Goal: Task Accomplishment & Management: Use online tool/utility

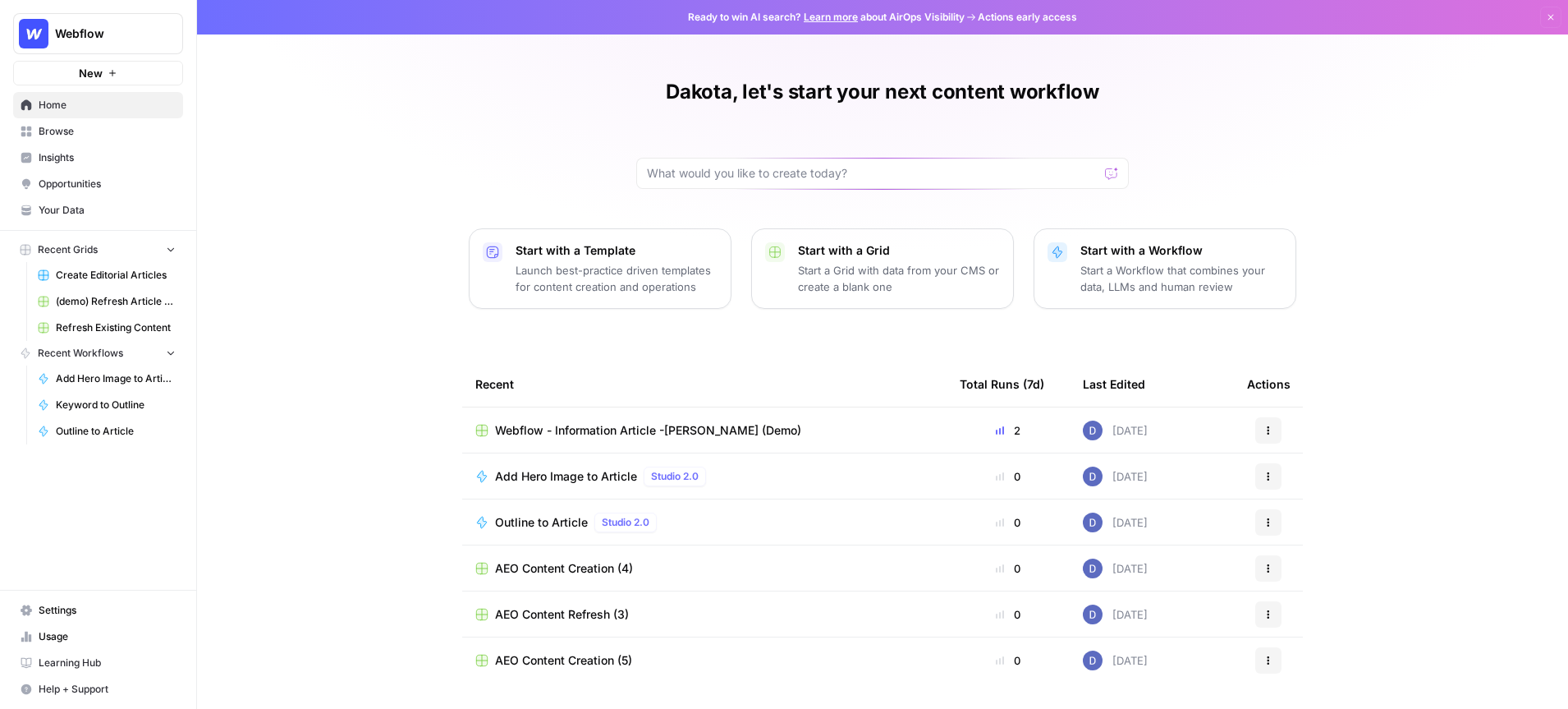
click at [88, 156] on span "Insights" at bounding box center [107, 157] width 137 height 15
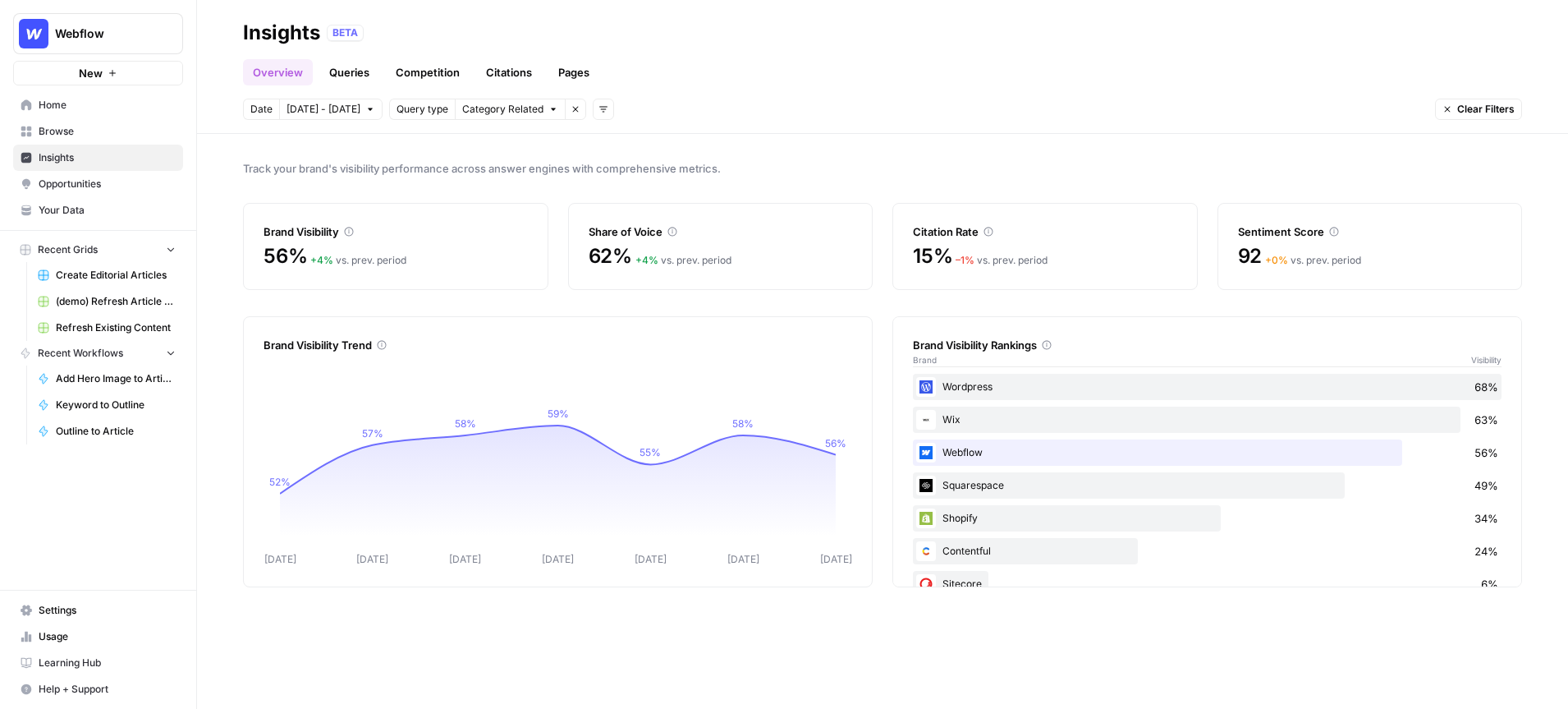
click at [350, 73] on link "Queries" at bounding box center [349, 72] width 60 height 26
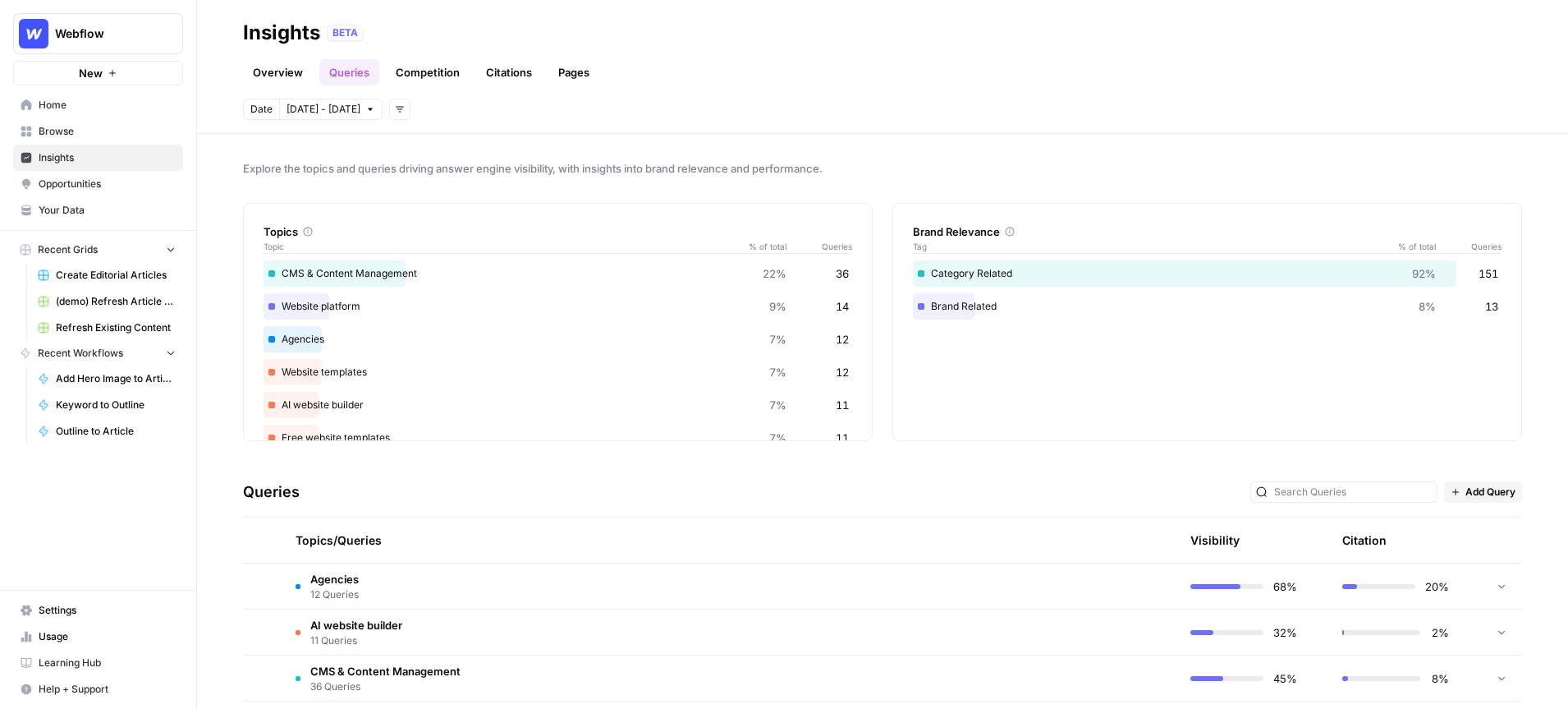
click at [281, 74] on link "Overview" at bounding box center [278, 72] width 69 height 26
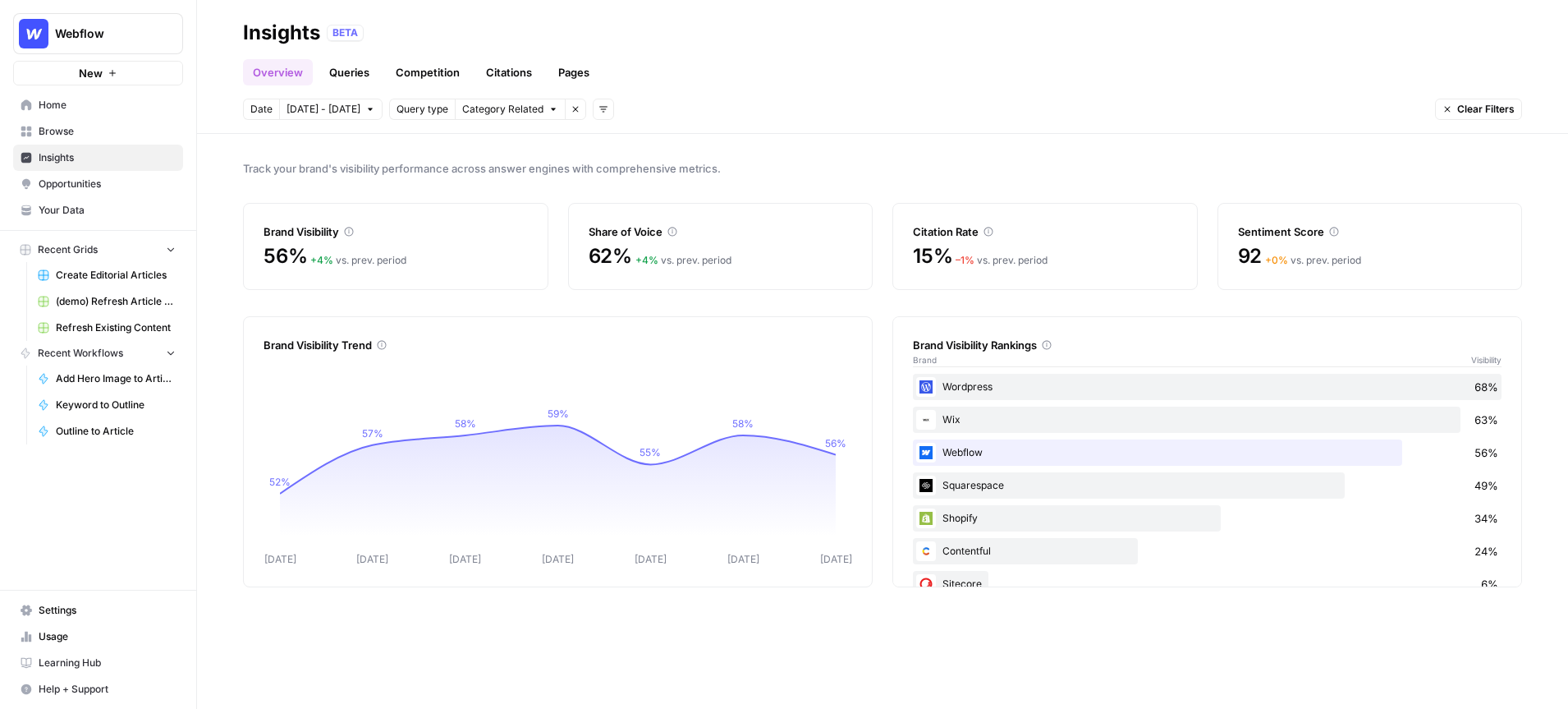
click at [874, 152] on div "Track your brand's visibility performance across answer engines with comprehens…" at bounding box center [883, 421] width 1371 height 575
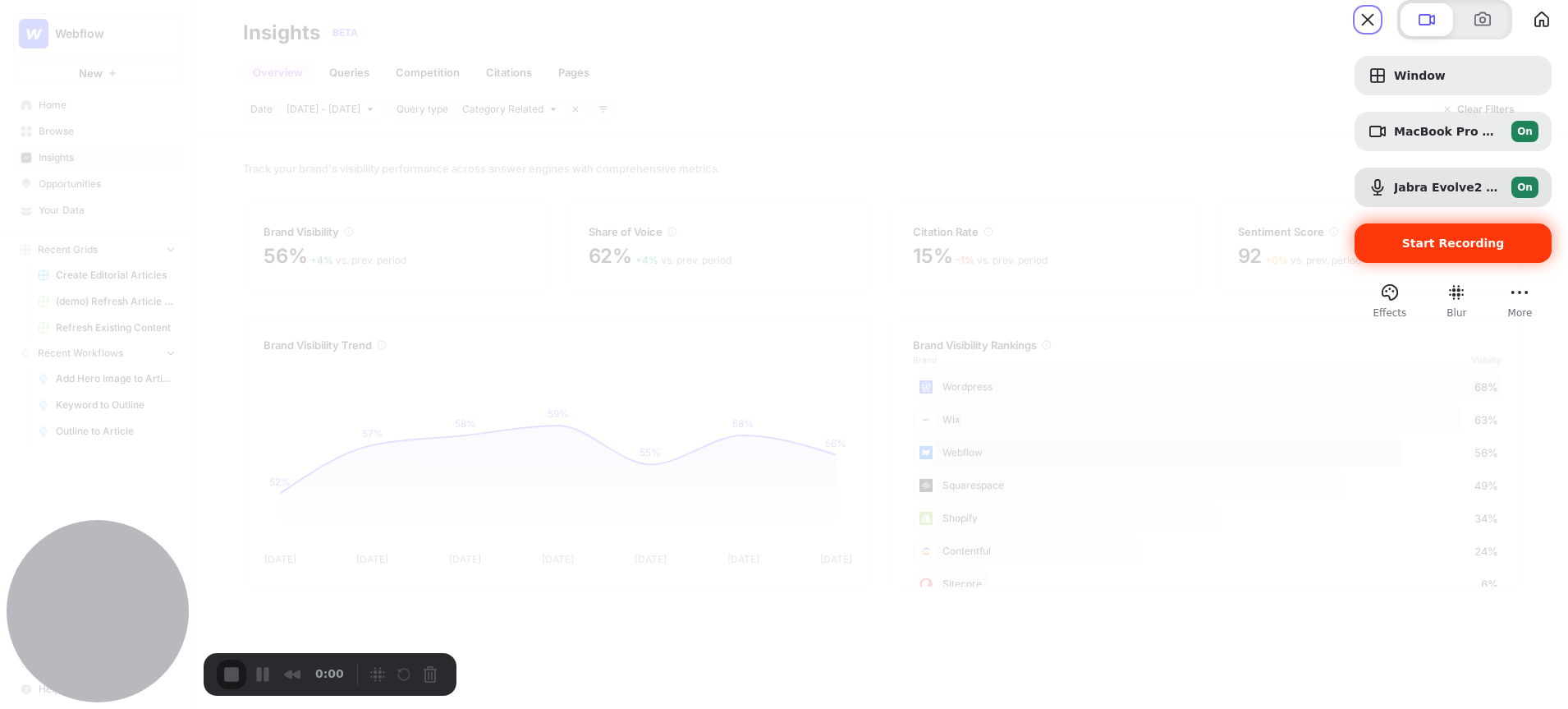
click at [1402, 249] on span "Start Recording" at bounding box center [1453, 242] width 103 height 13
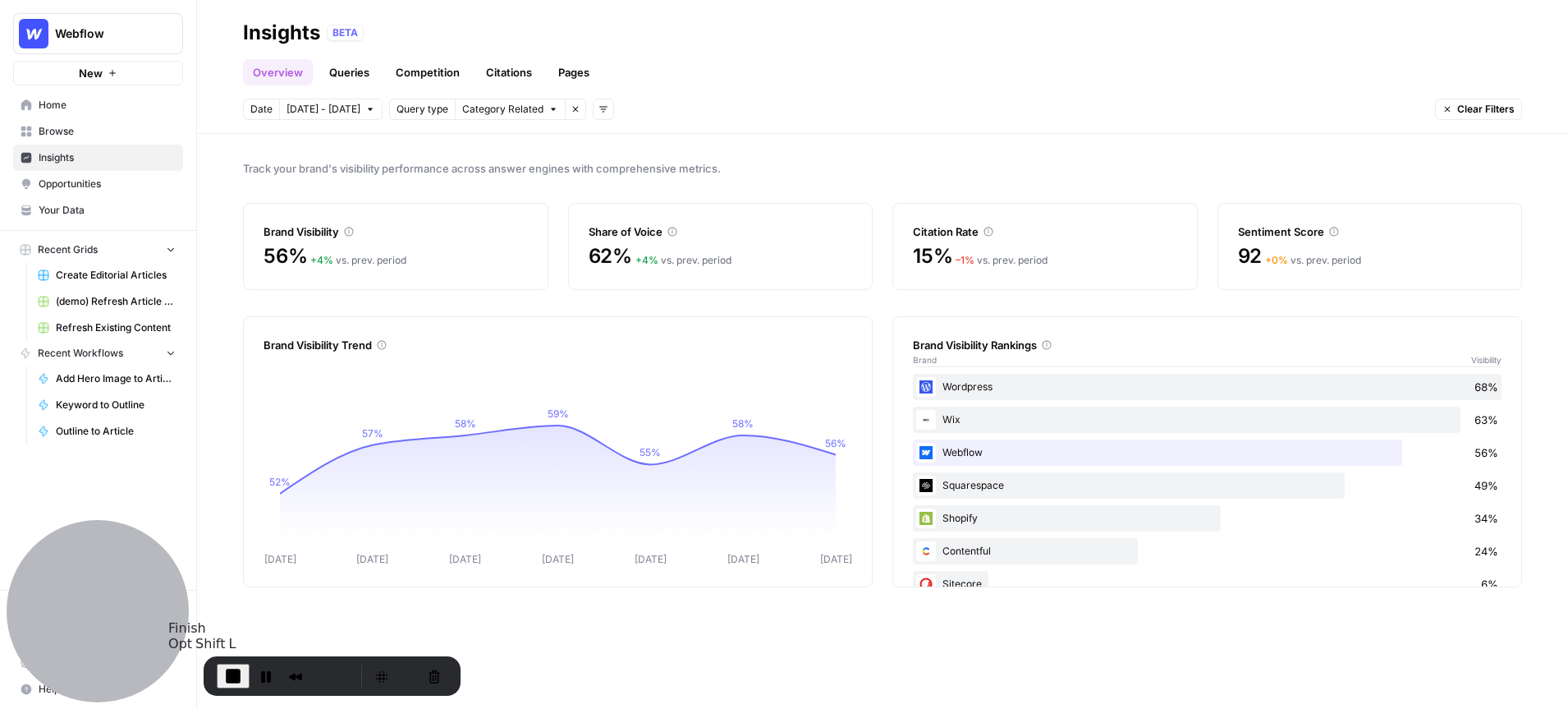
click at [237, 675] on span "End Recording" at bounding box center [233, 676] width 20 height 20
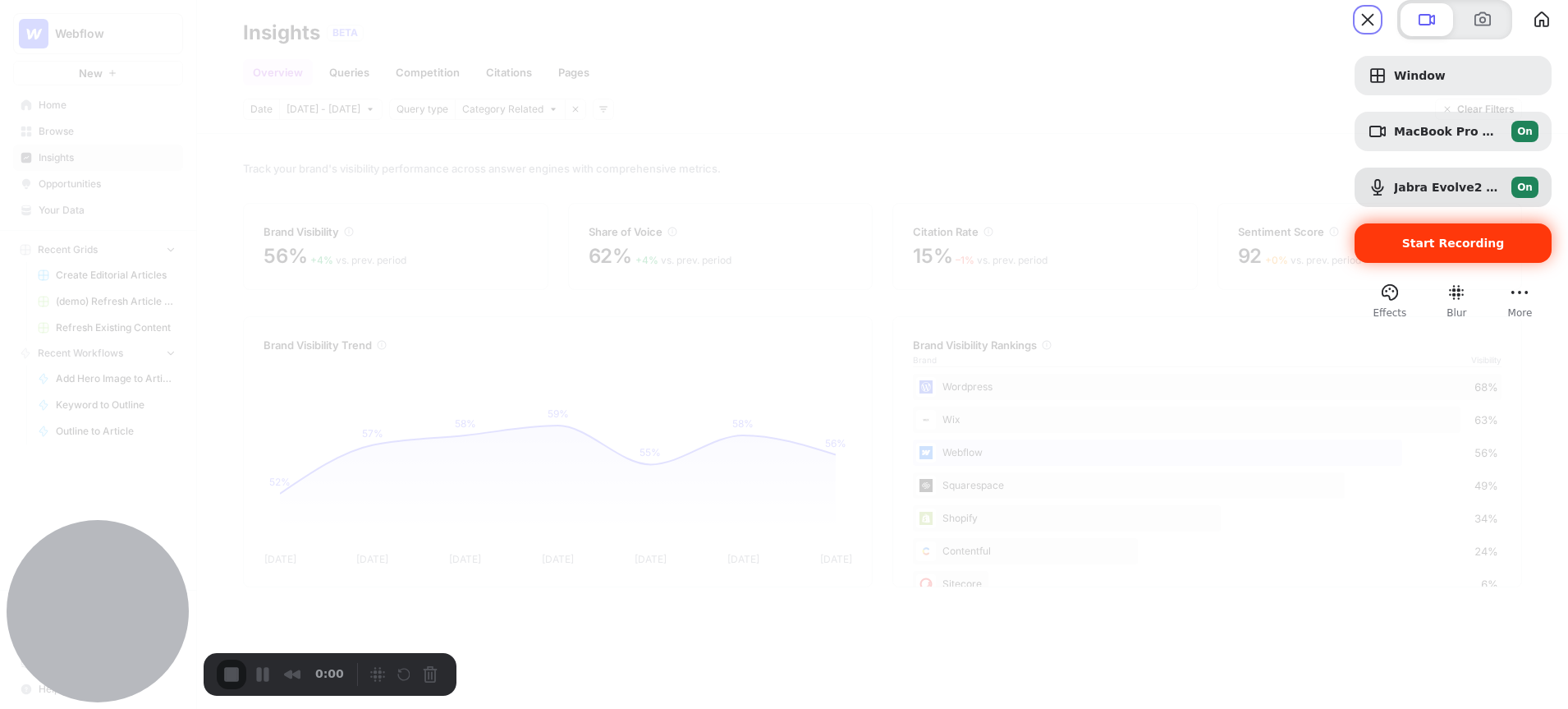
click at [1414, 249] on span "Start Recording" at bounding box center [1453, 242] width 103 height 13
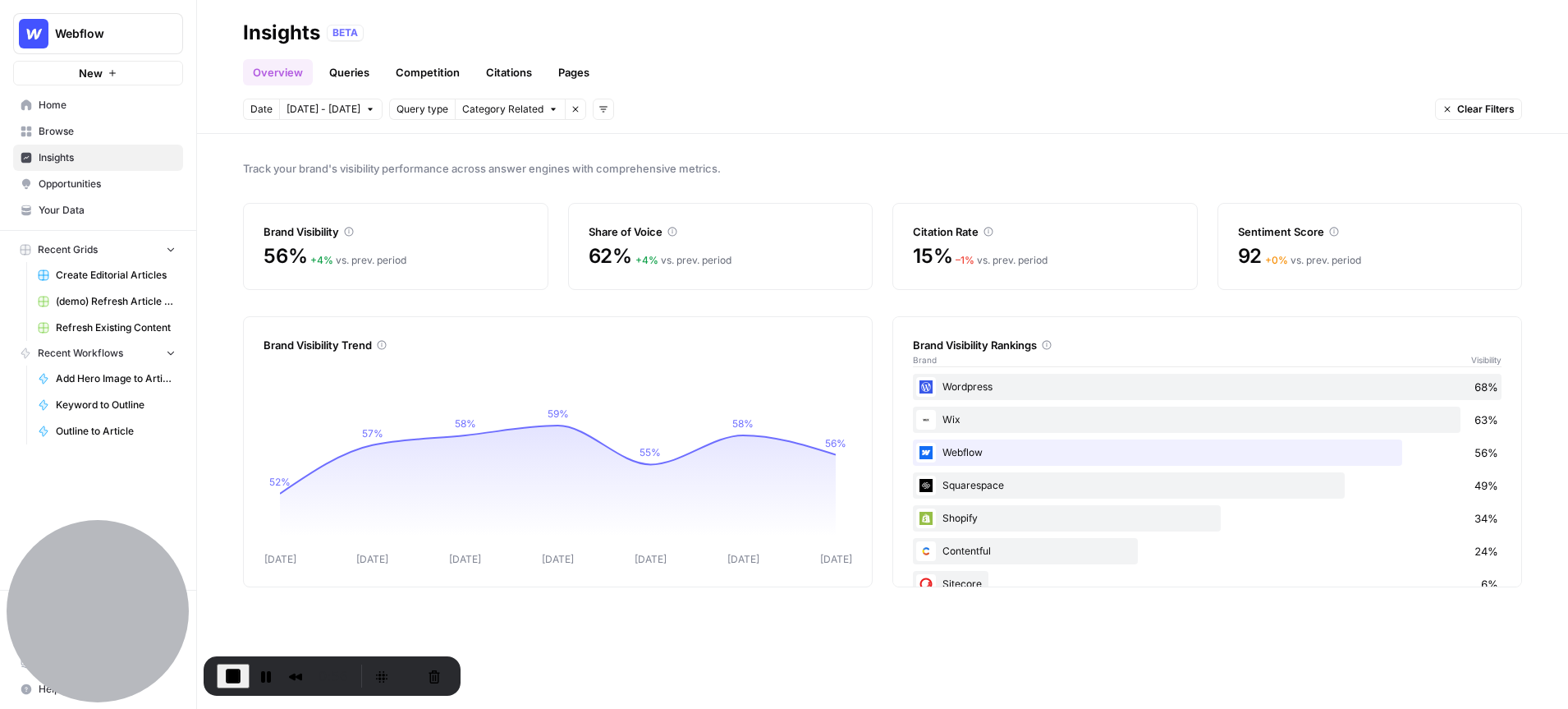
click at [382, 134] on div "Track your brand's visibility performance across answer engines with comprehens…" at bounding box center [883, 421] width 1371 height 575
click at [548, 113] on icon "button" at bounding box center [552, 109] width 10 height 10
click at [228, 335] on div "Track your brand's visibility performance across answer engines with comprehens…" at bounding box center [883, 421] width 1371 height 575
click at [340, 68] on link "Queries" at bounding box center [349, 72] width 60 height 26
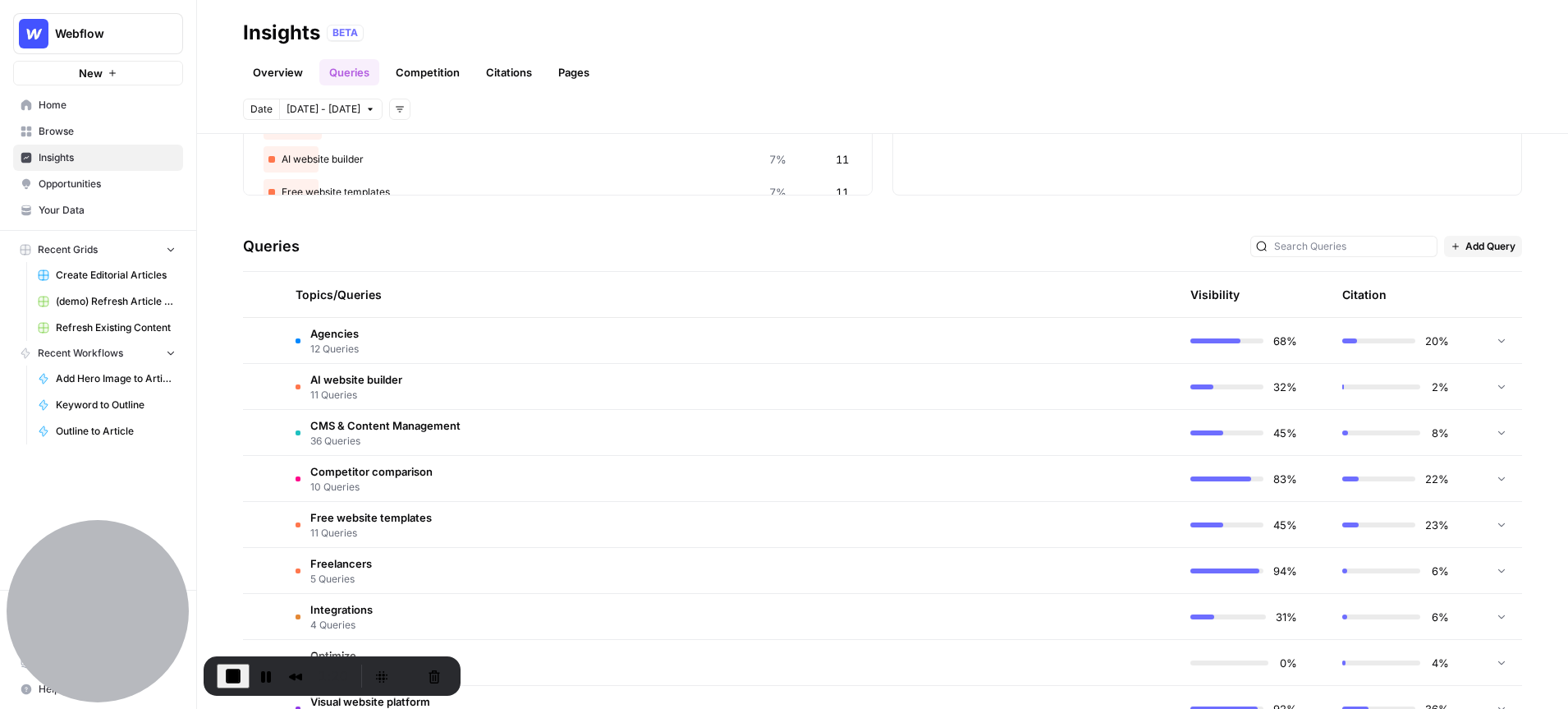
scroll to position [255, 0]
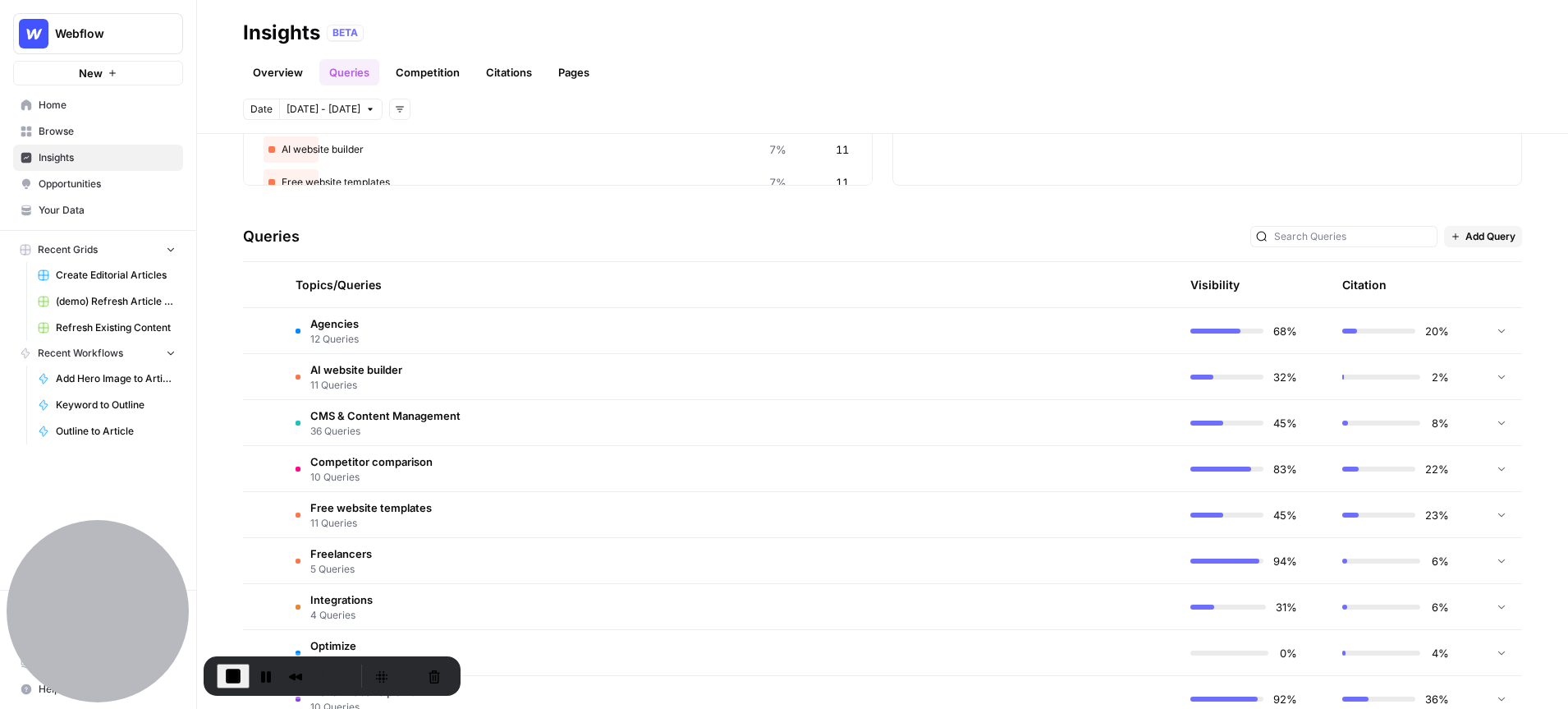
click at [434, 414] on span "CMS & Content Management" at bounding box center [385, 415] width 150 height 17
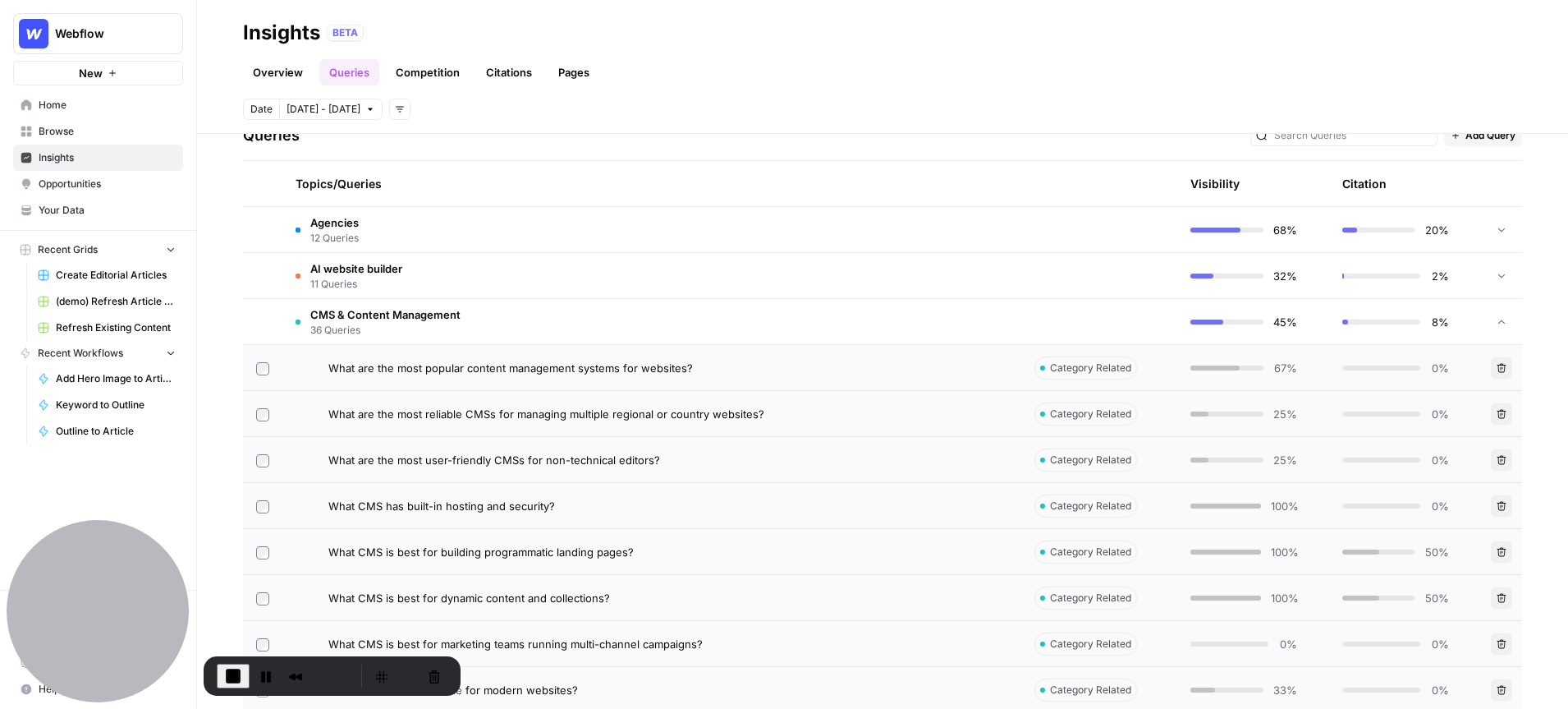
scroll to position [362, 0]
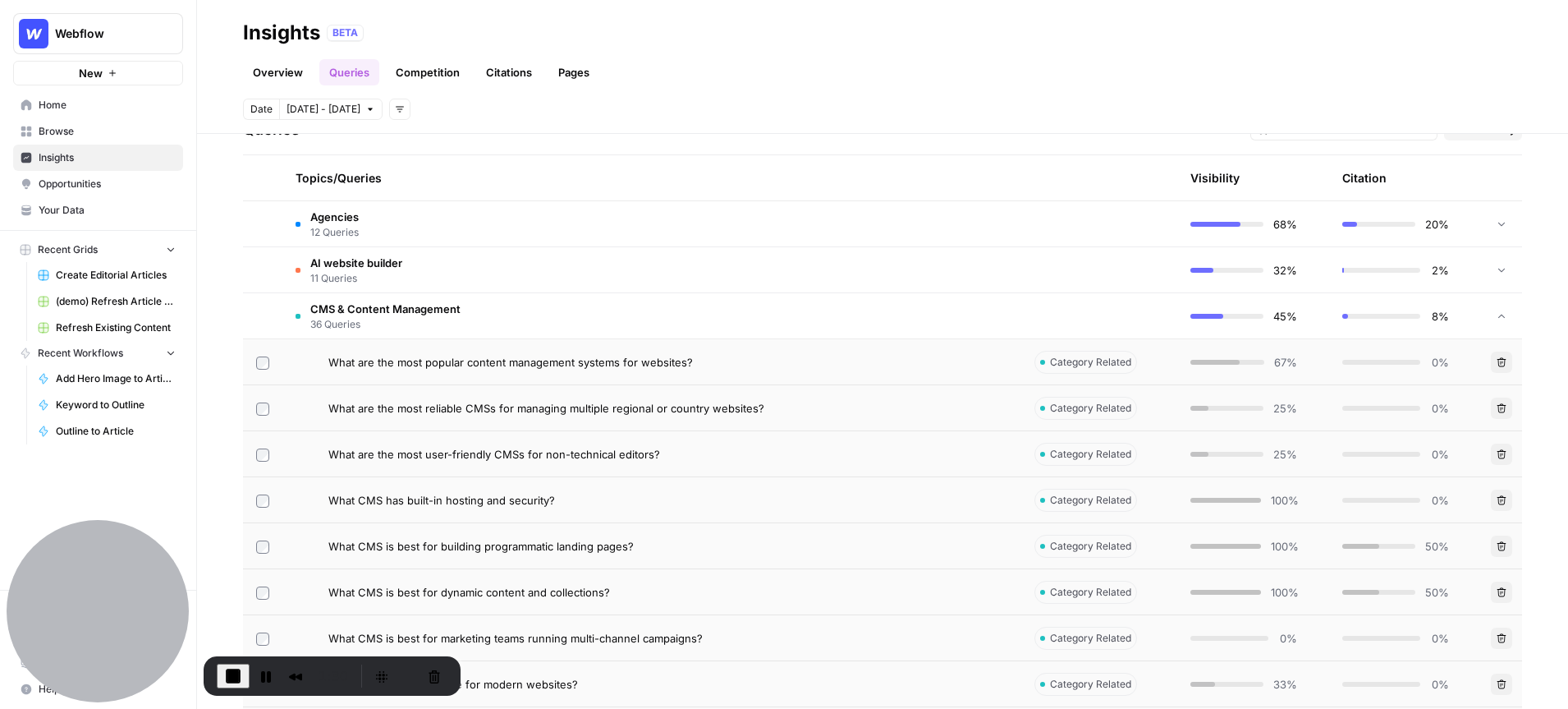
click at [567, 374] on td "What are the most popular content management systems for websites?" at bounding box center [652, 361] width 739 height 45
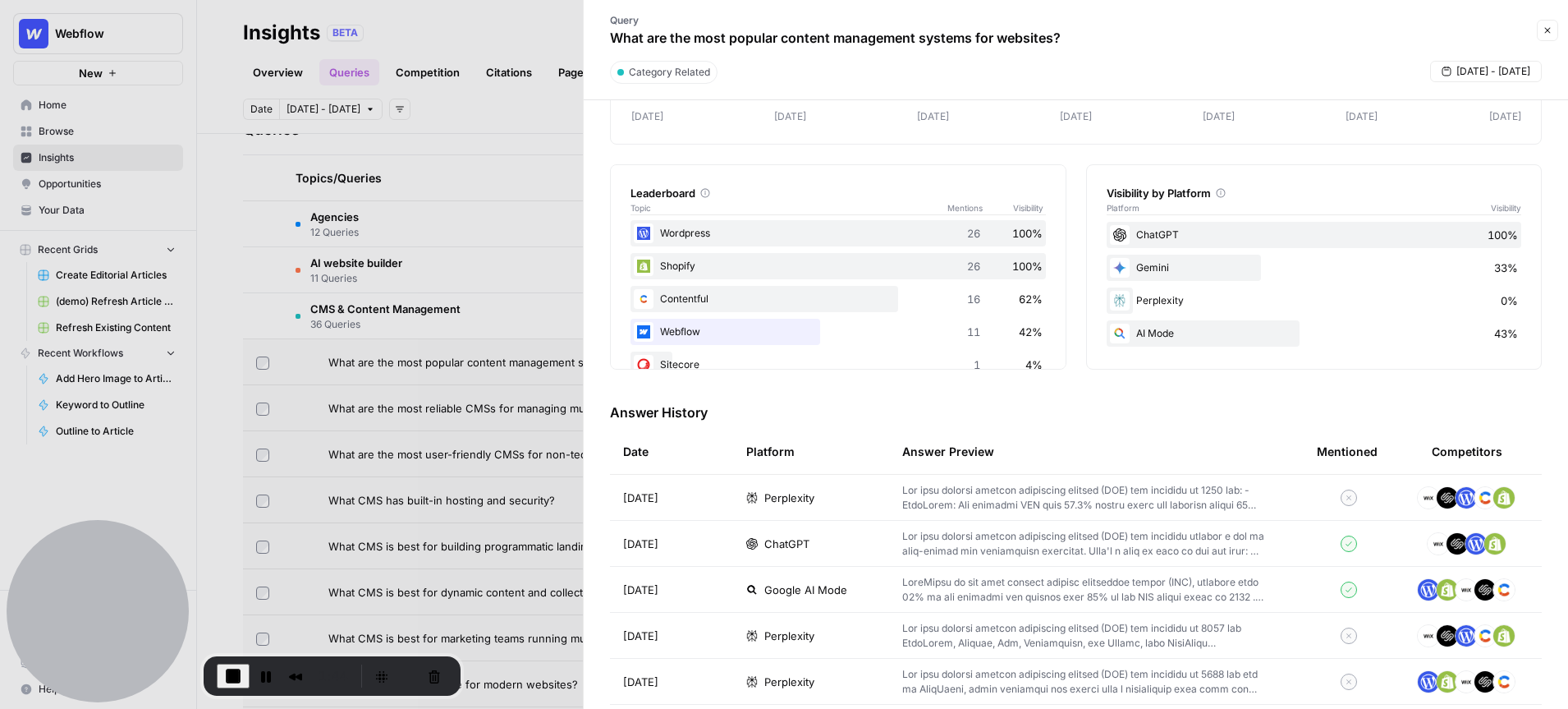
scroll to position [328, 0]
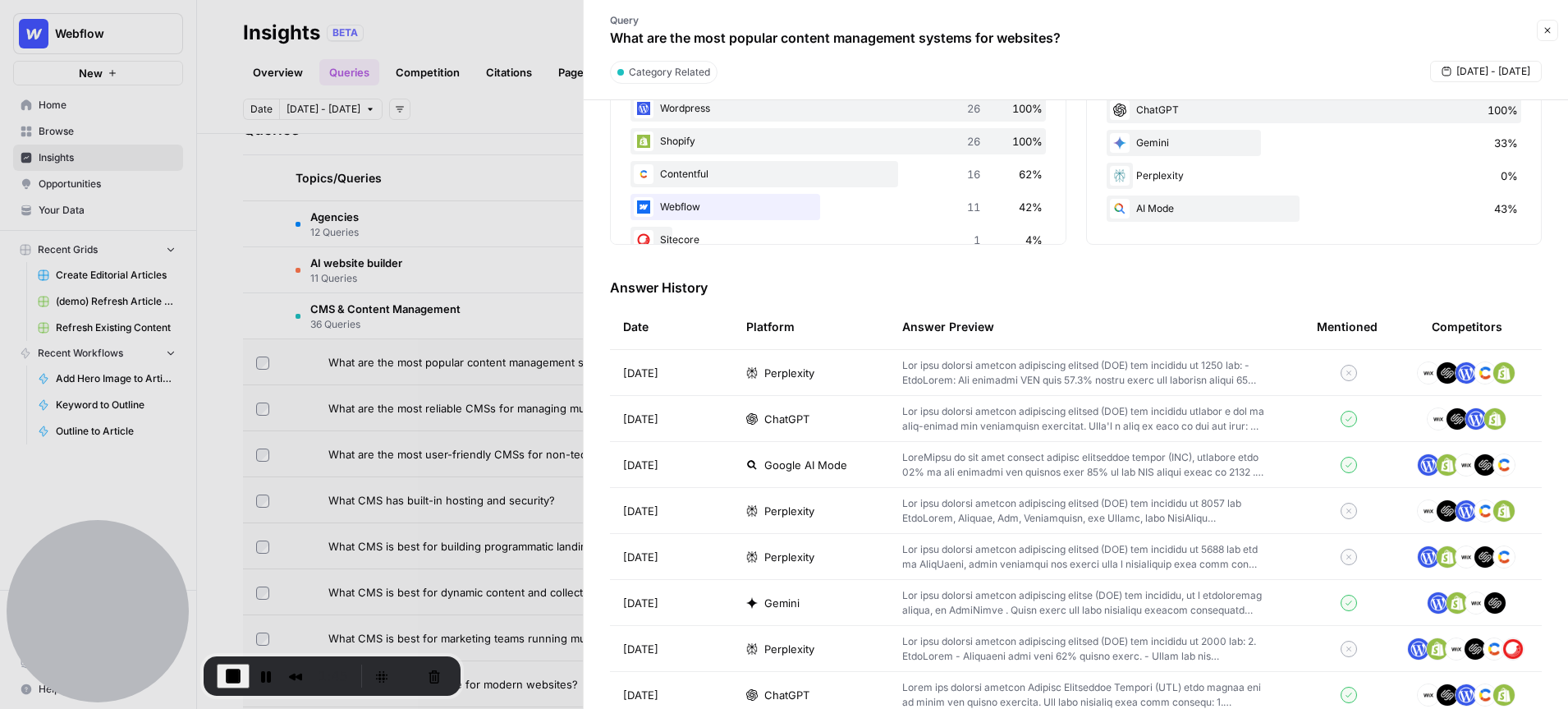
click at [967, 382] on p at bounding box center [1083, 373] width 362 height 30
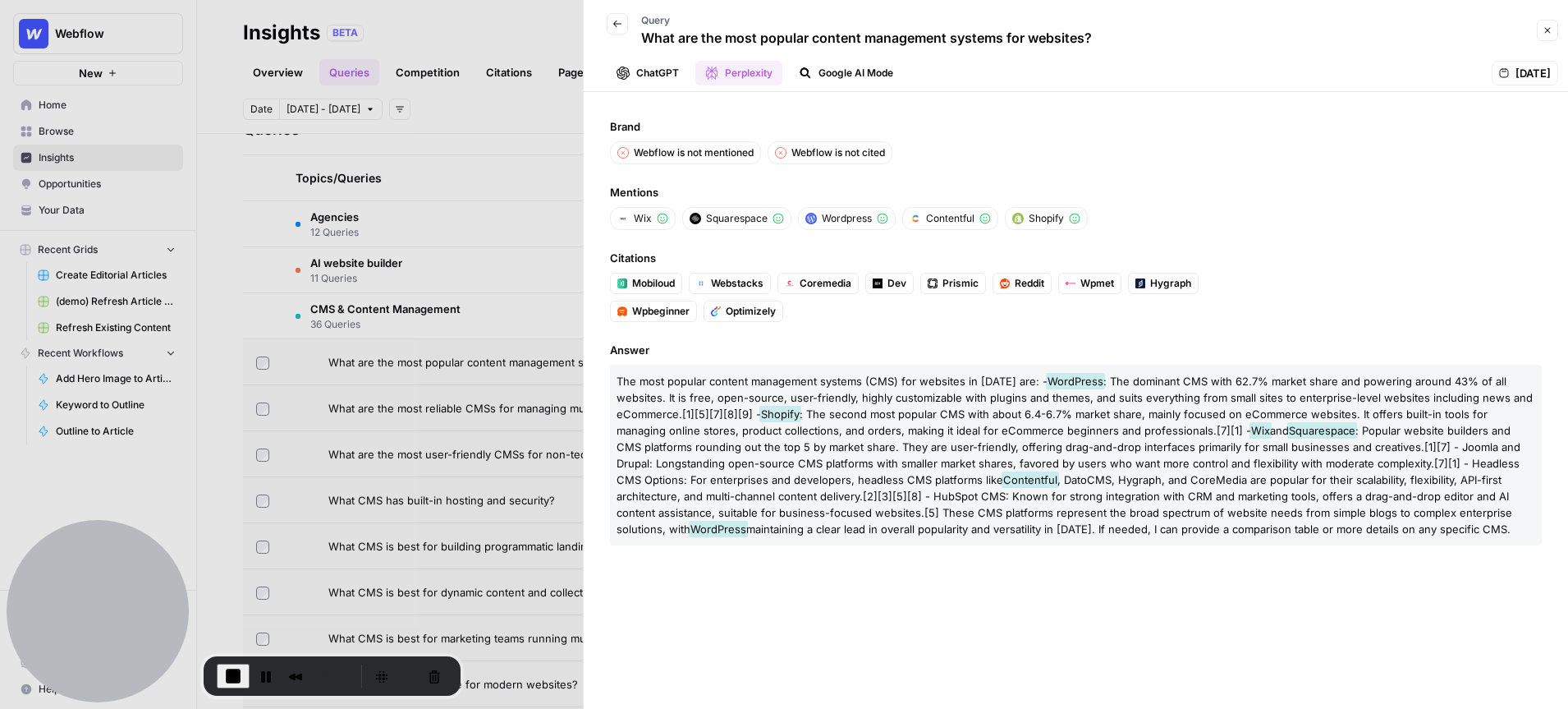
click at [1548, 32] on icon "button" at bounding box center [1547, 30] width 10 height 10
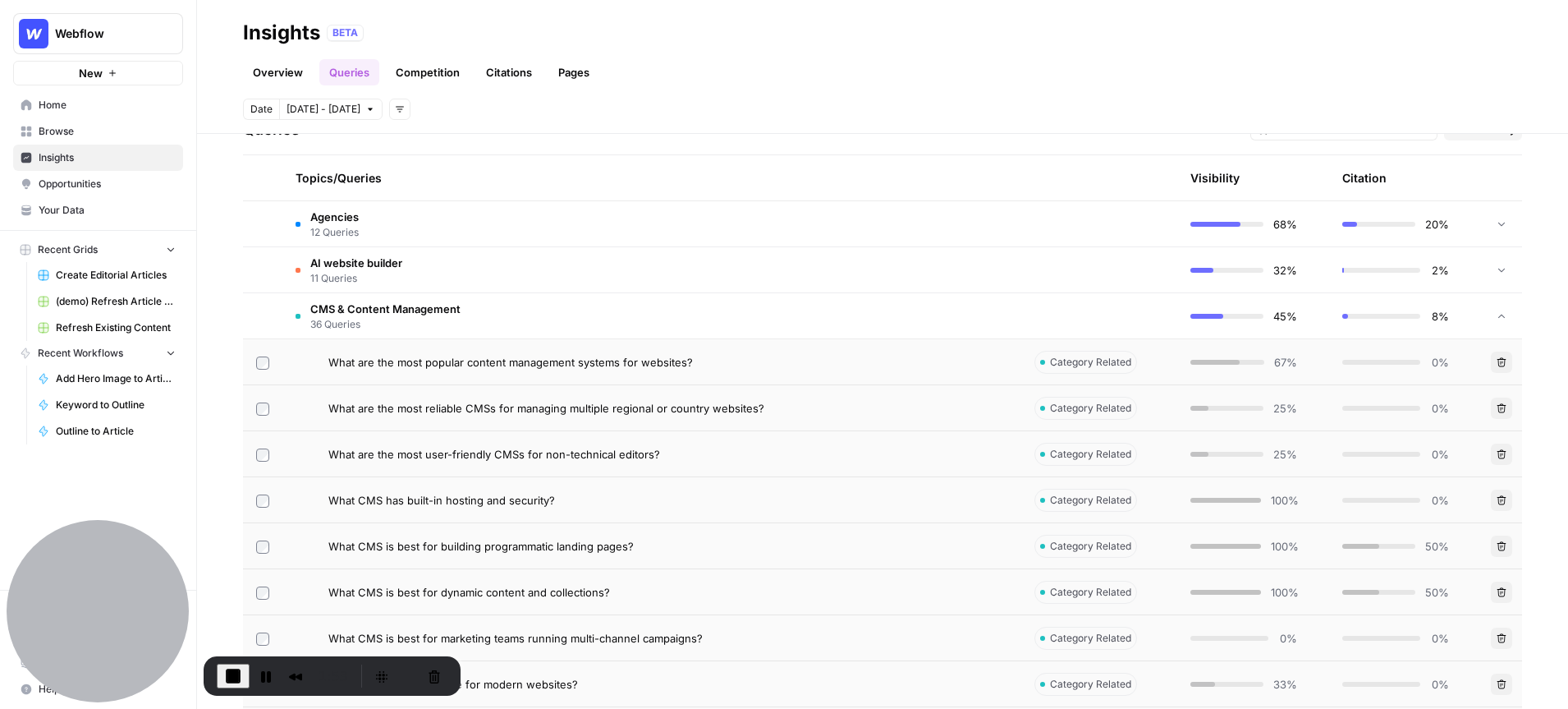
click at [413, 317] on span "36 Queries" at bounding box center [385, 324] width 150 height 15
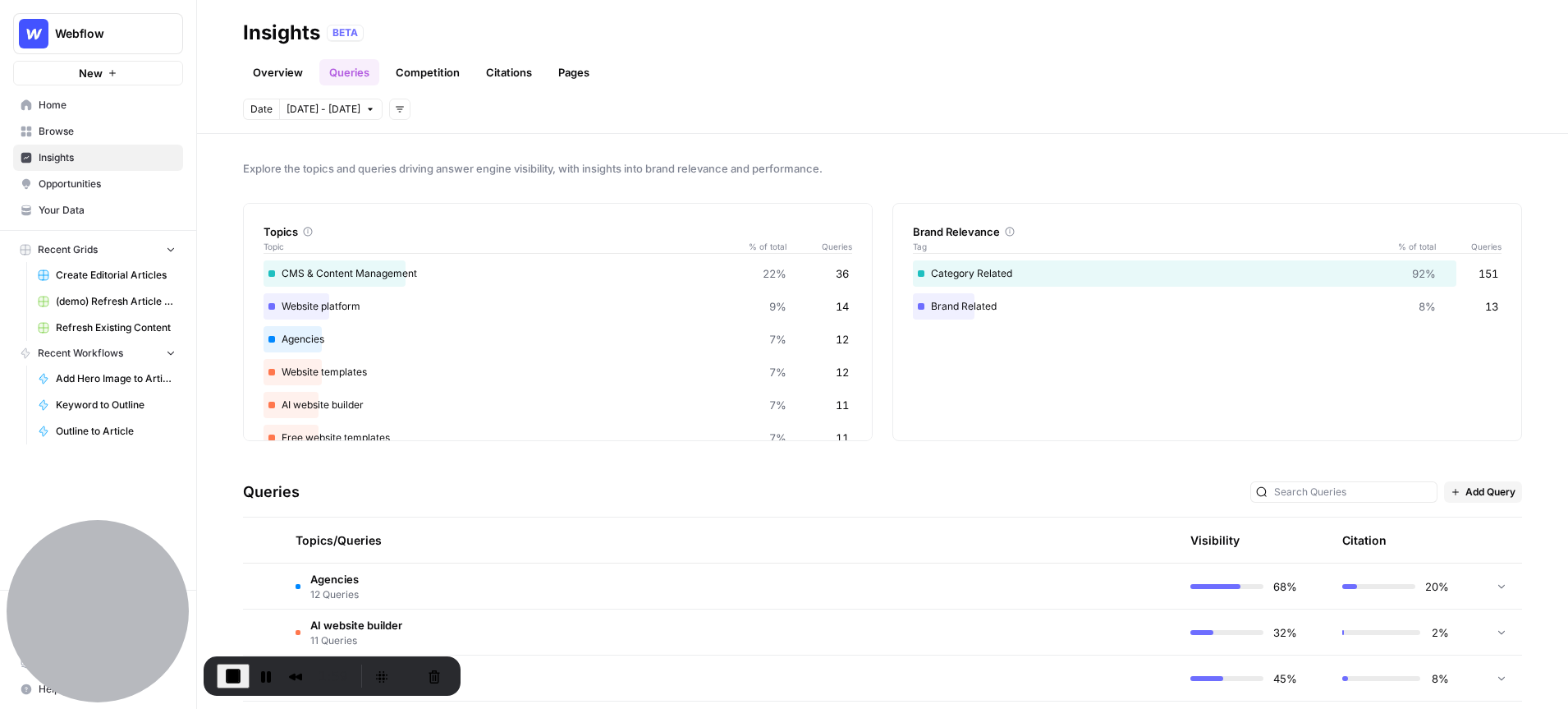
click at [279, 75] on link "Overview" at bounding box center [278, 72] width 69 height 26
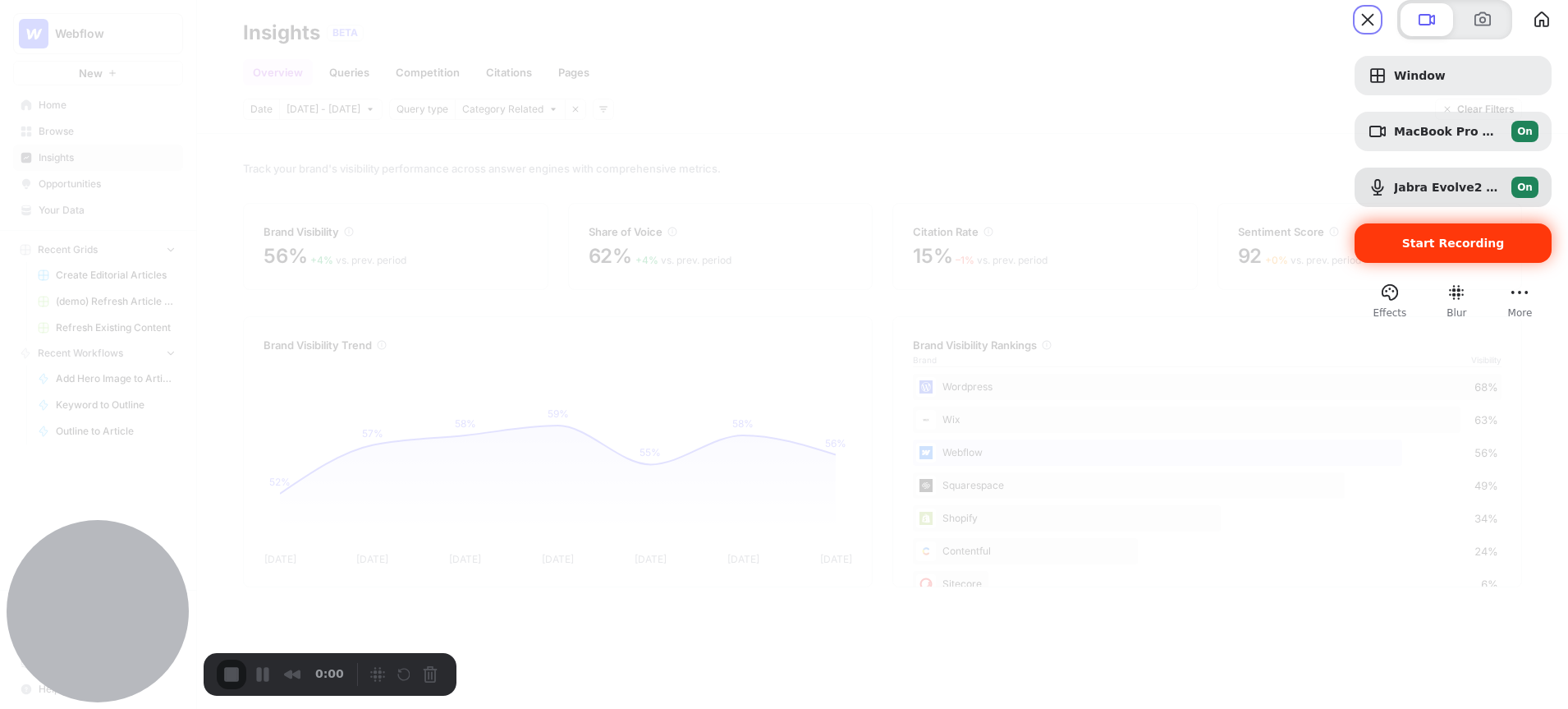
click at [1414, 249] on span "Start Recording" at bounding box center [1453, 242] width 103 height 13
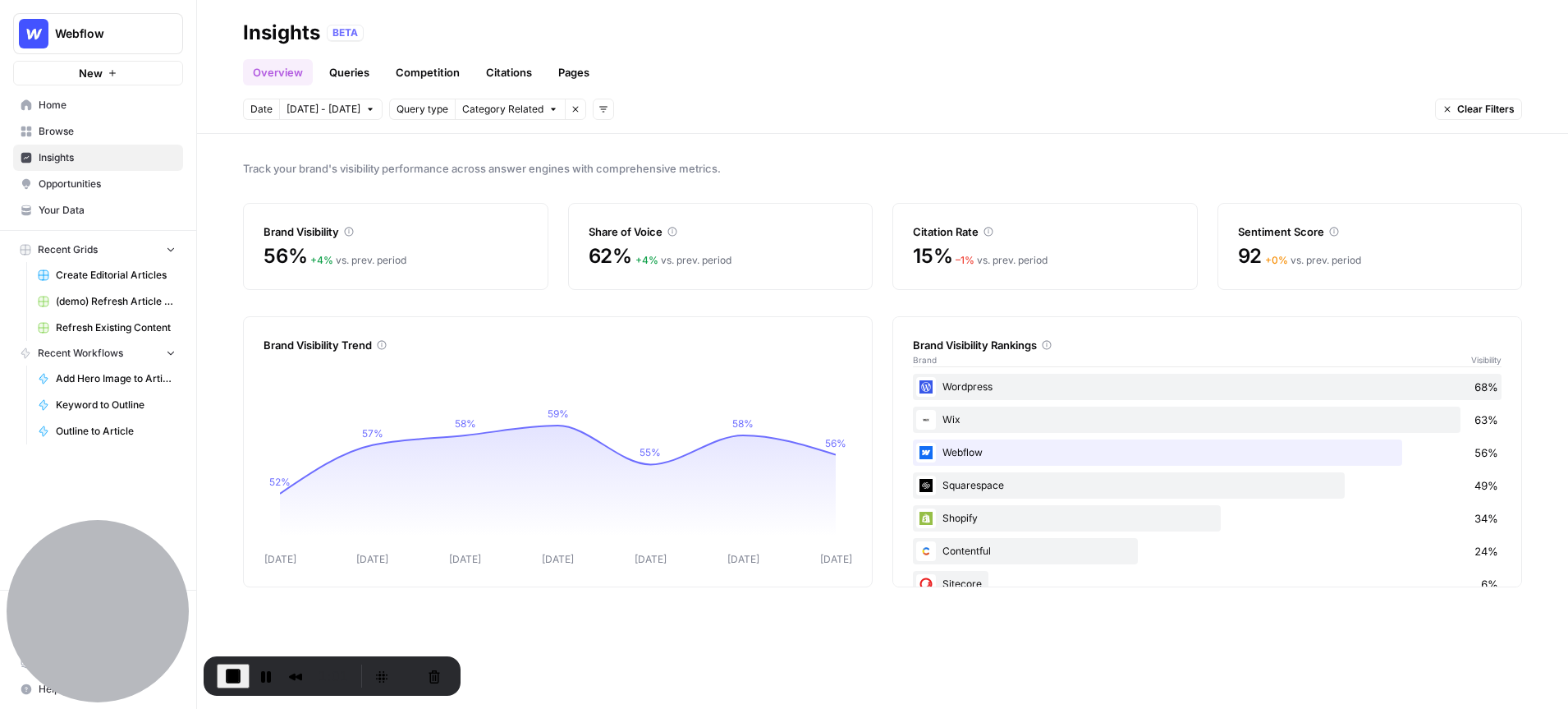
drag, startPoint x: 1038, startPoint y: 345, endPoint x: 916, endPoint y: 350, distance: 122.1
click at [916, 350] on div "Brand Visibility Rankings" at bounding box center [1207, 345] width 589 height 17
click at [361, 73] on link "Queries" at bounding box center [349, 72] width 60 height 26
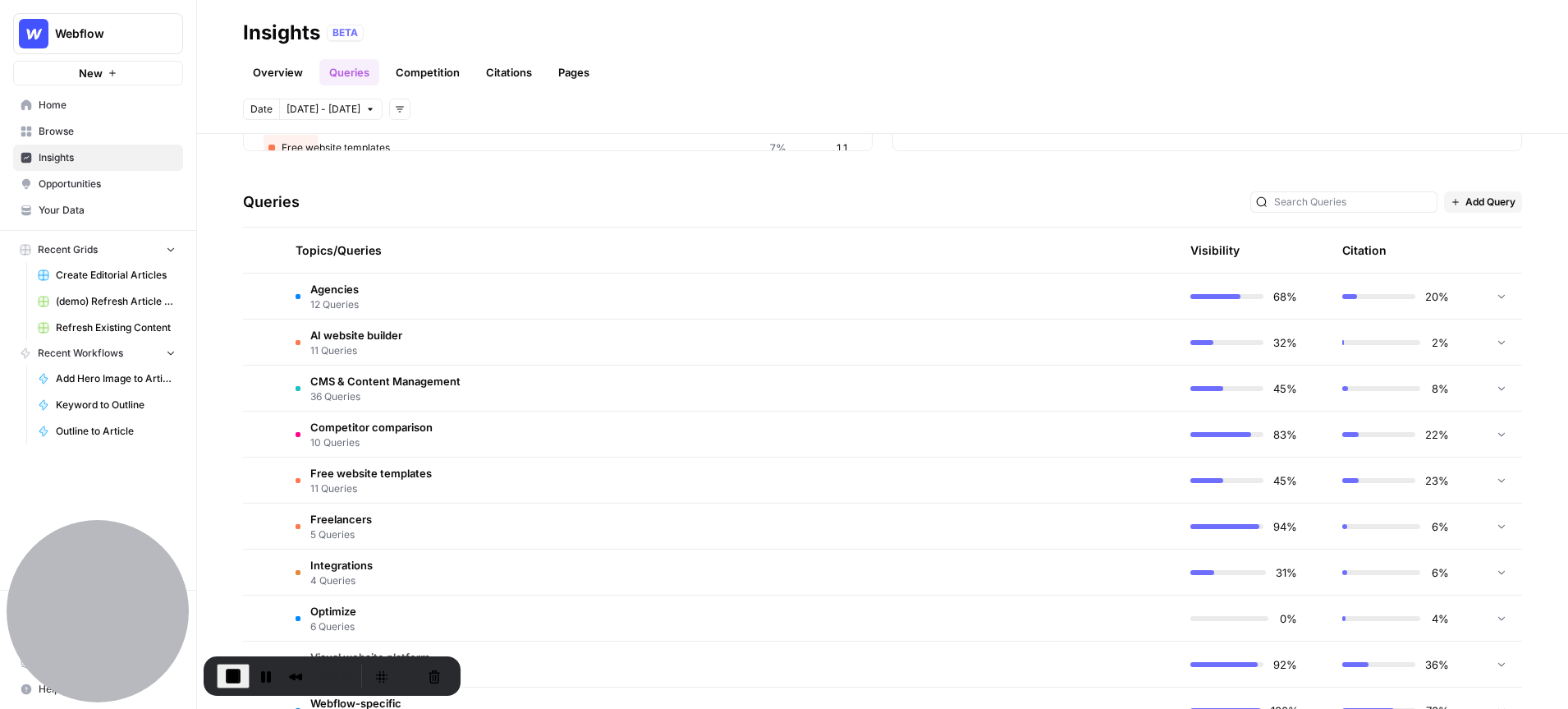
scroll to position [301, 0]
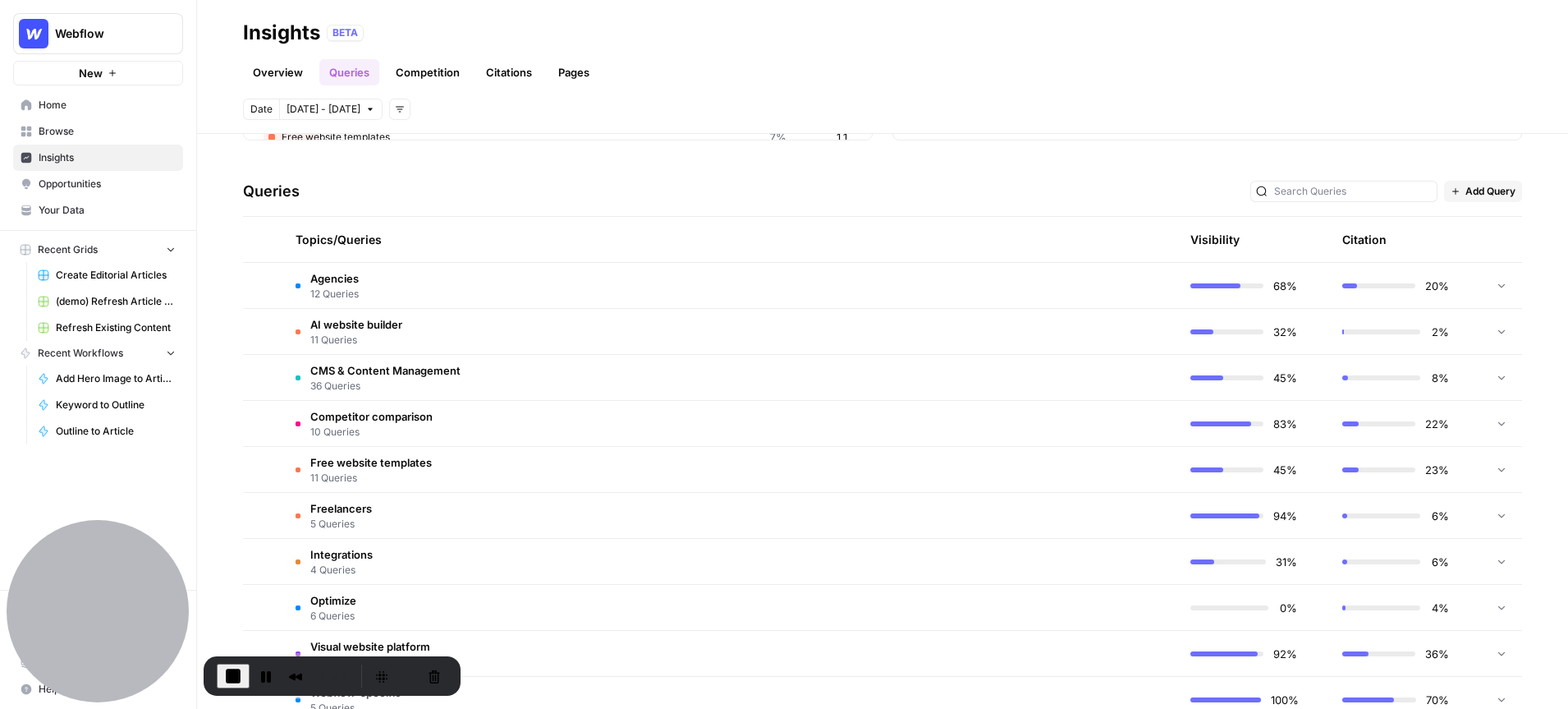
click at [367, 374] on span "CMS & Content Management" at bounding box center [385, 370] width 150 height 17
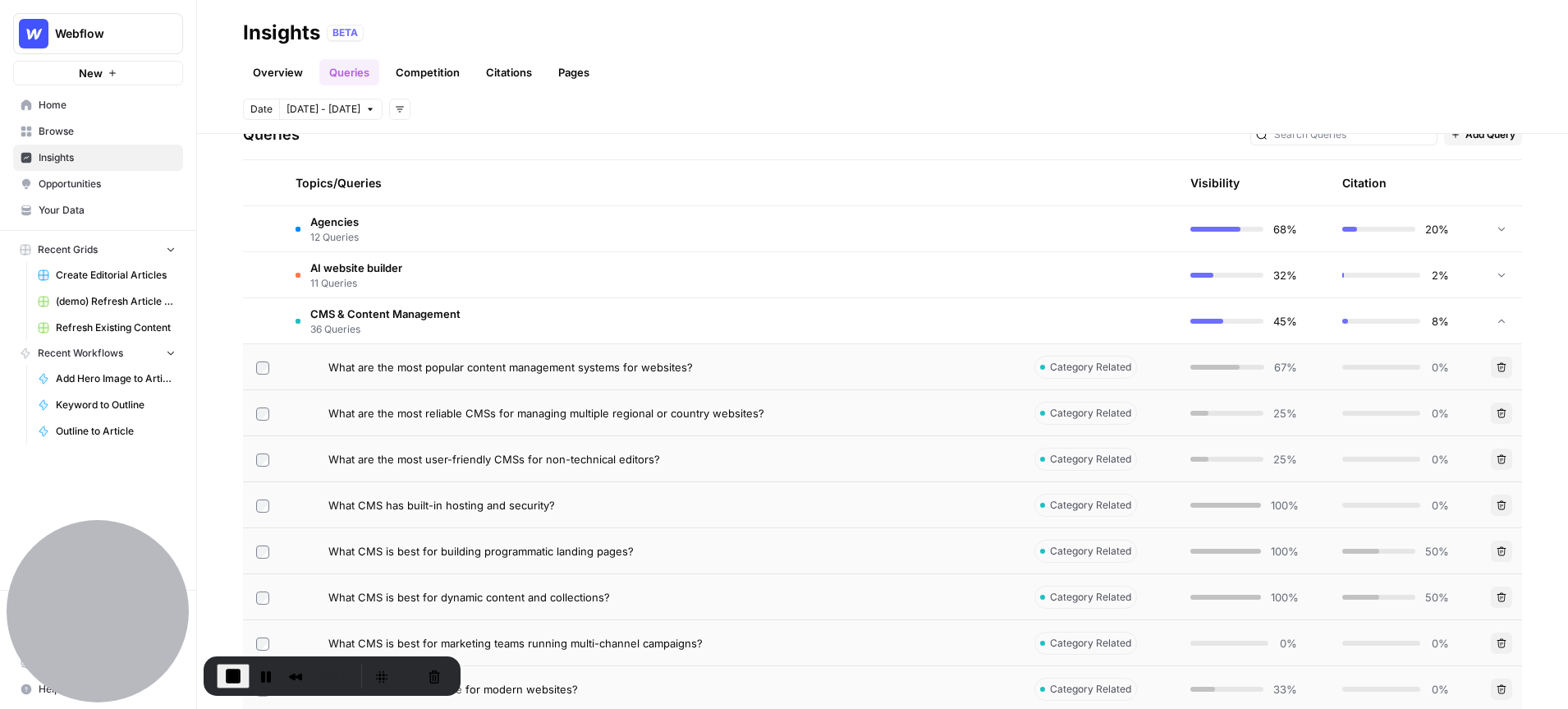
scroll to position [359, 0]
click at [699, 368] on div "What are the most popular content management systems for websites?" at bounding box center [668, 365] width 680 height 17
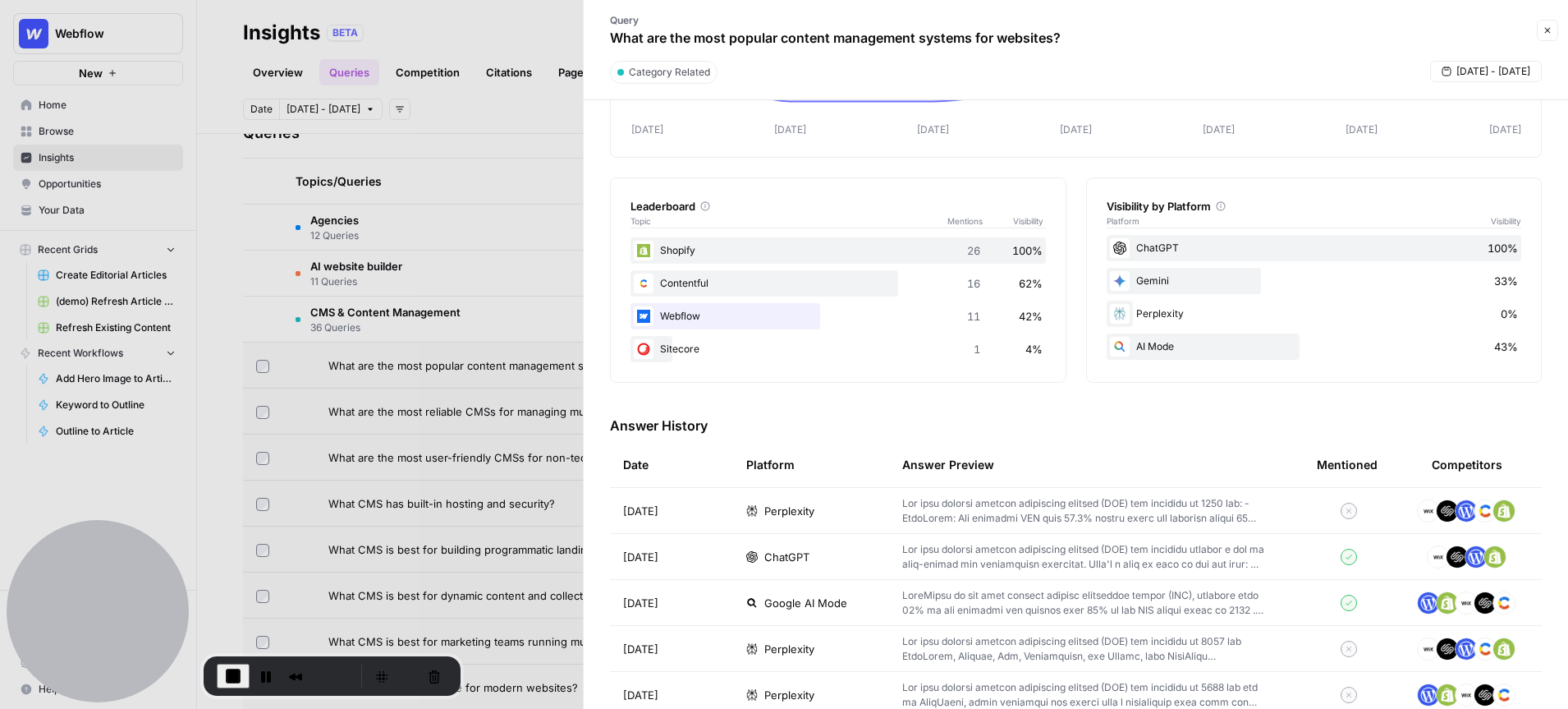
scroll to position [202, 0]
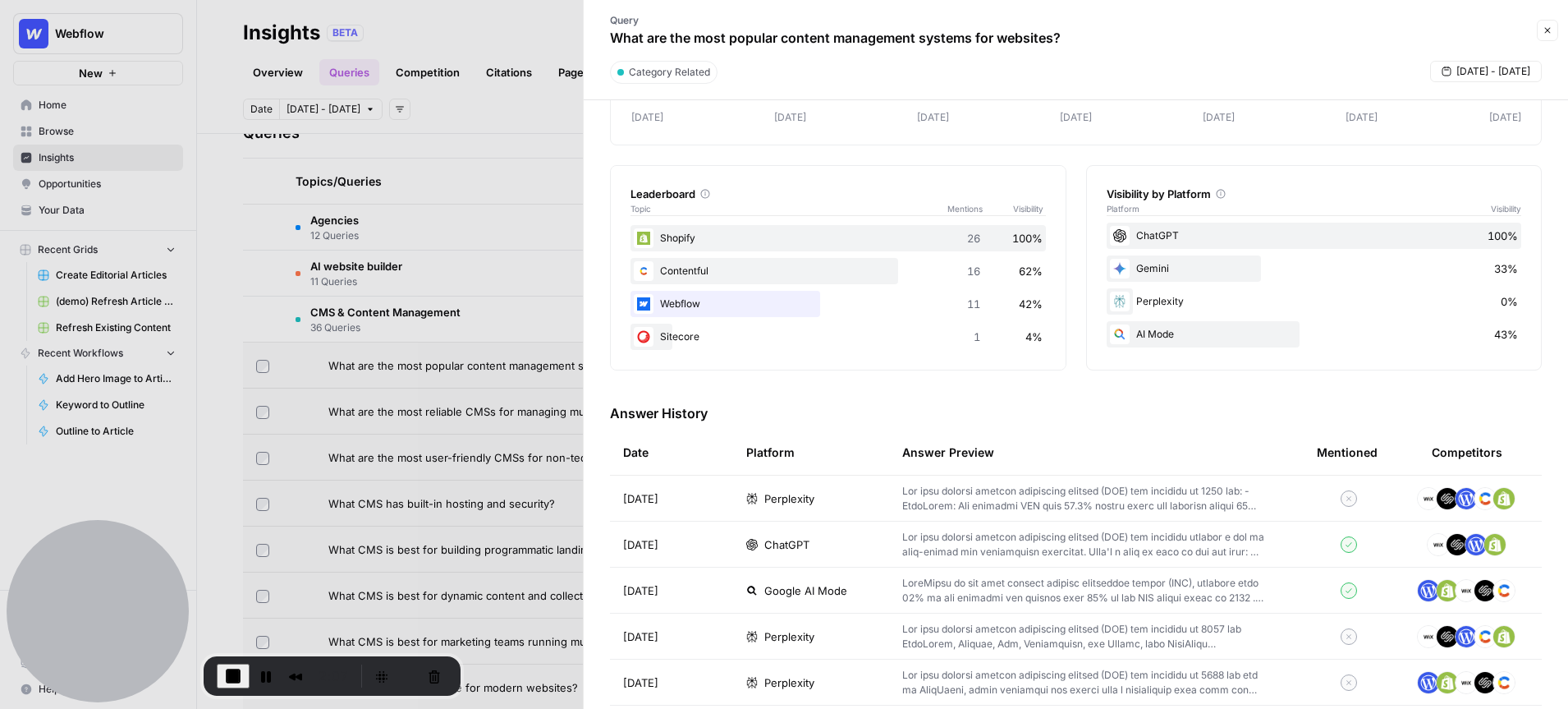
click at [982, 498] on p at bounding box center [1083, 499] width 362 height 30
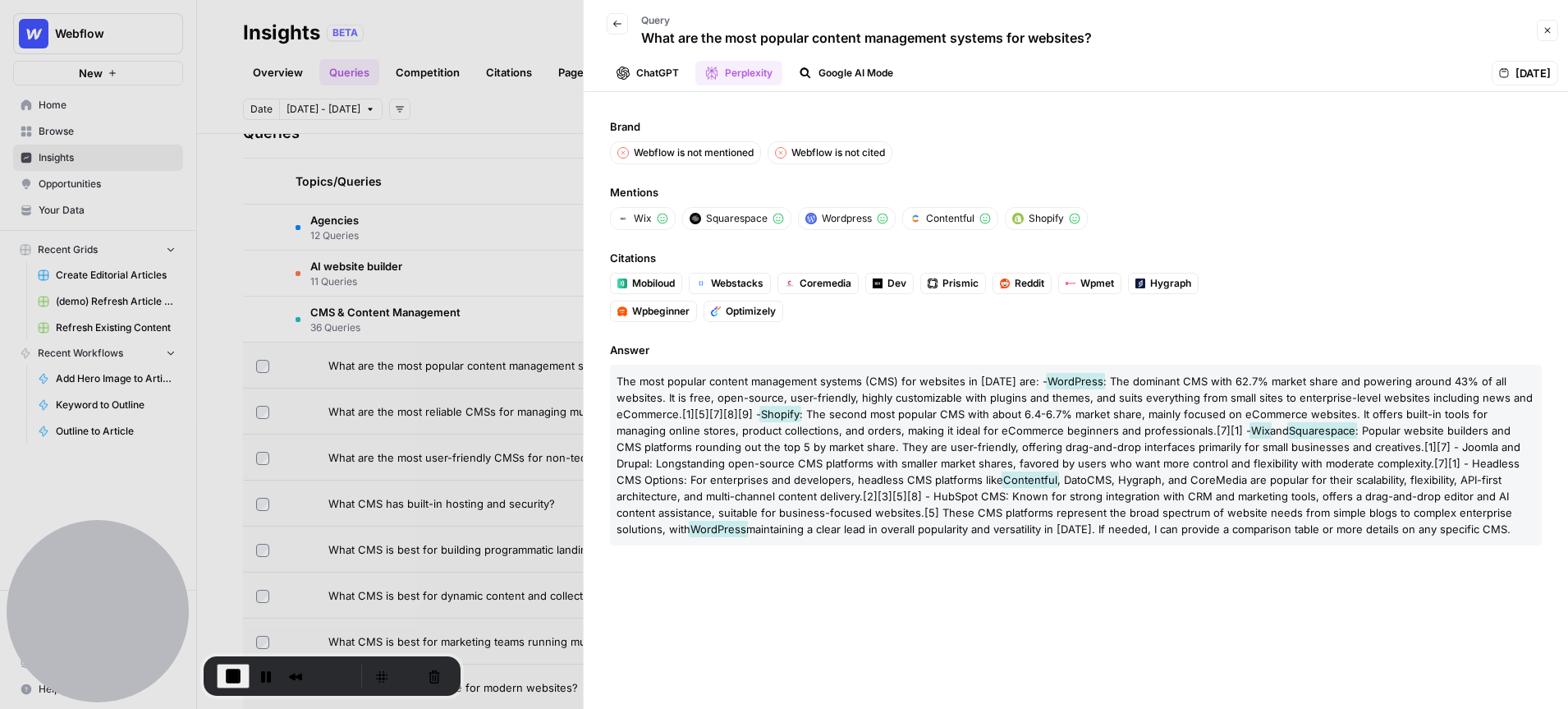
drag, startPoint x: 1107, startPoint y: 215, endPoint x: 596, endPoint y: 214, distance: 511.0
click at [596, 214] on div "Brand Webflow is not mentioned Webflow is not cited Mentions Wix Squarespace Wo…" at bounding box center [1075, 401] width 984 height 617
click at [619, 27] on icon "button" at bounding box center [617, 23] width 10 height 10
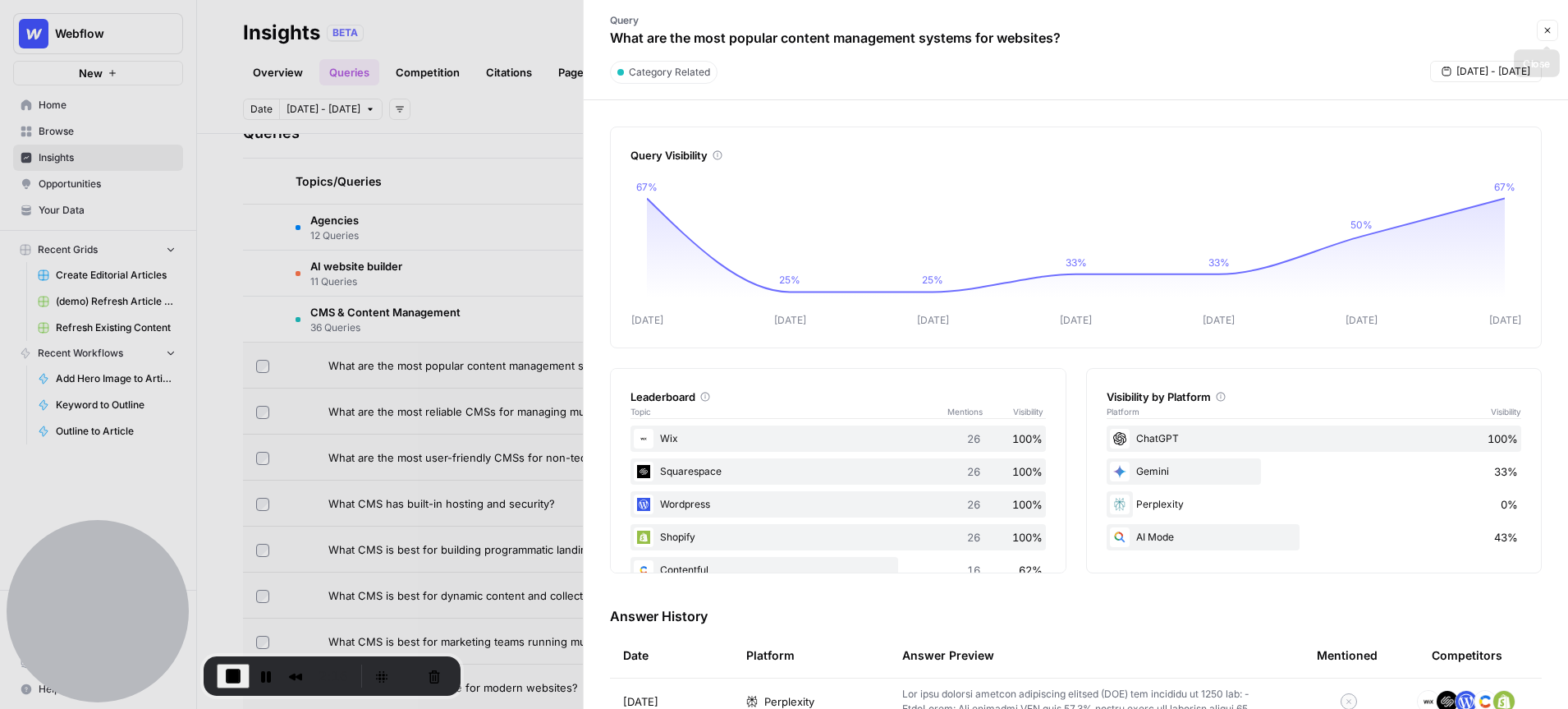
click at [1551, 33] on icon "button" at bounding box center [1547, 30] width 10 height 10
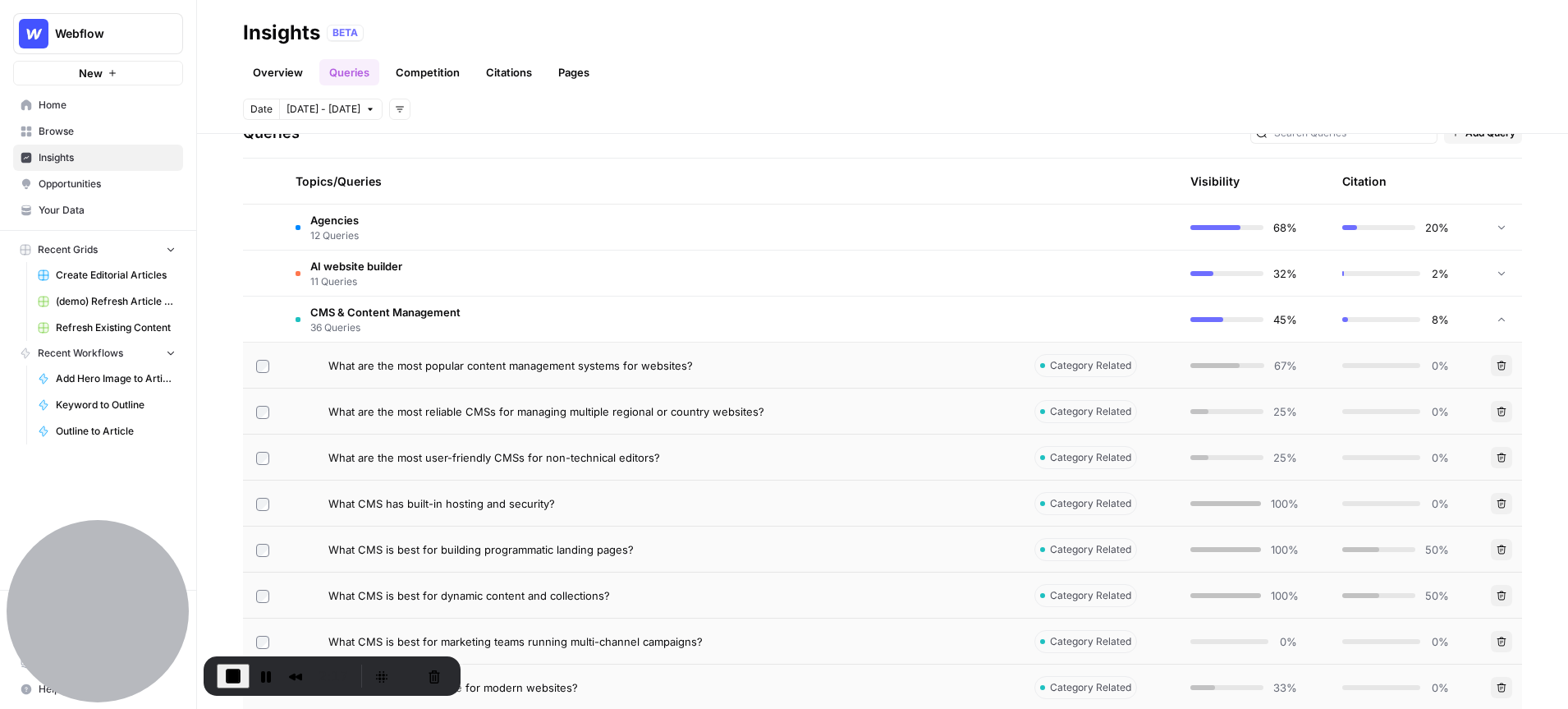
click at [277, 321] on td at bounding box center [262, 319] width 39 height 45
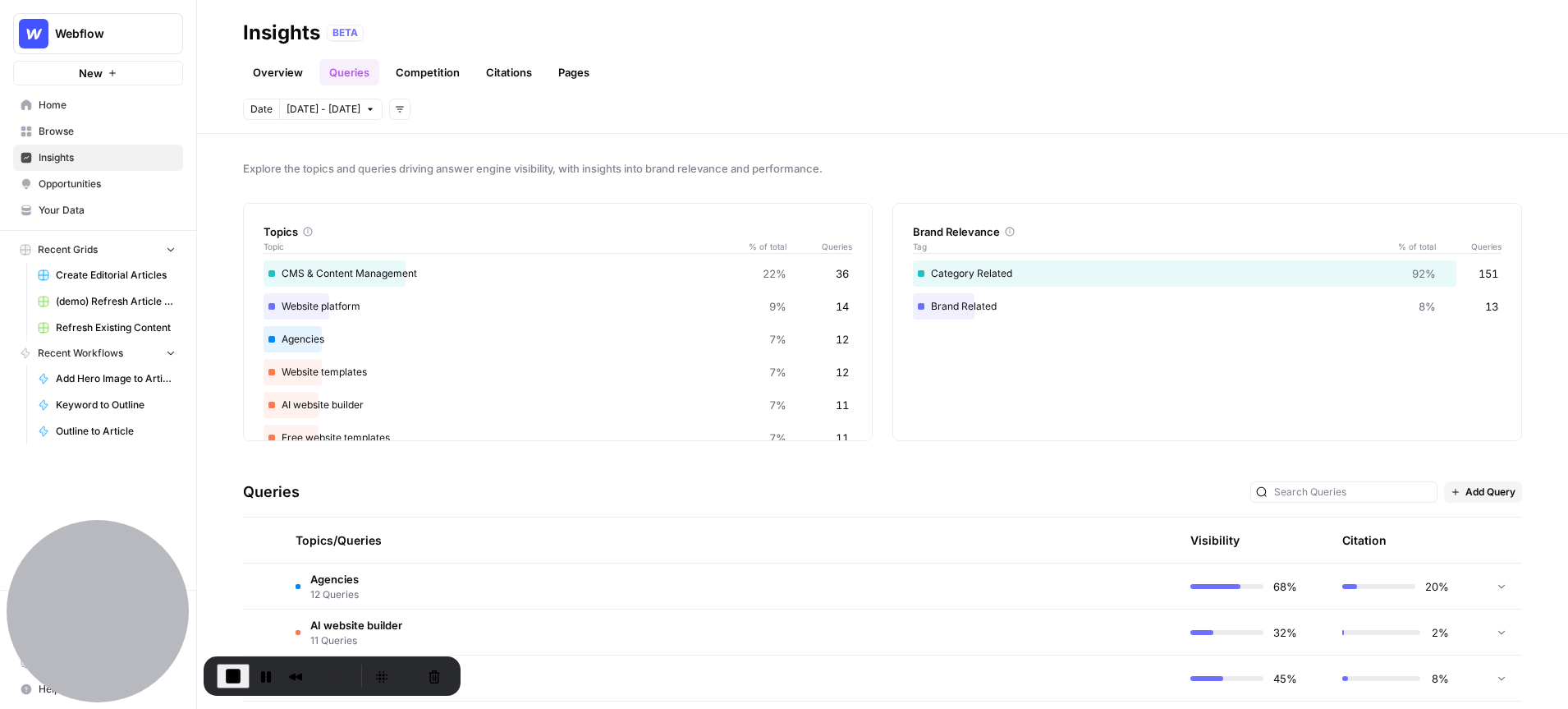
click at [275, 64] on link "Overview" at bounding box center [278, 72] width 69 height 26
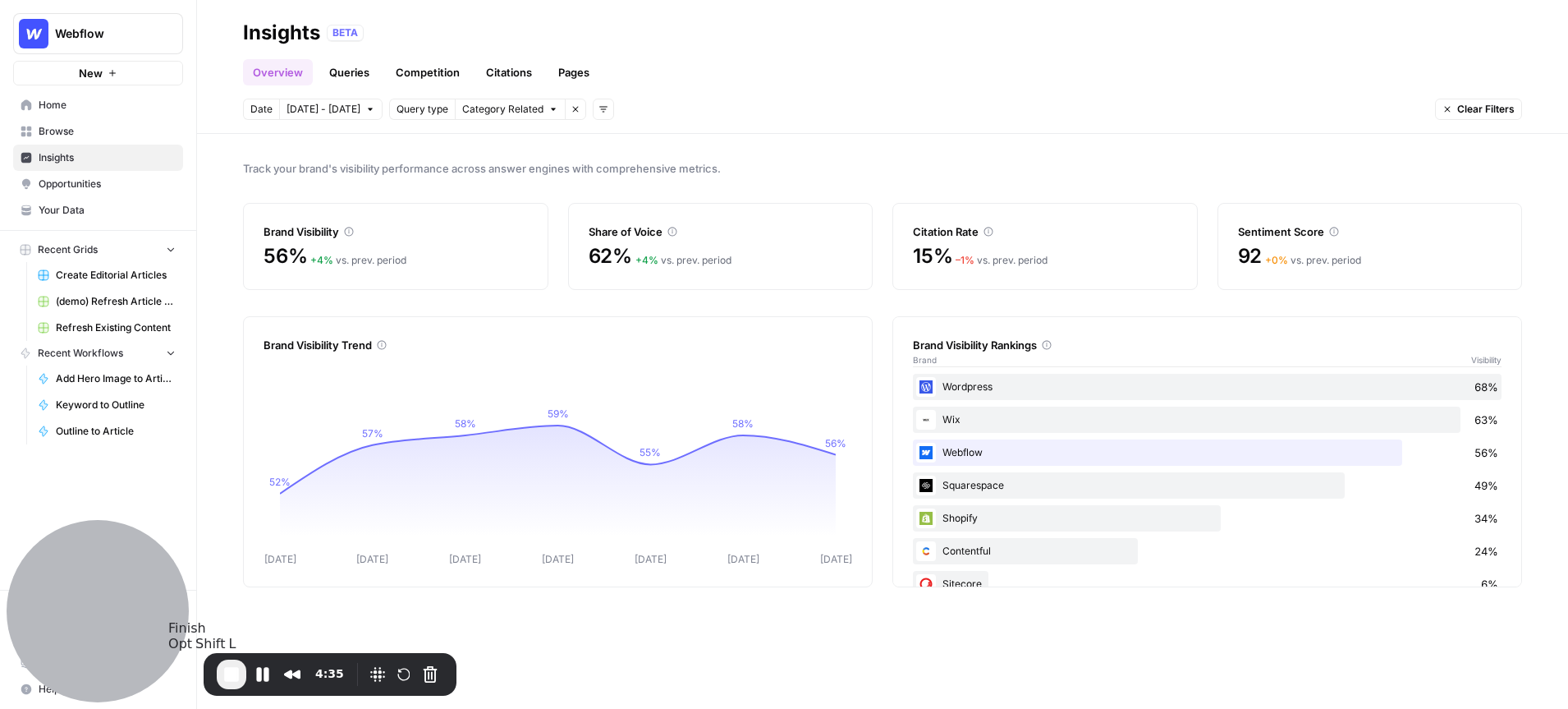
click at [240, 673] on span "End Recording" at bounding box center [231, 674] width 20 height 20
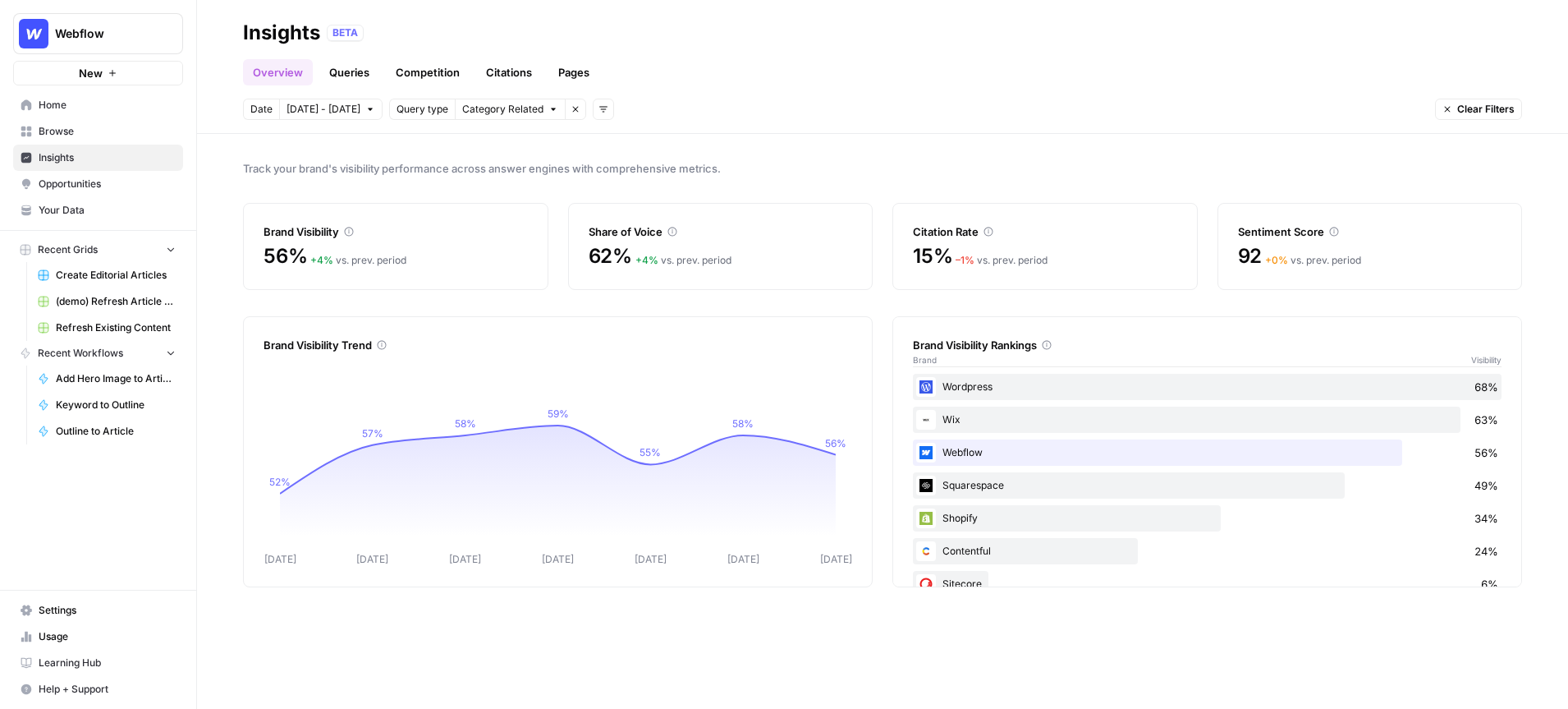
click at [150, 25] on span "Webflow" at bounding box center [104, 33] width 99 height 17
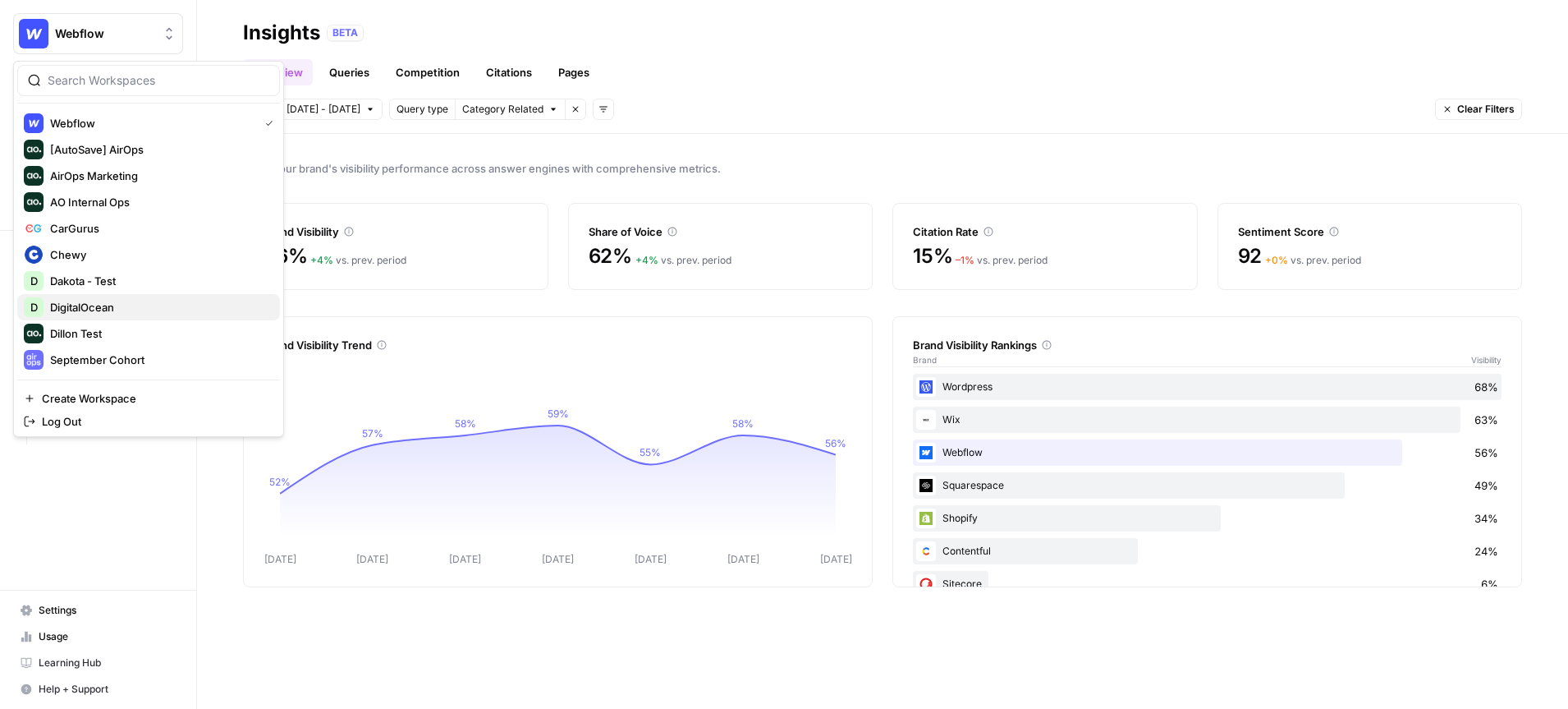
click at [133, 308] on span "DigitalOcean" at bounding box center [159, 307] width 217 height 17
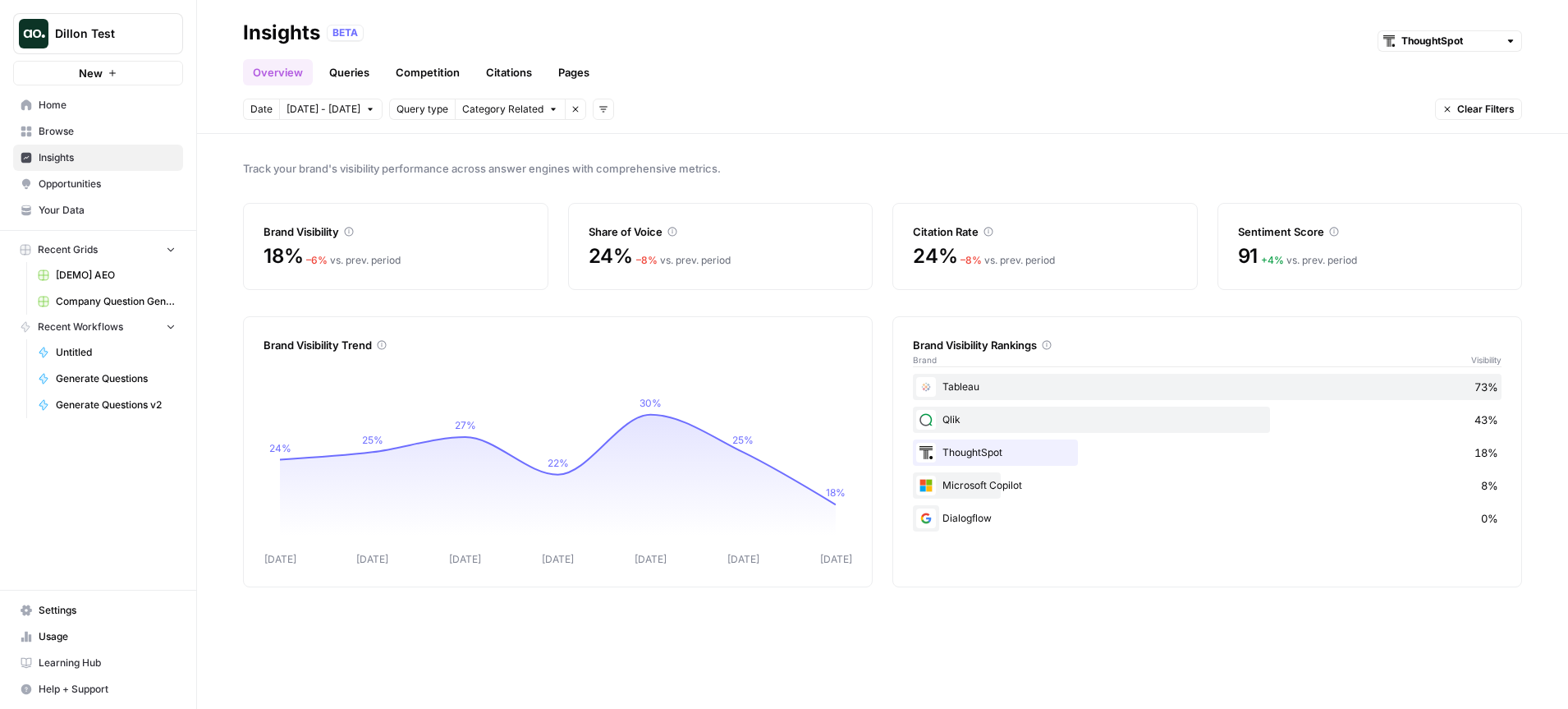
click at [338, 80] on link "Queries" at bounding box center [349, 72] width 60 height 26
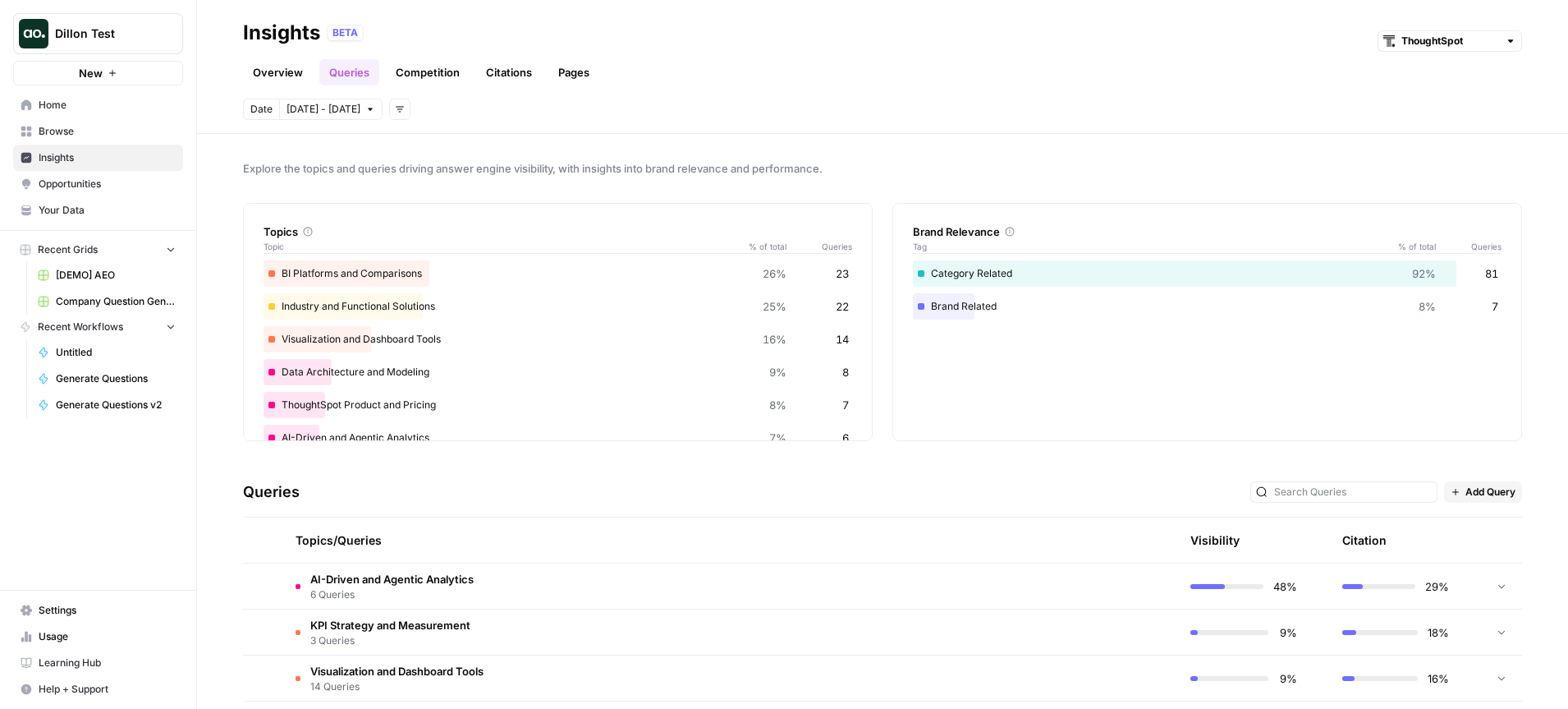
click at [96, 188] on span "Opportunities" at bounding box center [107, 183] width 137 height 15
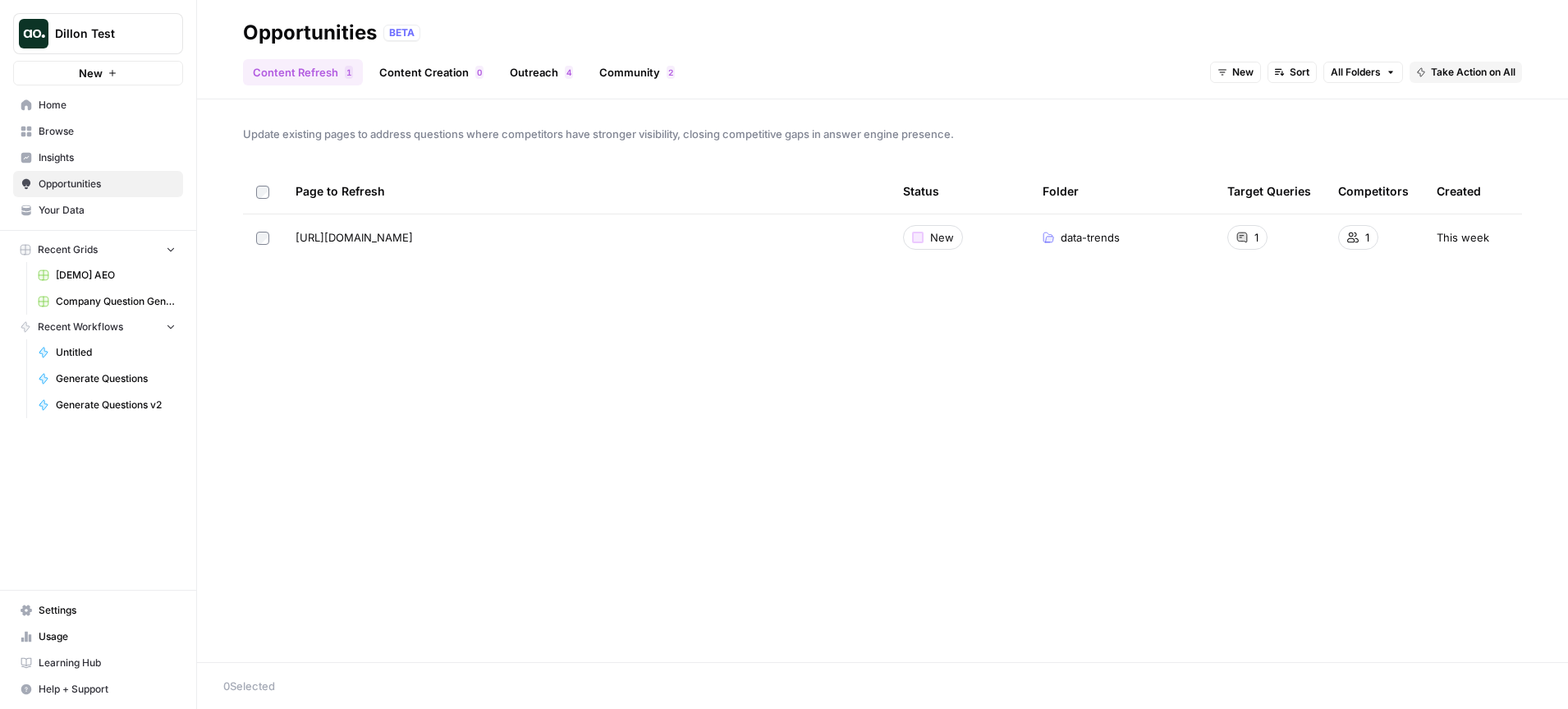
click at [1241, 76] on span "New" at bounding box center [1243, 72] width 22 height 15
click at [1274, 105] on span "All Opportunities" at bounding box center [1265, 108] width 83 height 17
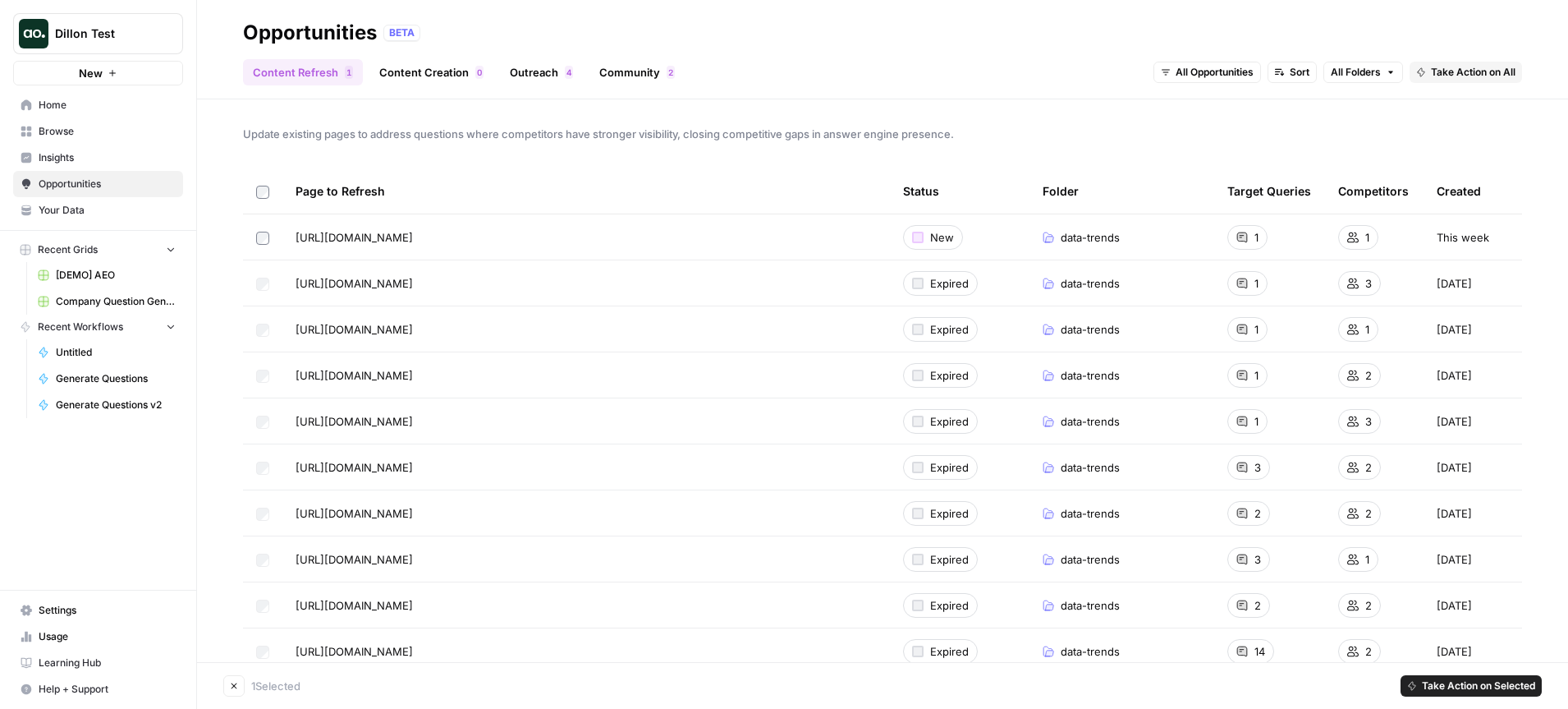
click at [106, 275] on span "[DEMO] AEO" at bounding box center [116, 275] width 120 height 15
click at [71, 128] on span "Browse" at bounding box center [107, 131] width 137 height 15
click at [142, 16] on button "Dillon Test" at bounding box center [98, 33] width 170 height 41
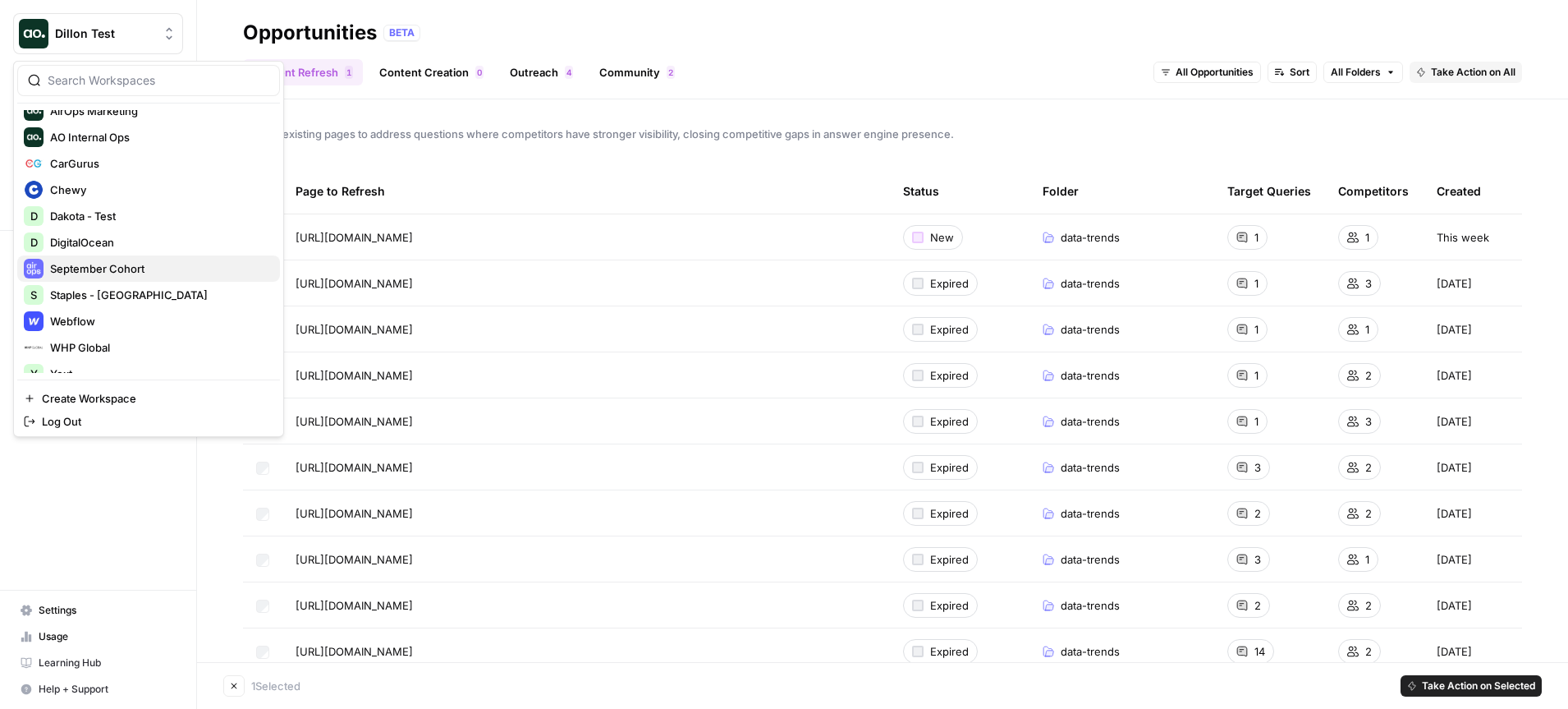
scroll to position [79, 0]
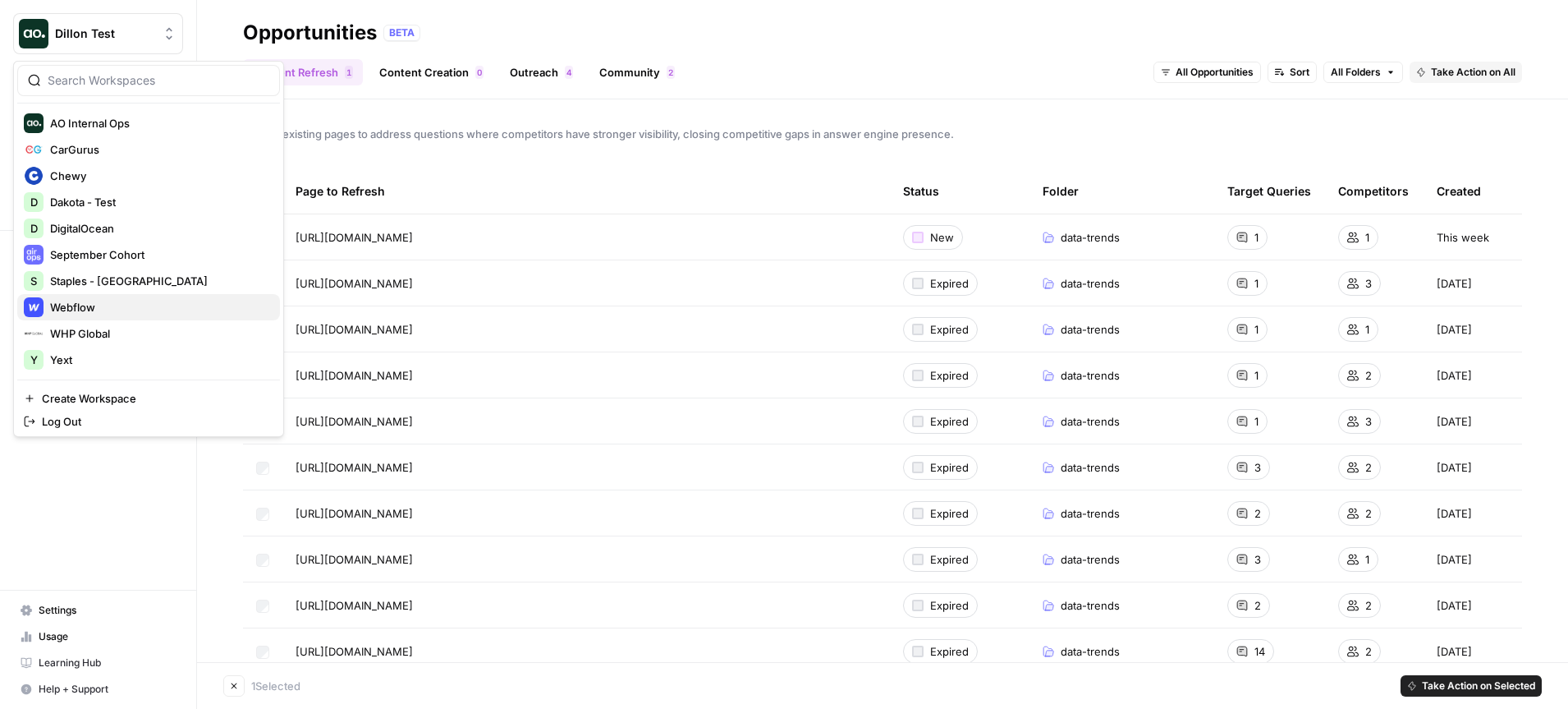
click at [84, 301] on span "Webflow" at bounding box center [159, 307] width 217 height 17
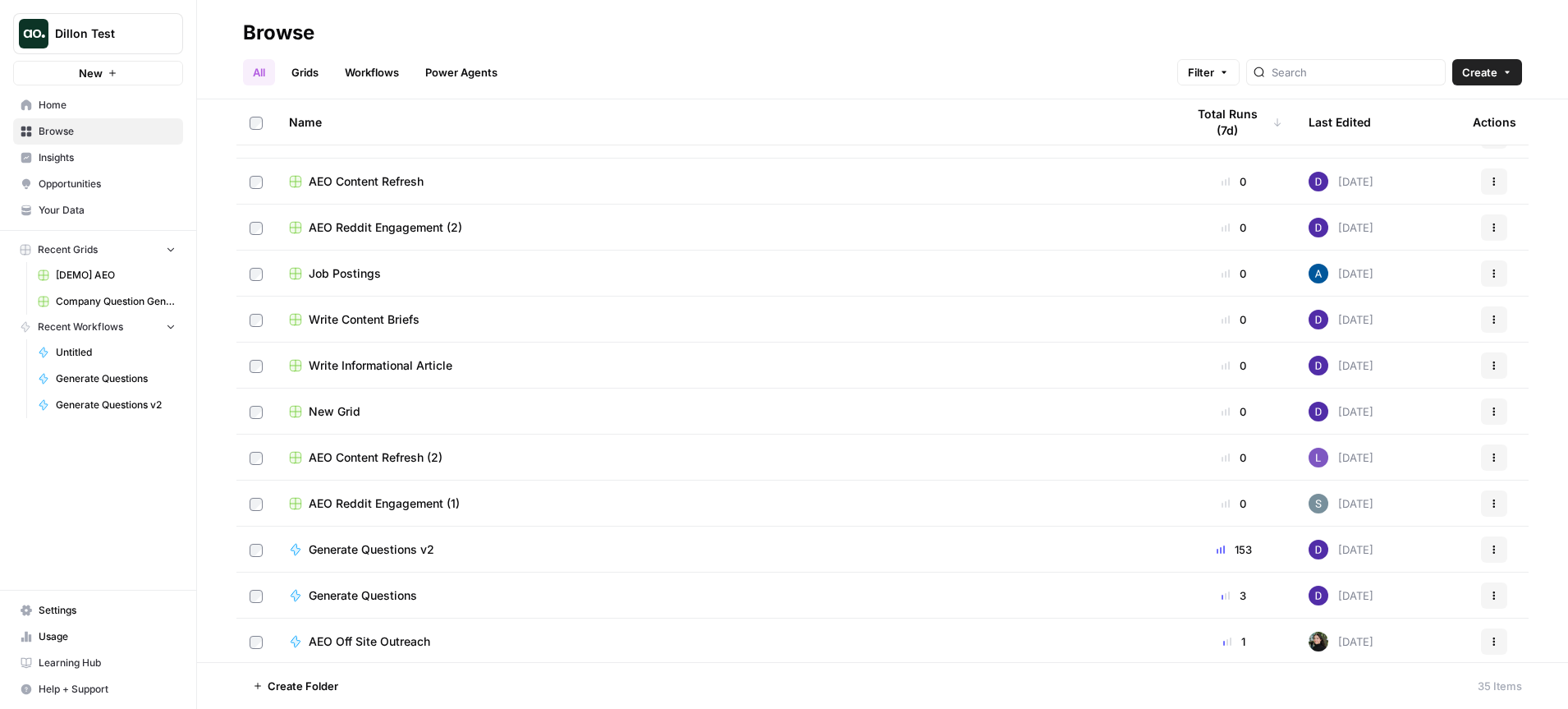
scroll to position [277, 0]
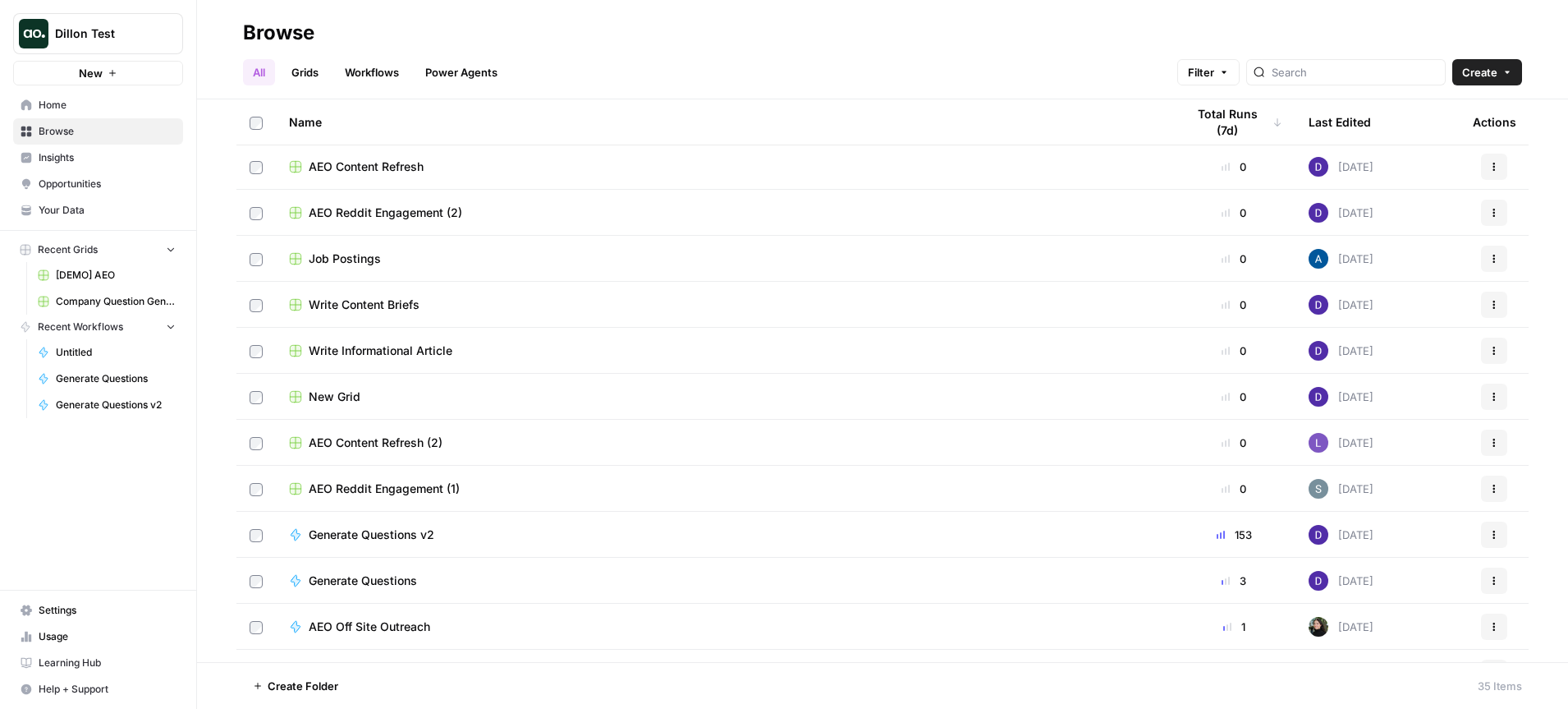
click at [378, 441] on span "AEO Content Refresh (2)" at bounding box center [375, 442] width 134 height 17
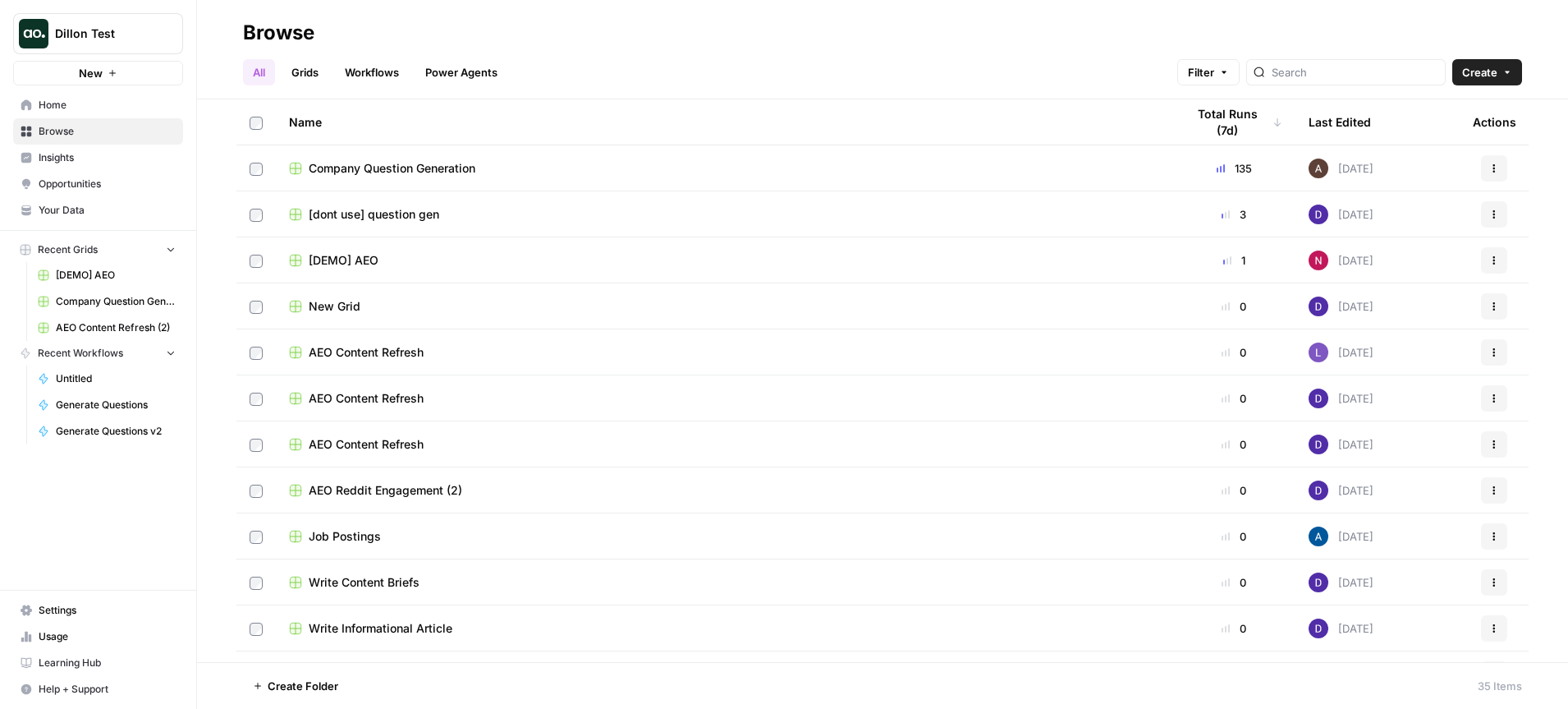
click at [382, 357] on span "AEO Content Refresh" at bounding box center [366, 352] width 115 height 17
click at [155, 31] on div "Dillon Test" at bounding box center [116, 33] width 122 height 17
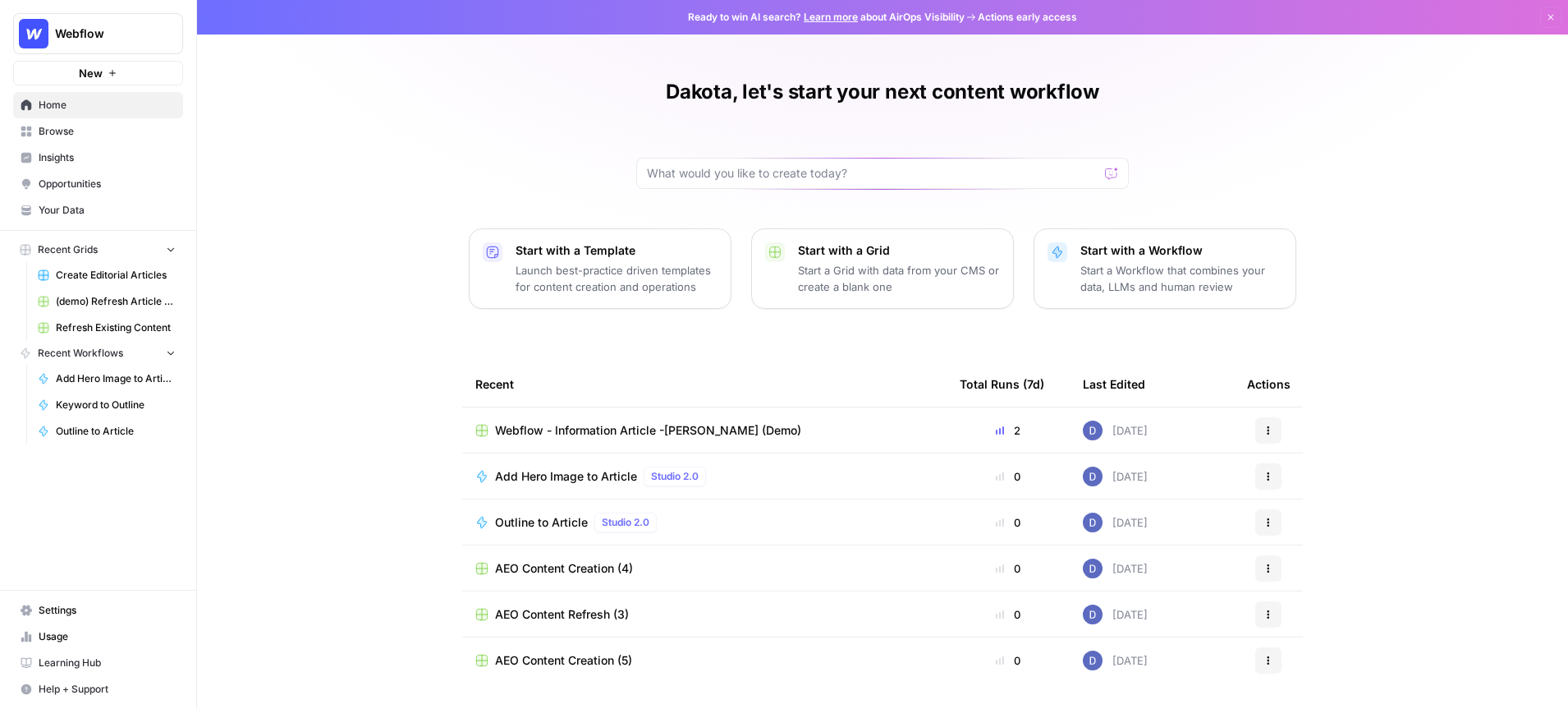
click at [78, 180] on span "Opportunities" at bounding box center [107, 183] width 137 height 15
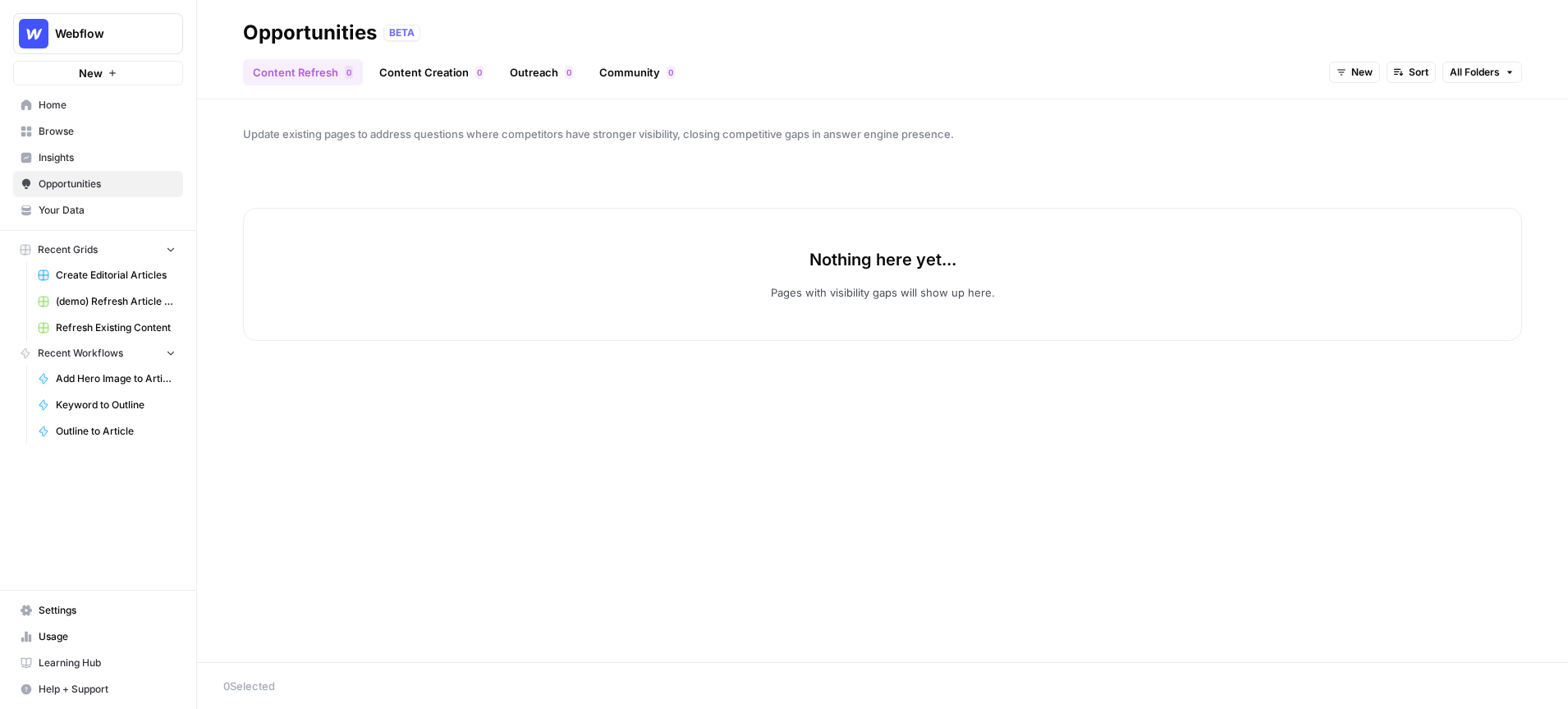
click at [1357, 76] on span "New" at bounding box center [1362, 72] width 22 height 15
click at [1383, 113] on span "All Opportunities" at bounding box center [1384, 108] width 83 height 17
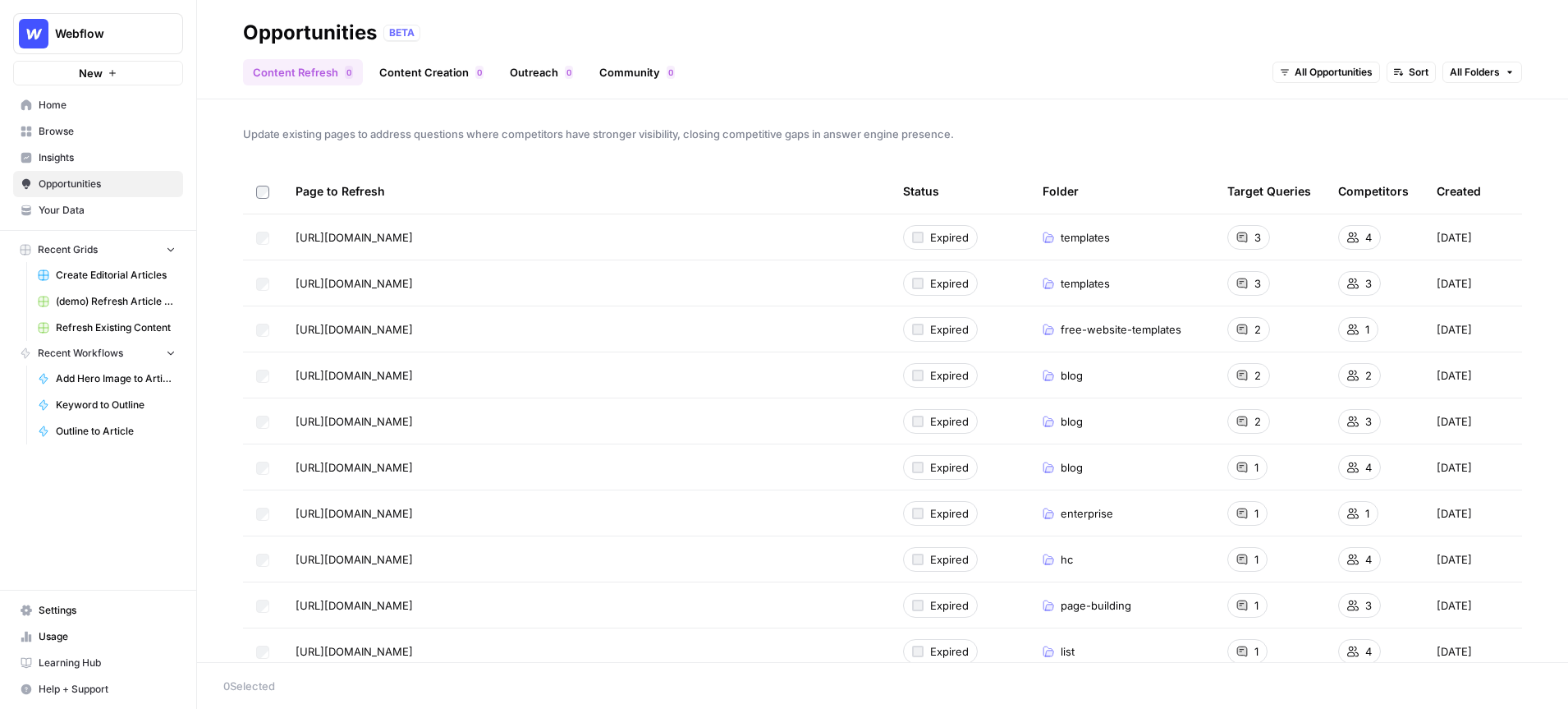
click at [74, 130] on span "Browse" at bounding box center [107, 131] width 137 height 15
click at [169, 34] on icon "Workspace: Webflow" at bounding box center [169, 33] width 17 height 17
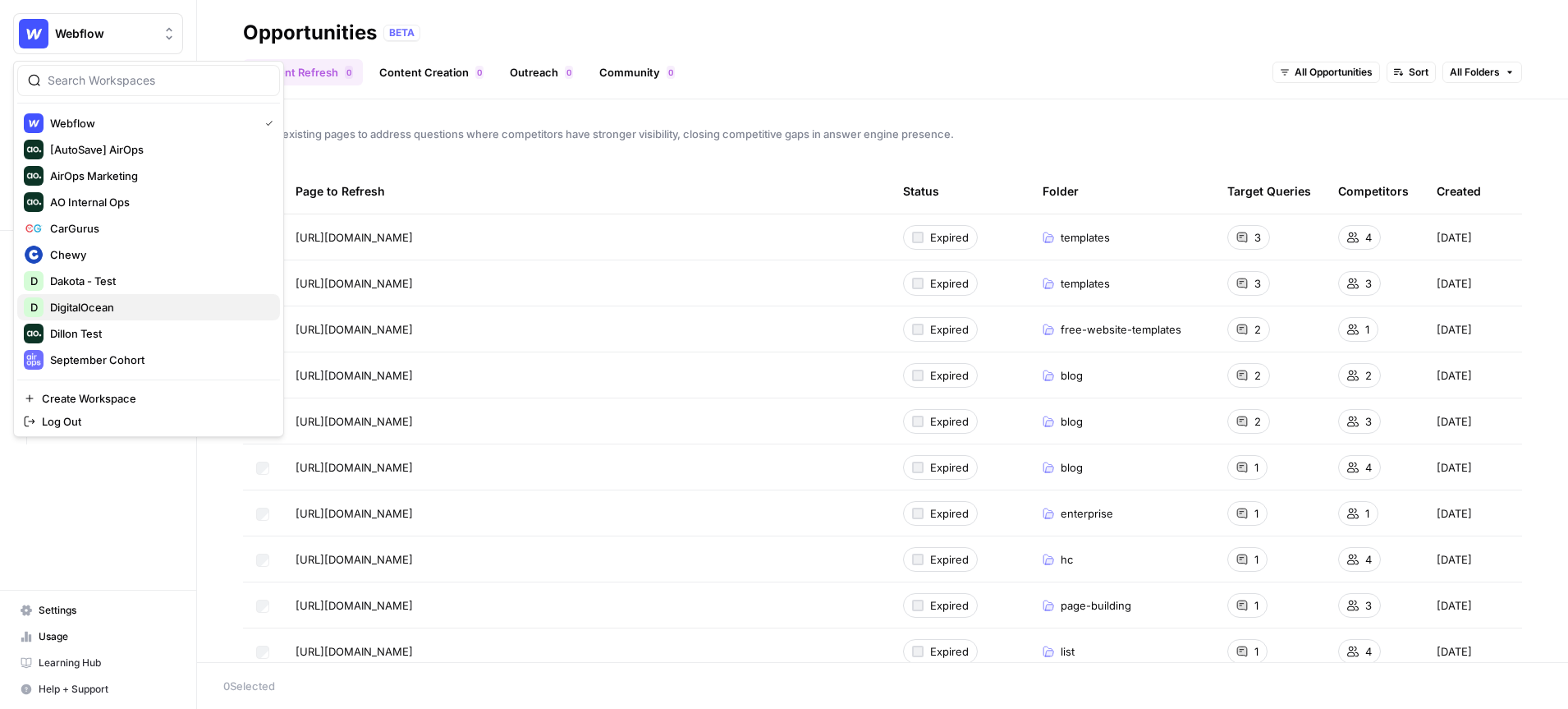
click at [113, 299] on span "DigitalOcean" at bounding box center [159, 307] width 217 height 17
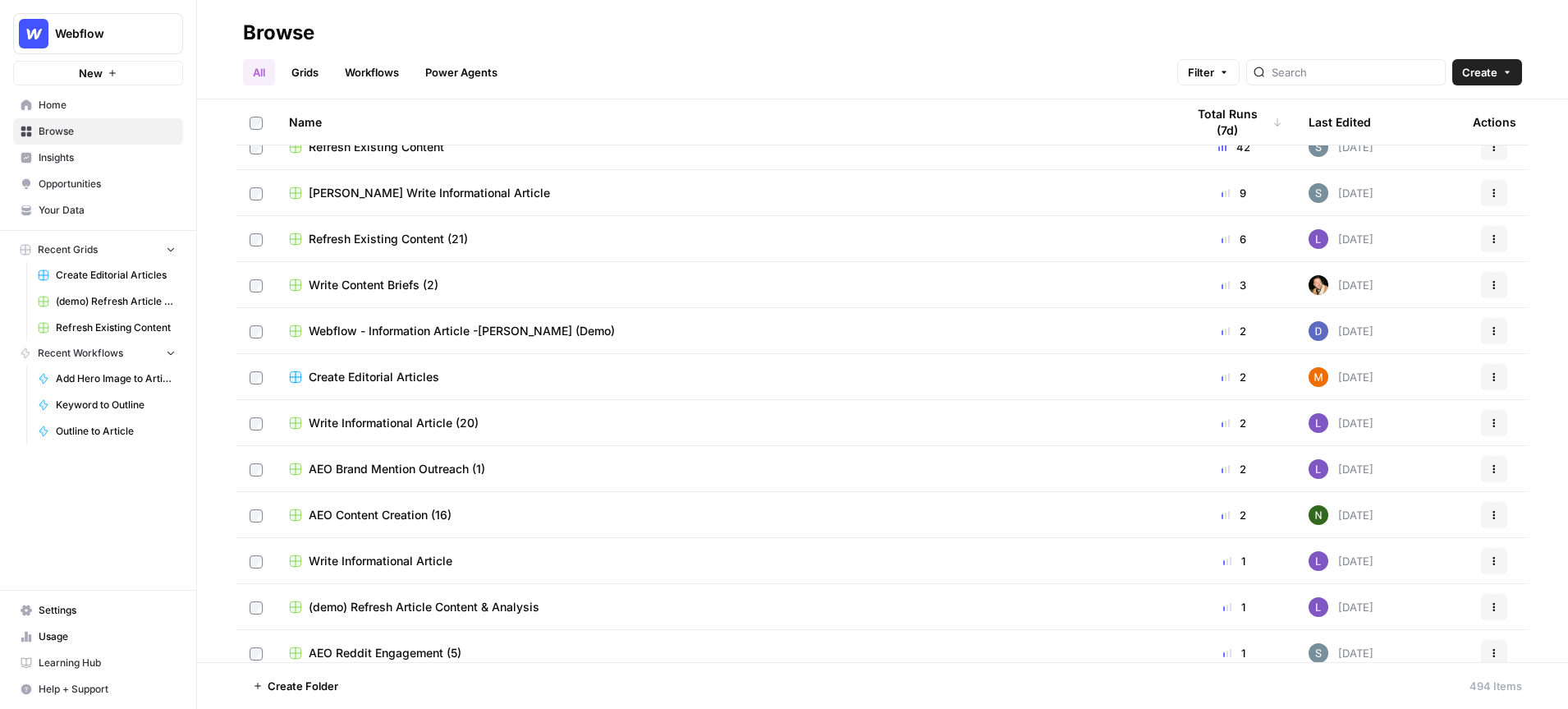
scroll to position [207, 0]
click at [407, 507] on span "AEO Content Creation (16)" at bounding box center [380, 513] width 142 height 17
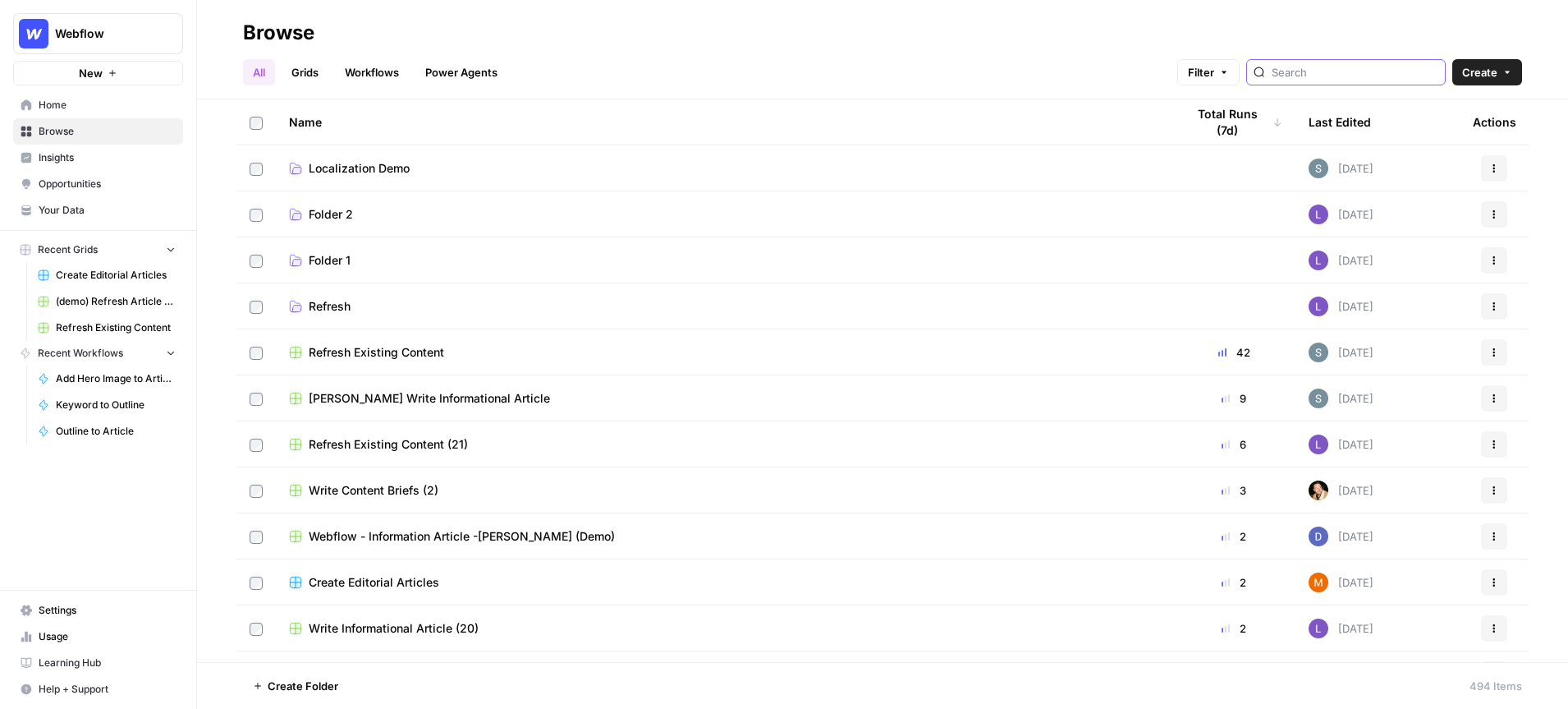
click at [1386, 68] on input "search" at bounding box center [1355, 72] width 167 height 17
type input "W"
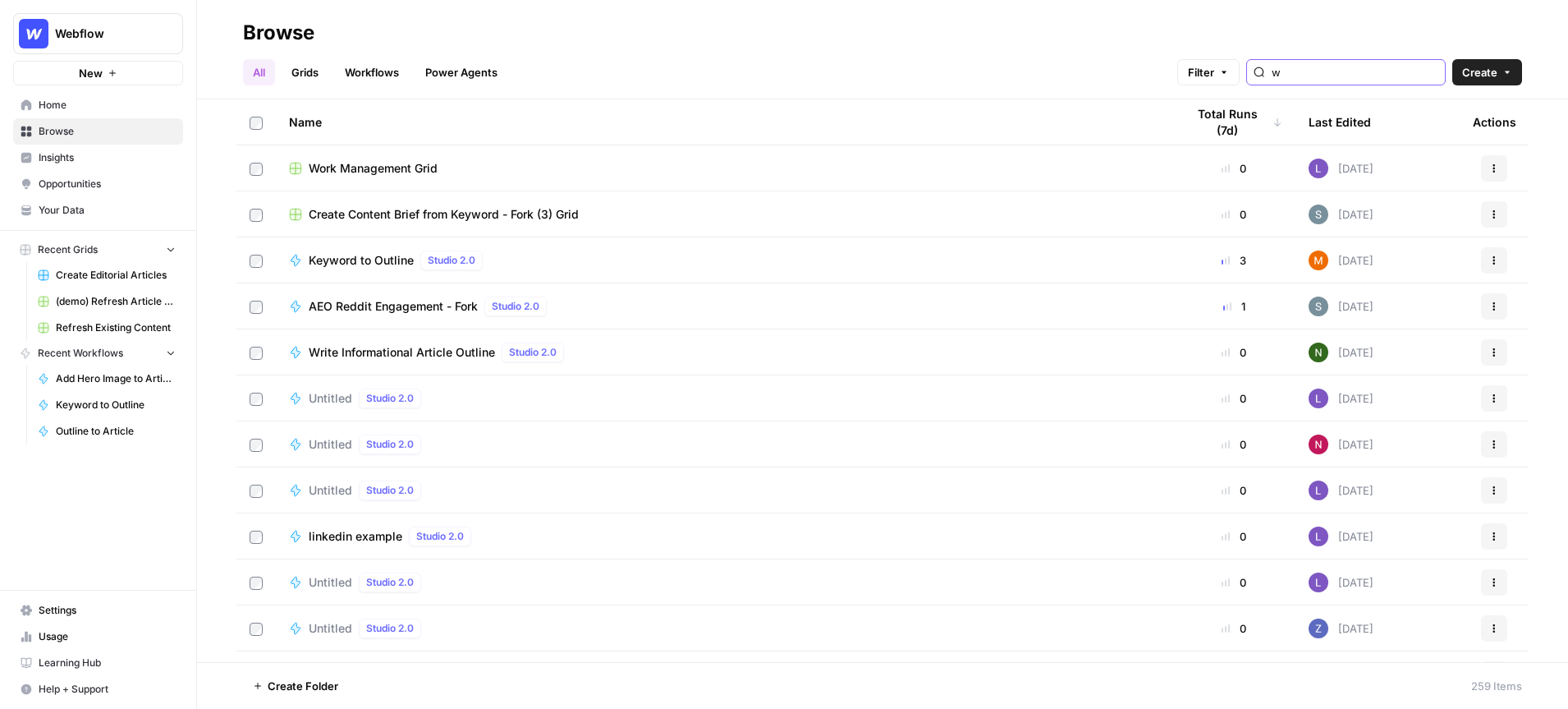
type input "w"
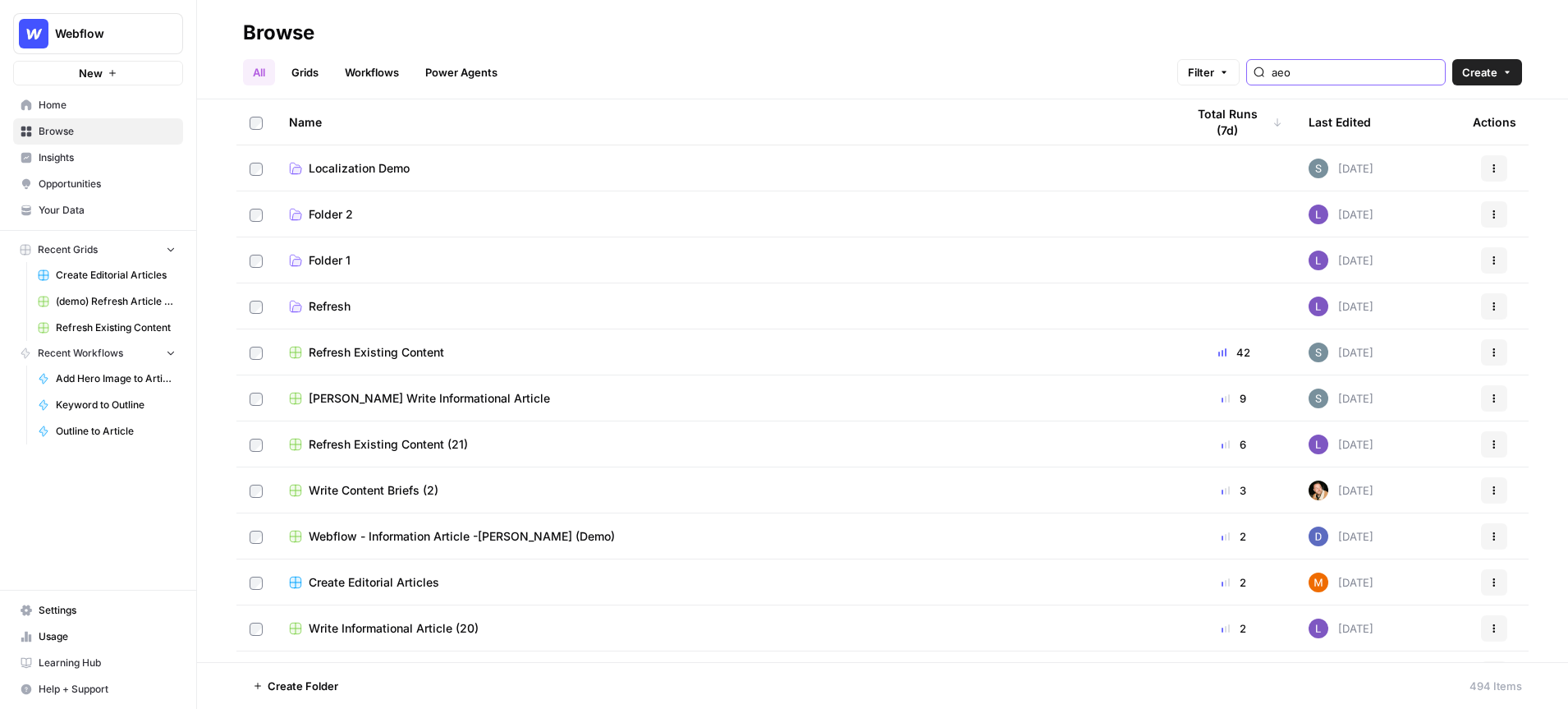
type input "aeo"
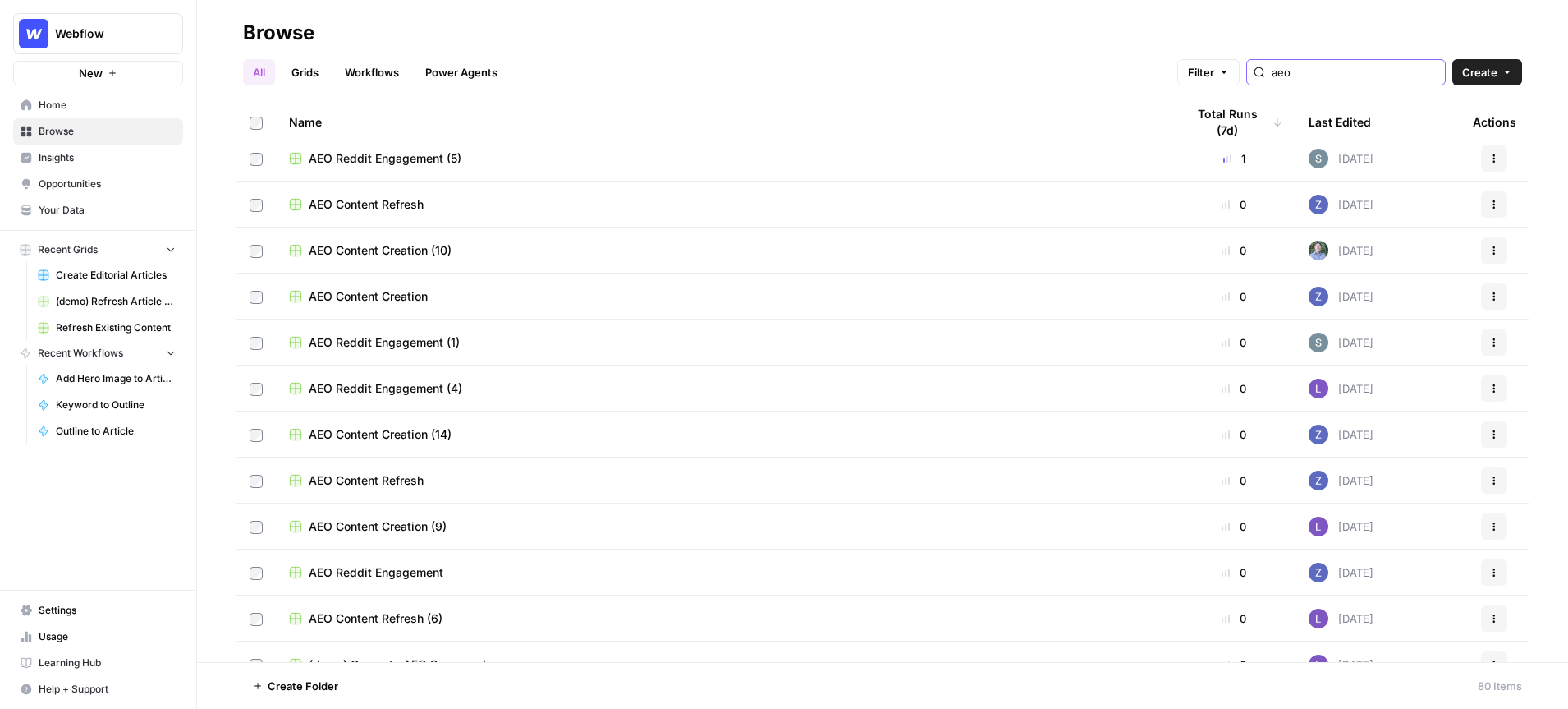
scroll to position [108, 0]
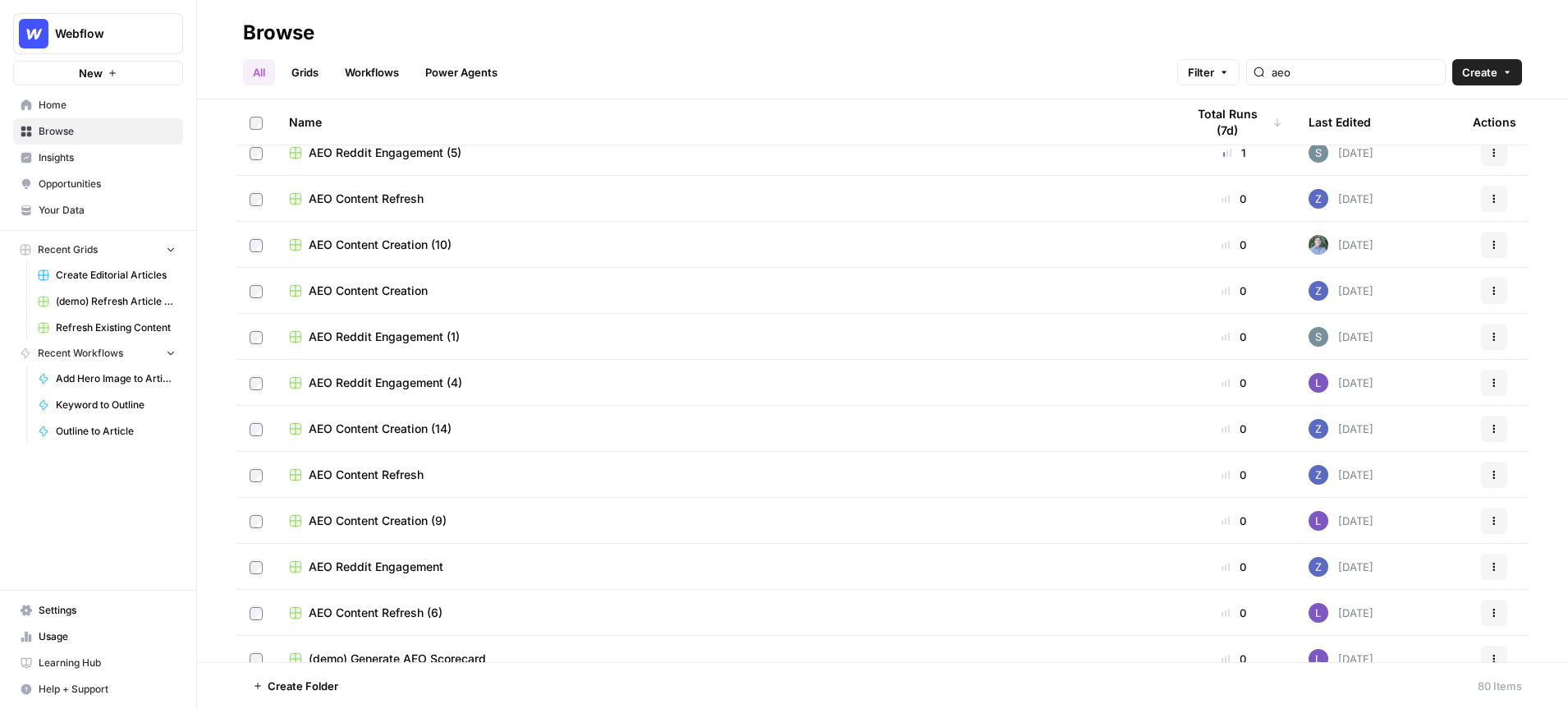
click at [420, 417] on td "AEO Content Creation (14)" at bounding box center [724, 428] width 896 height 45
click at [380, 429] on span "AEO Content Creation (14)" at bounding box center [380, 428] width 142 height 17
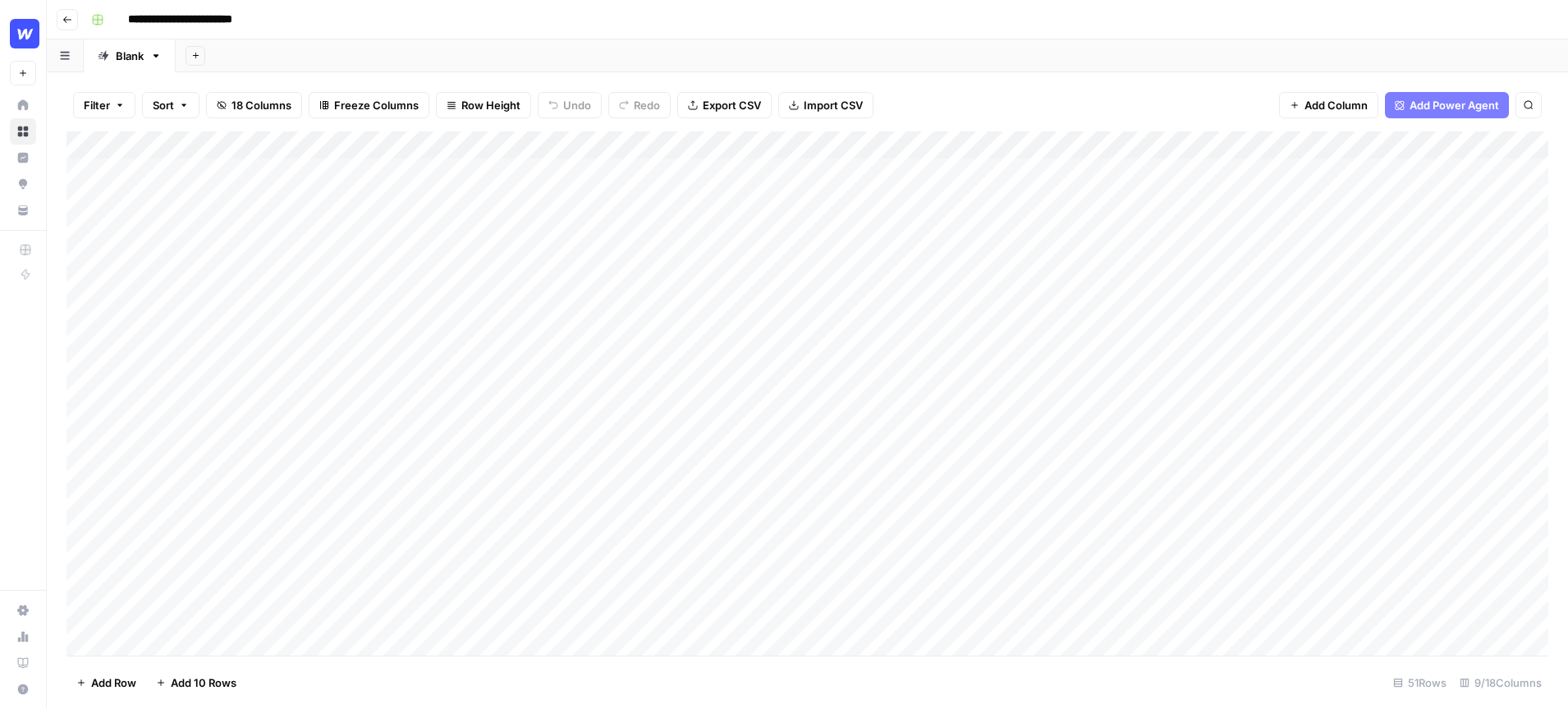
click at [500, 103] on span "Row Height" at bounding box center [491, 105] width 59 height 17
click at [505, 204] on span "Tall" at bounding box center [526, 208] width 118 height 17
click at [111, 171] on div "Add Column" at bounding box center [808, 393] width 1482 height 524
click at [110, 245] on div "Add Column" at bounding box center [808, 393] width 1482 height 524
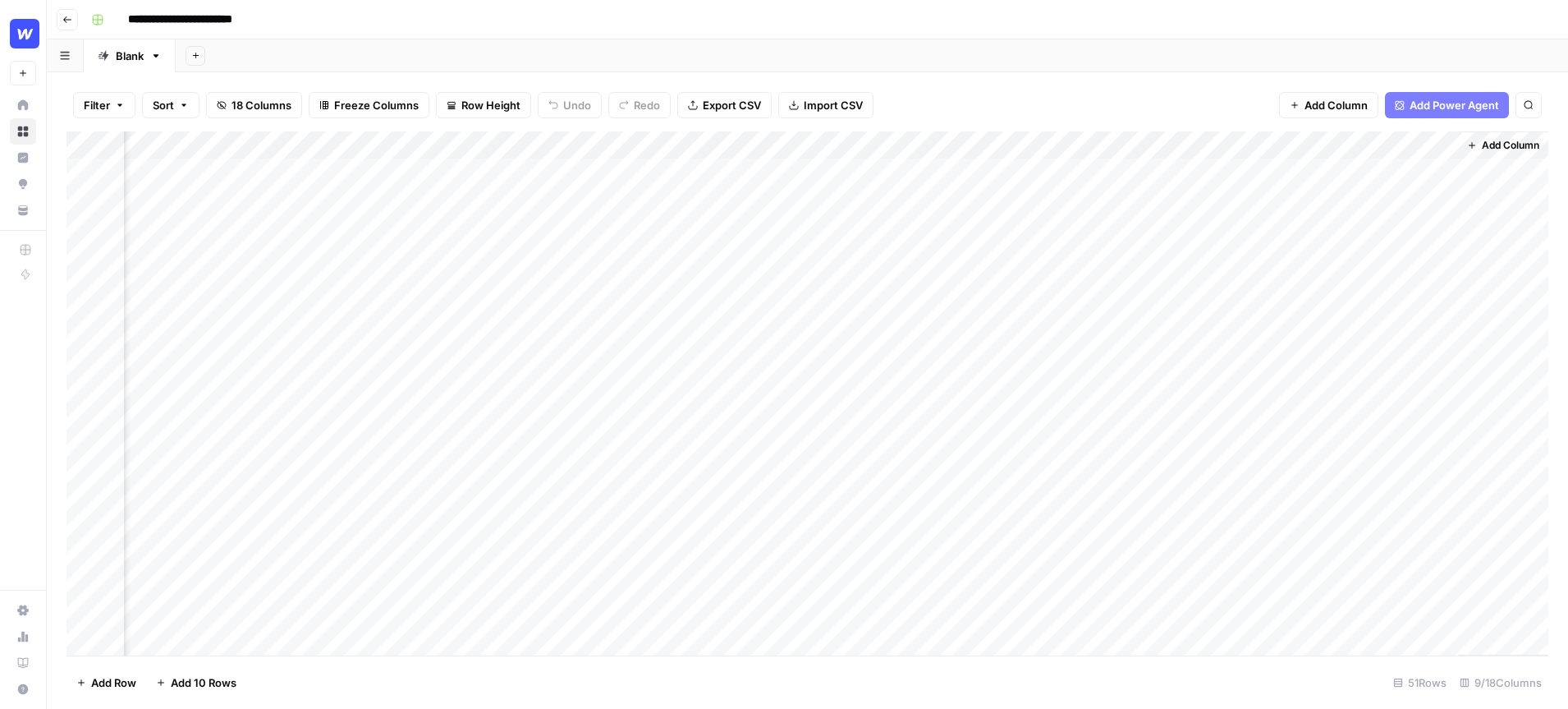
click at [1434, 107] on span "Add Power Agent" at bounding box center [1454, 105] width 89 height 17
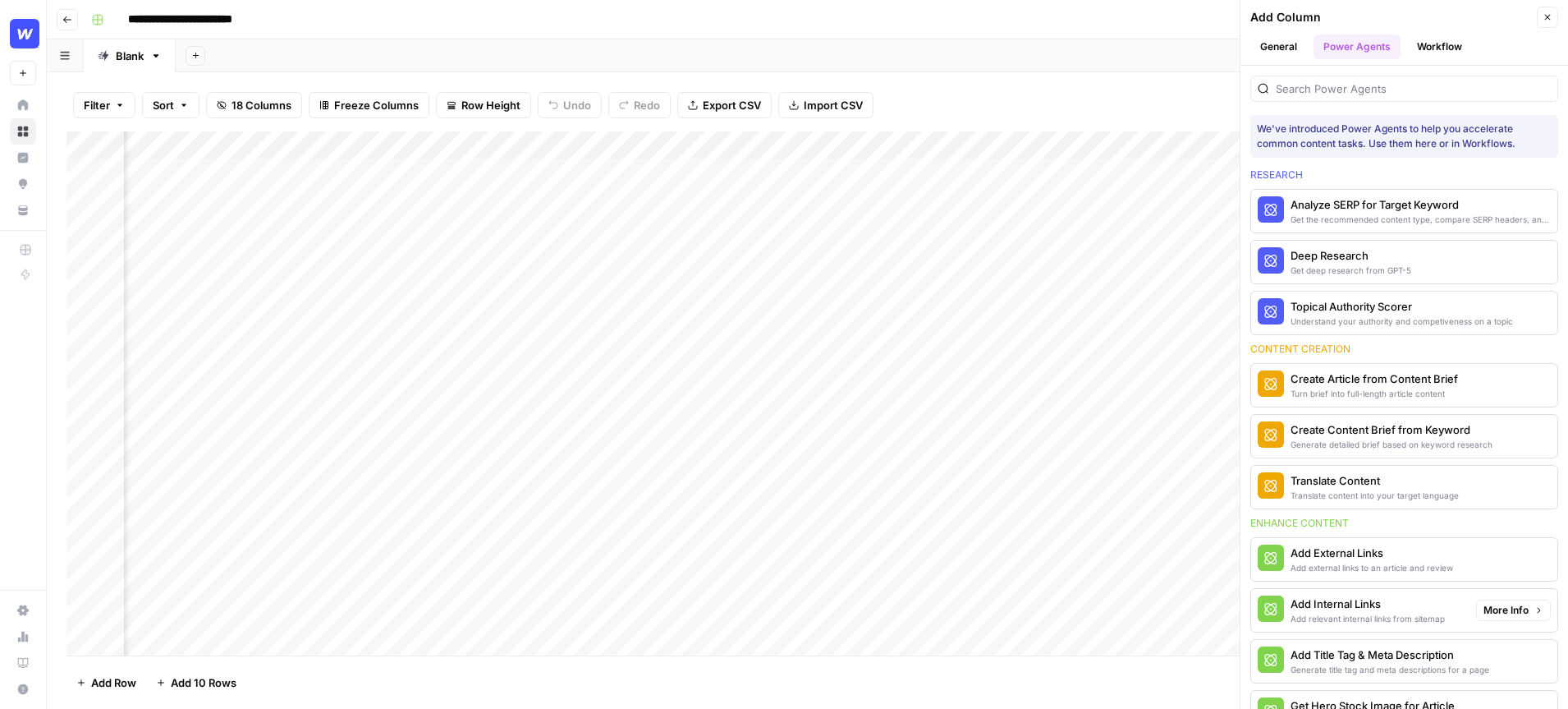
click at [1350, 598] on div "Add Internal Links" at bounding box center [1368, 603] width 155 height 17
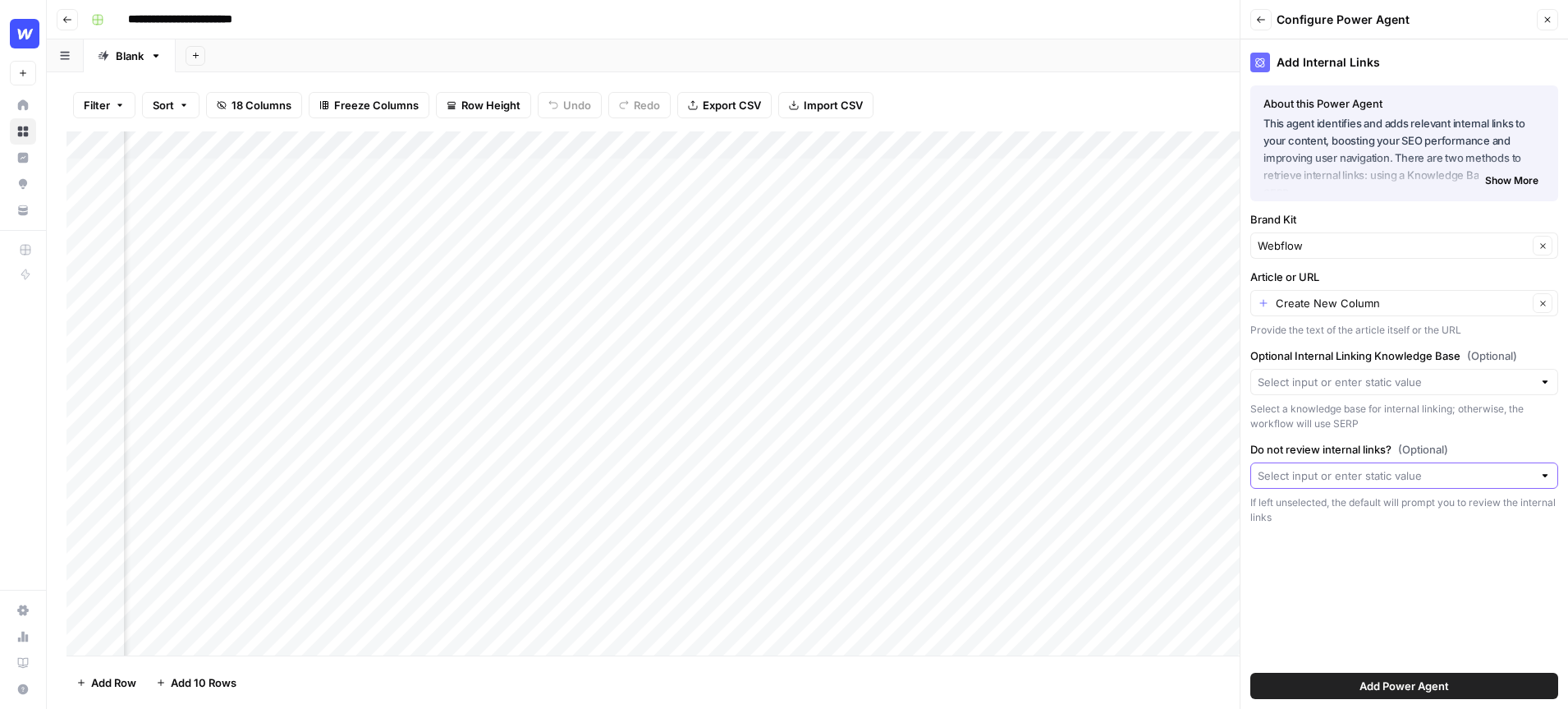
click at [1412, 476] on input "Do not review internal links? (Optional)" at bounding box center [1395, 475] width 275 height 17
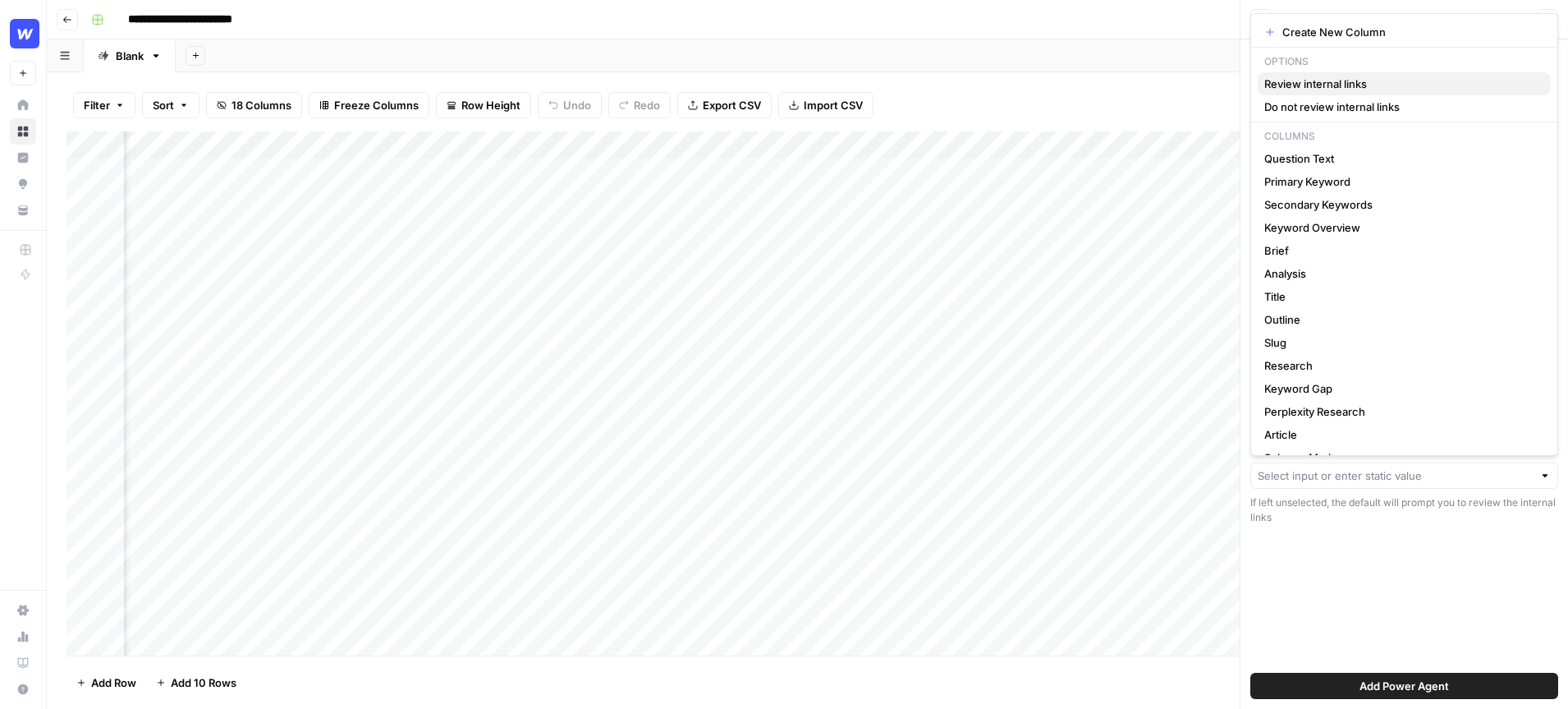
click at [1335, 83] on span "Review internal links" at bounding box center [1401, 83] width 274 height 17
type input "Review internal links"
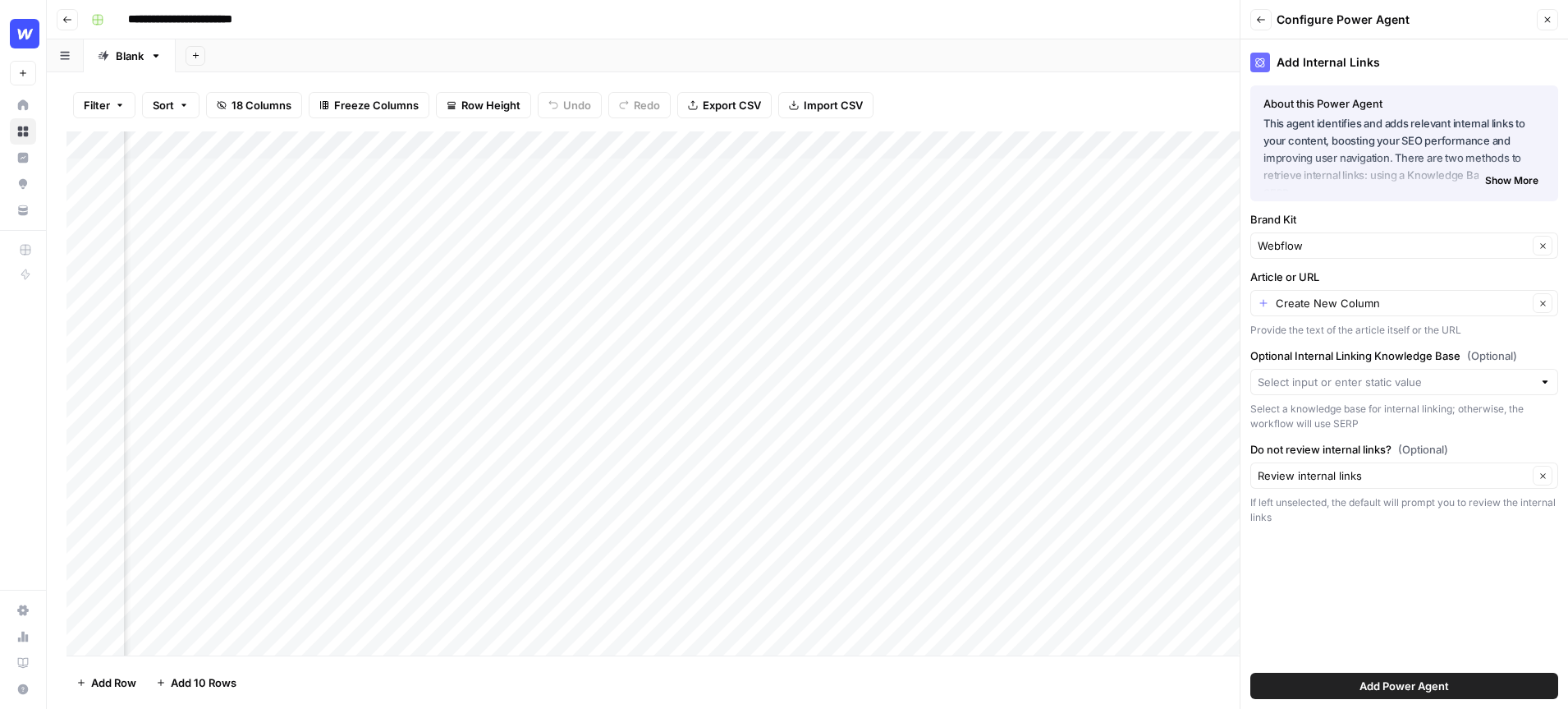
click at [1353, 682] on button "Add Power Agent" at bounding box center [1405, 686] width 308 height 26
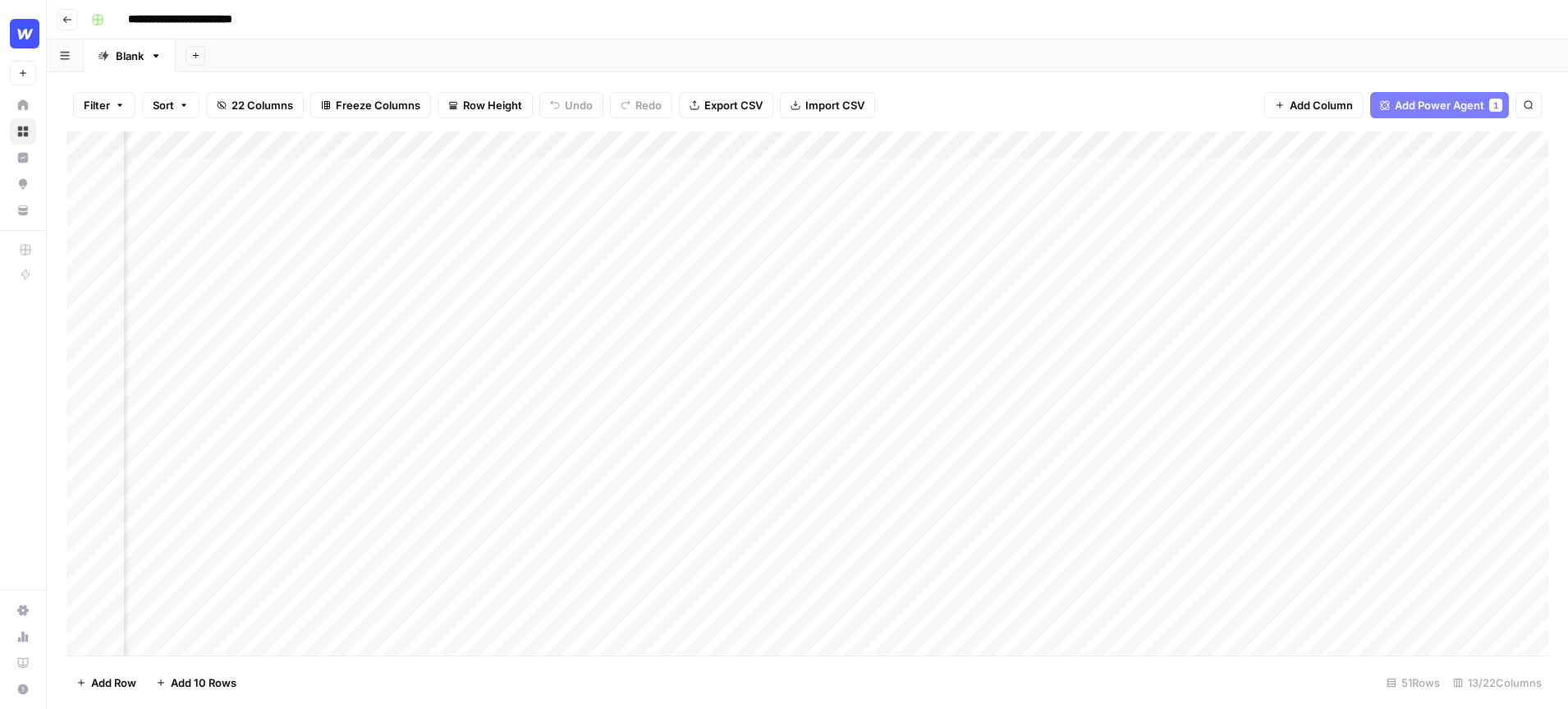
scroll to position [0, 139]
click at [919, 148] on div "Add Column" at bounding box center [808, 393] width 1482 height 524
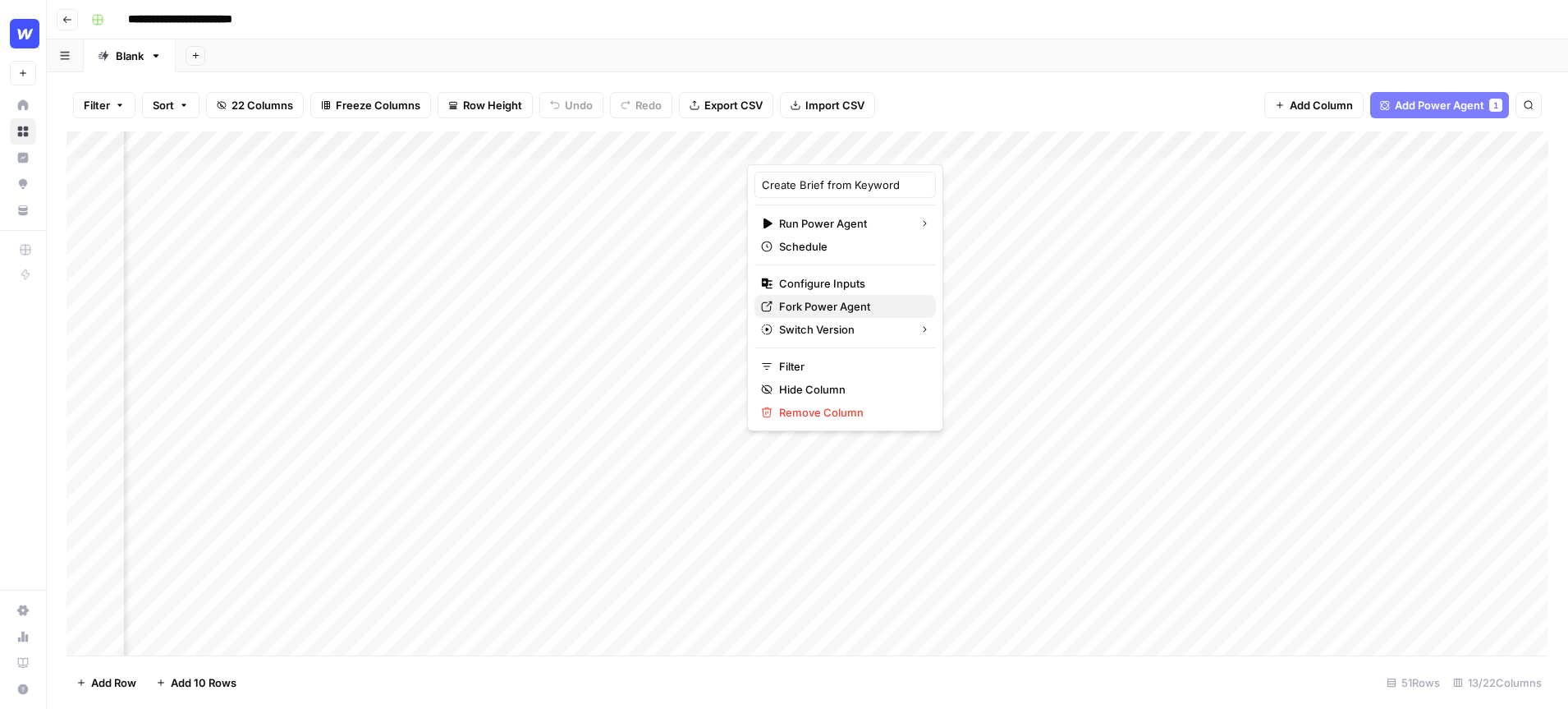
click at [835, 301] on span "Fork Power Agent" at bounding box center [850, 306] width 143 height 17
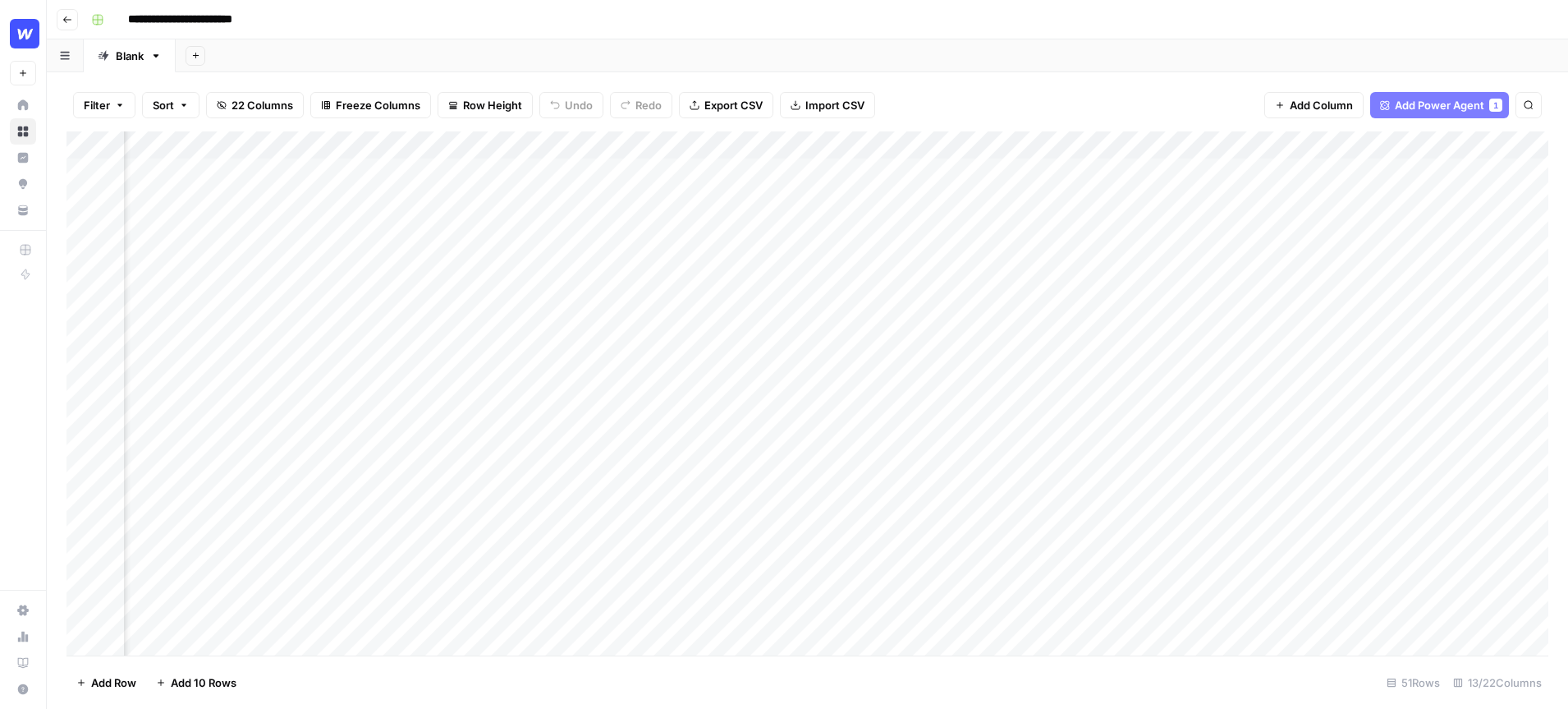
scroll to position [0, 0]
click at [1075, 170] on div "Add Column" at bounding box center [808, 393] width 1482 height 524
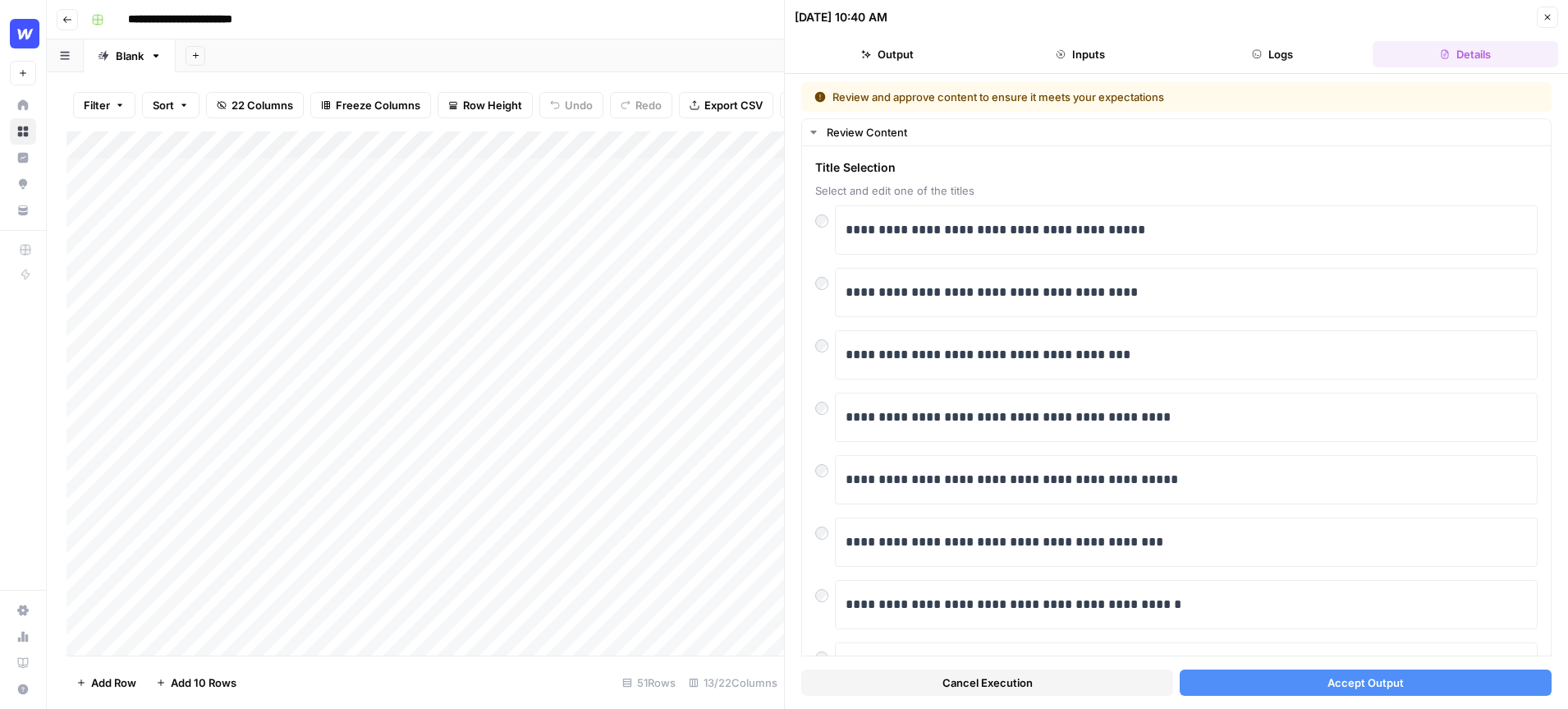
click at [1382, 683] on span "Accept Output" at bounding box center [1366, 682] width 76 height 17
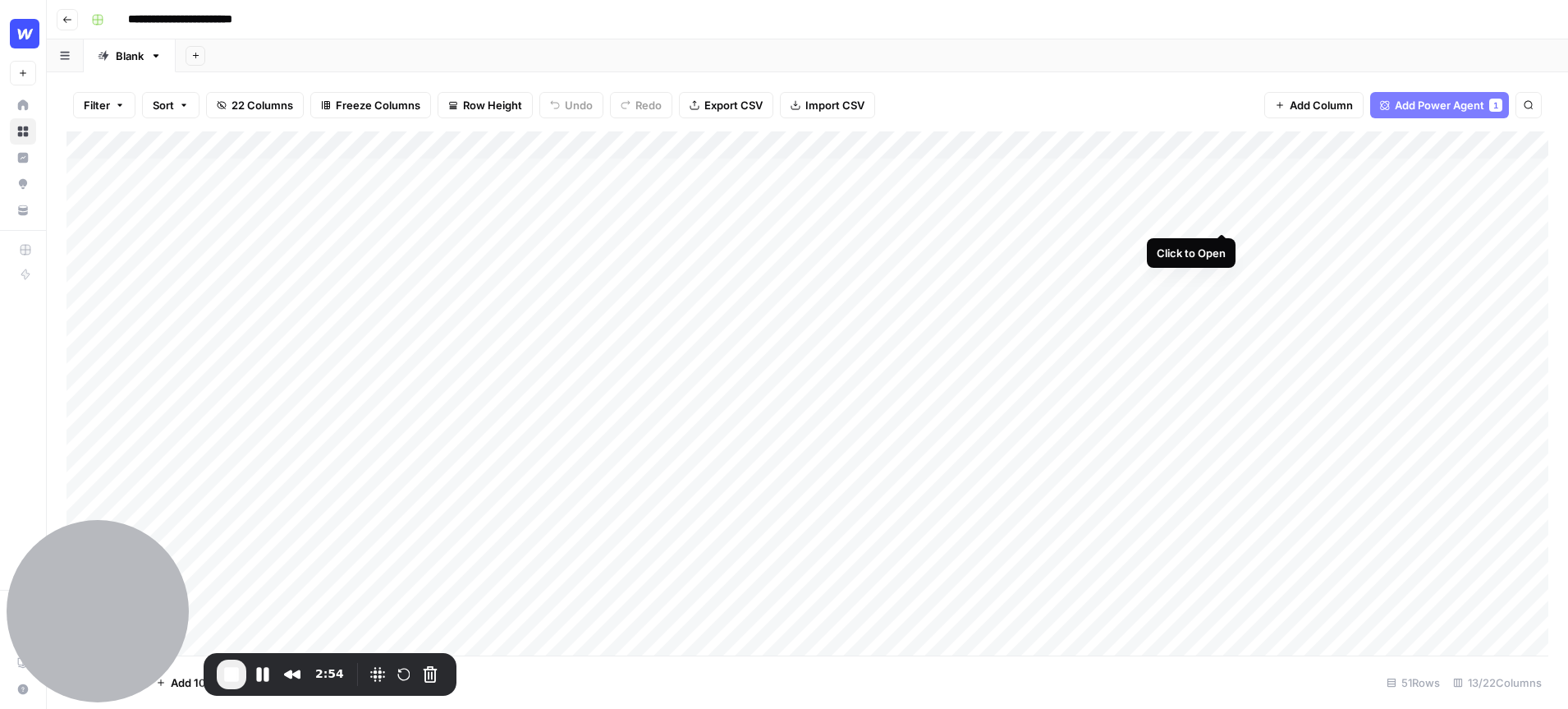
click at [1218, 171] on div "Add Column" at bounding box center [808, 393] width 1482 height 524
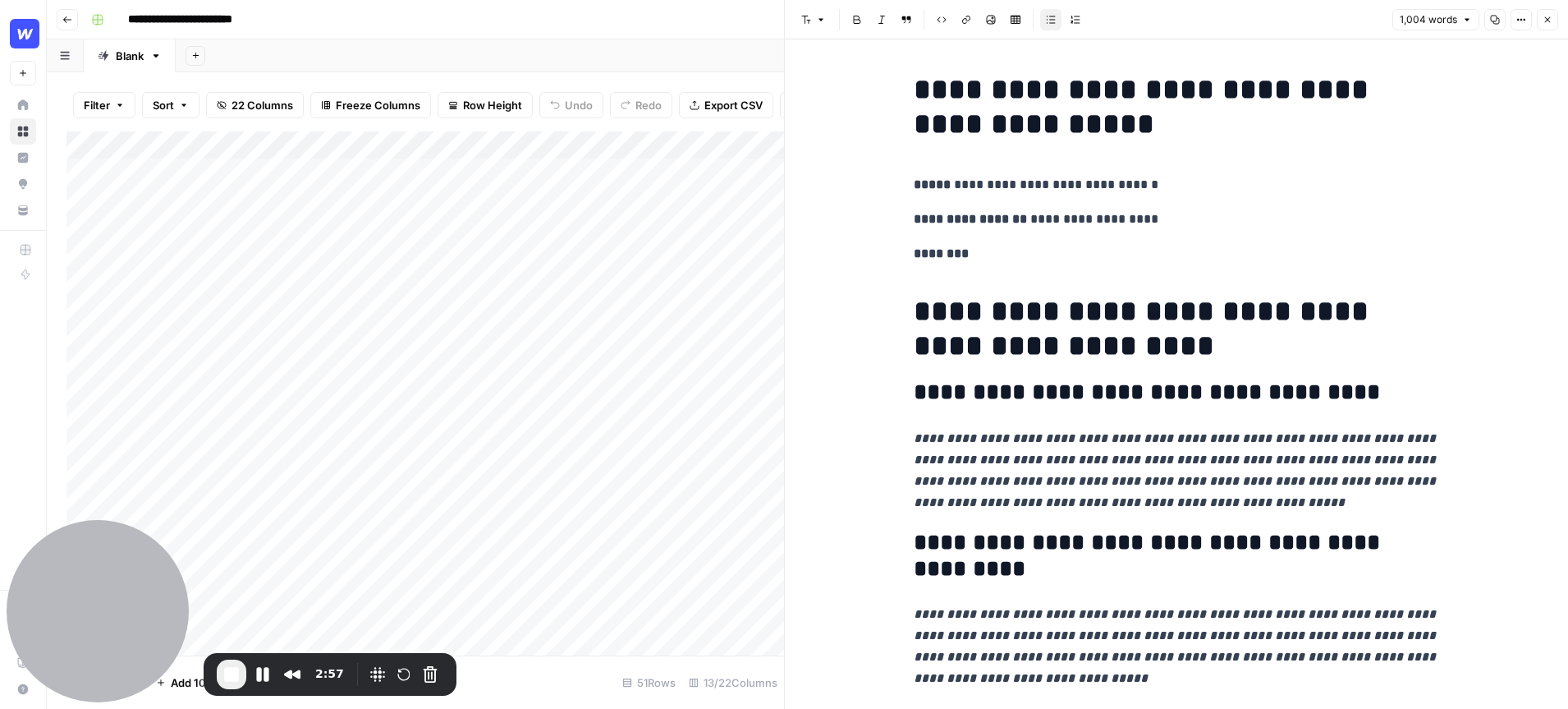
click at [1540, 17] on button "Close" at bounding box center [1547, 19] width 22 height 22
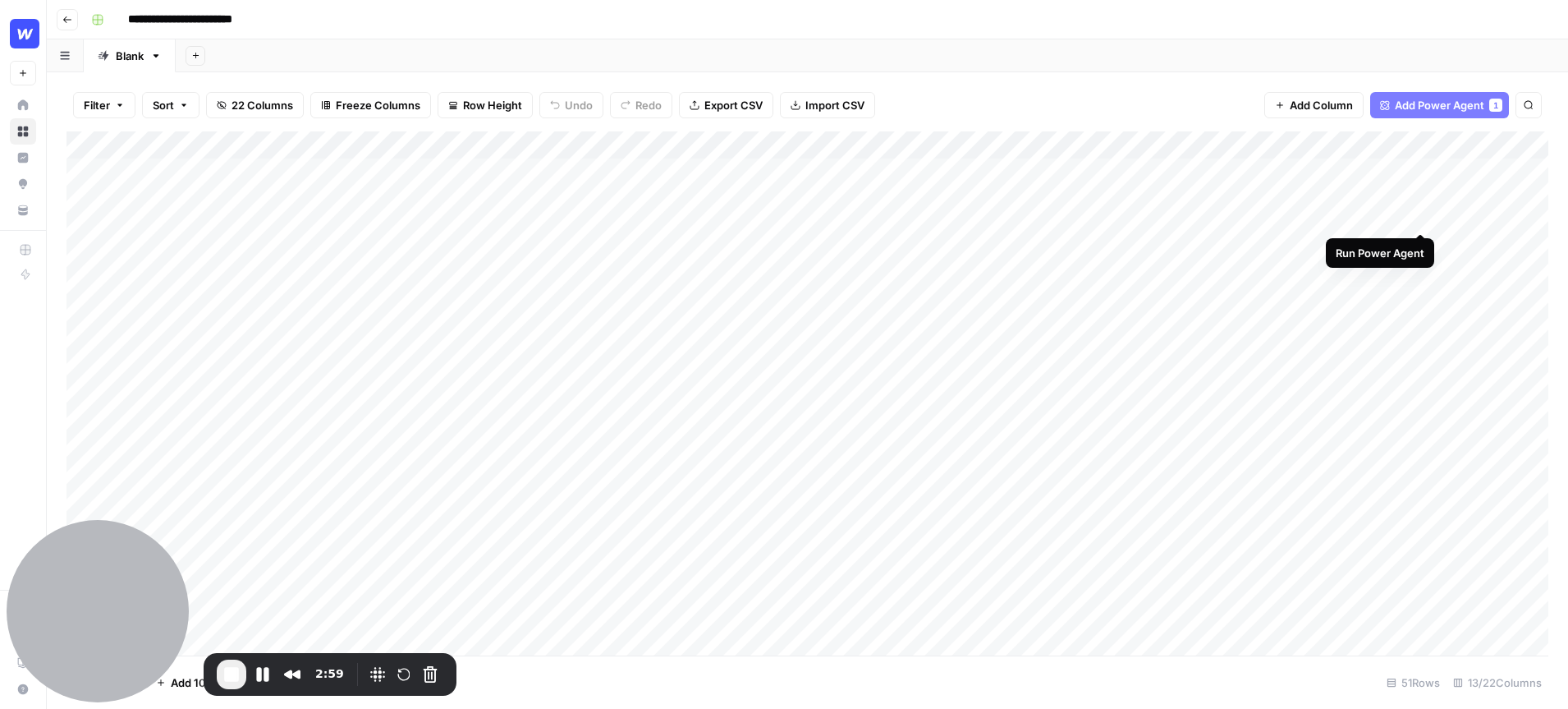
click at [1419, 171] on div "Add Column" at bounding box center [808, 393] width 1482 height 524
click at [233, 673] on span "End Recording" at bounding box center [231, 674] width 20 height 20
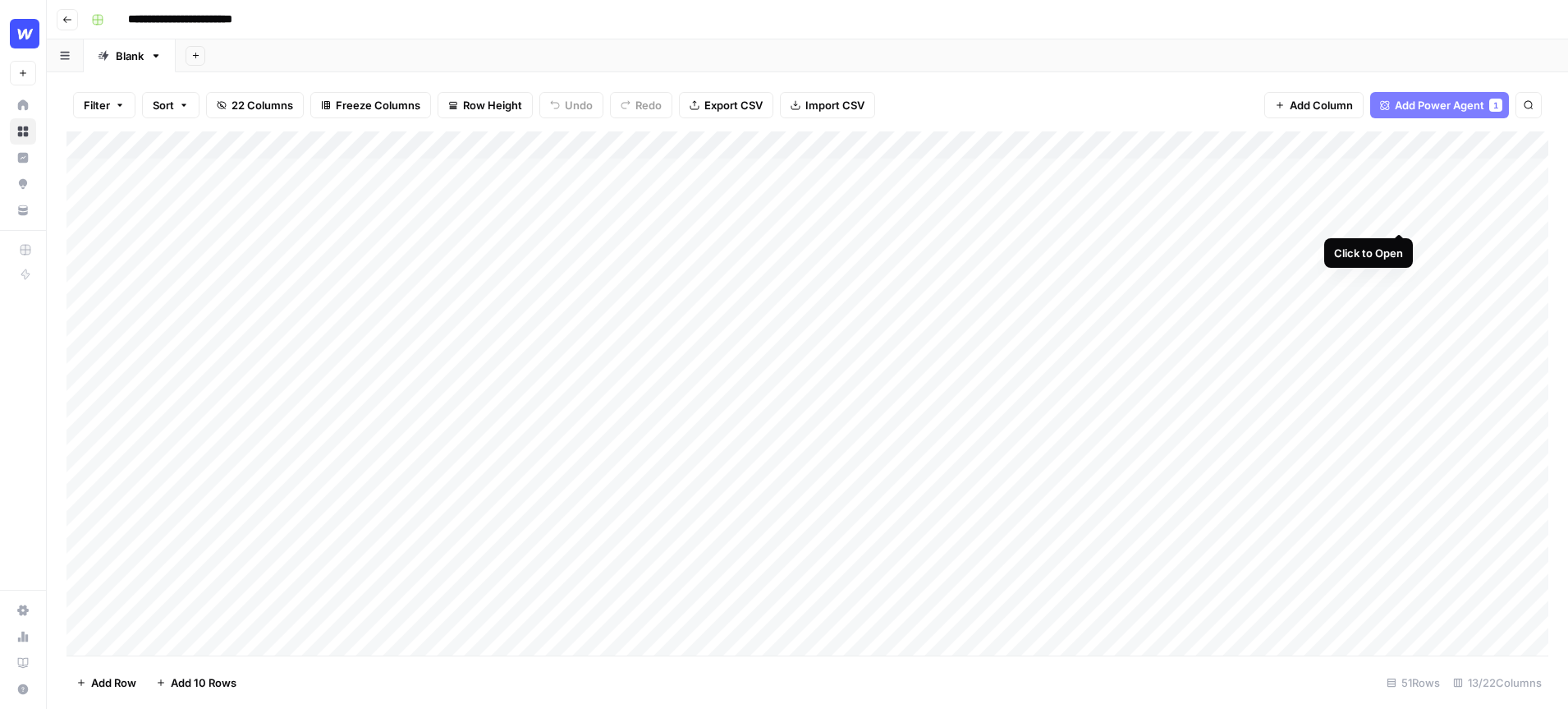
click at [1402, 174] on div "Add Column" at bounding box center [808, 393] width 1482 height 524
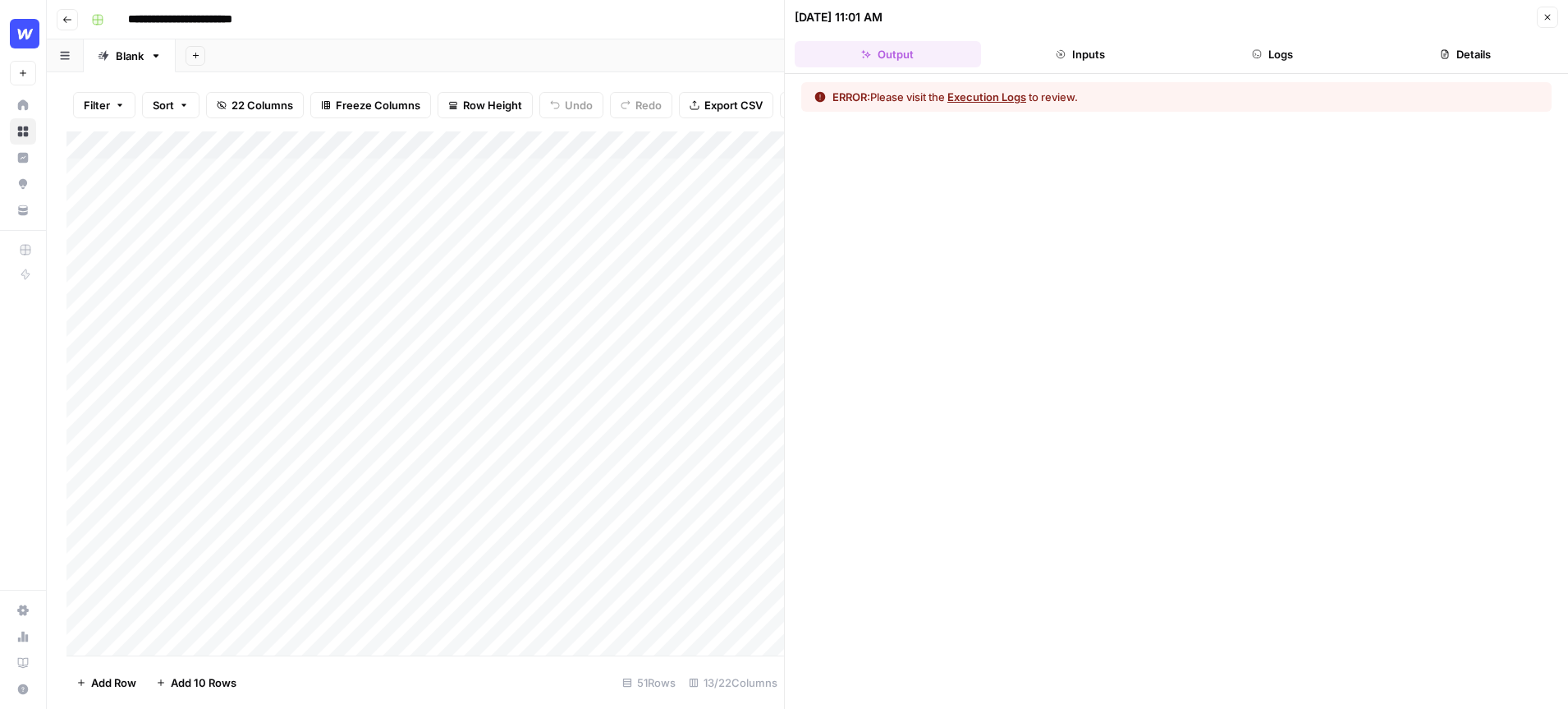
click at [1093, 60] on button "Inputs" at bounding box center [1081, 54] width 187 height 26
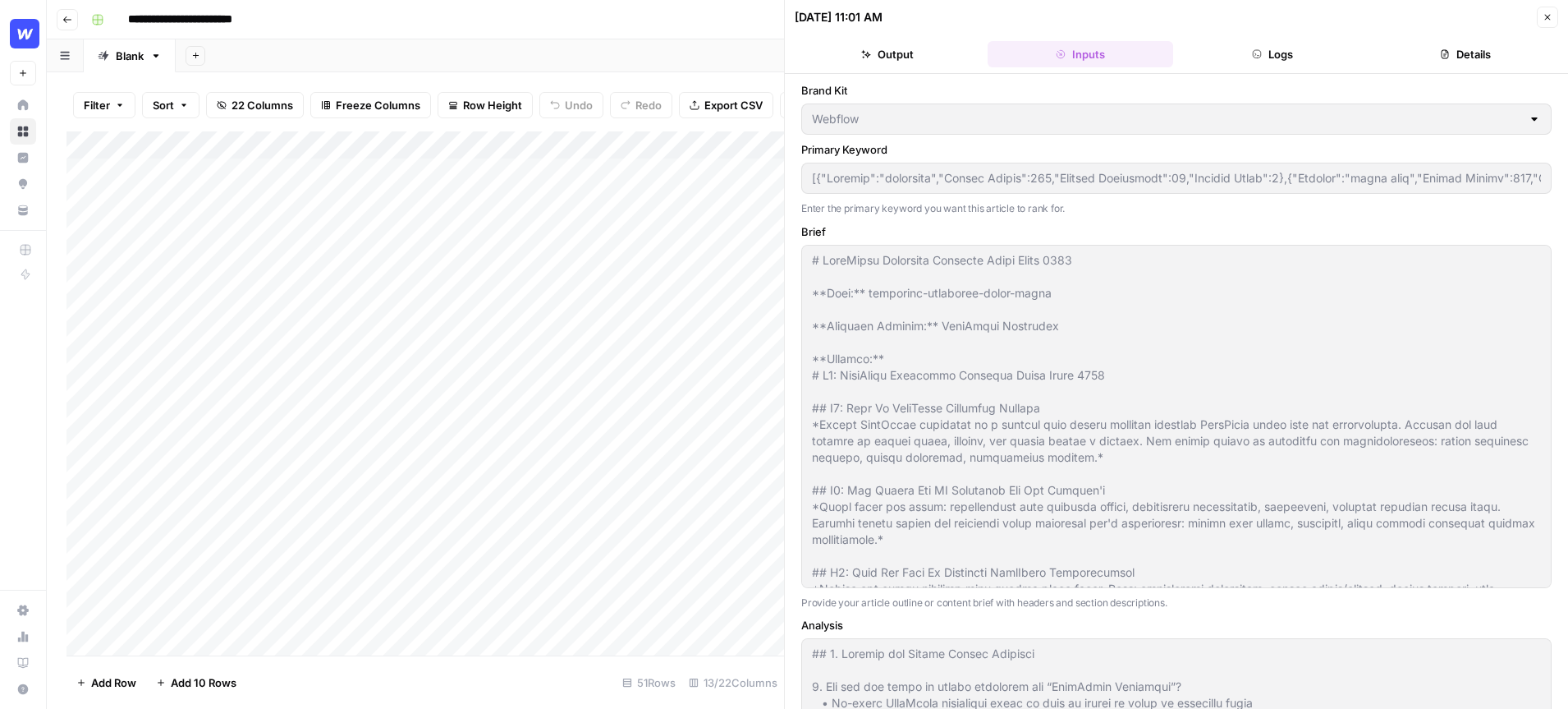
click at [1243, 49] on button "Logs" at bounding box center [1273, 54] width 187 height 26
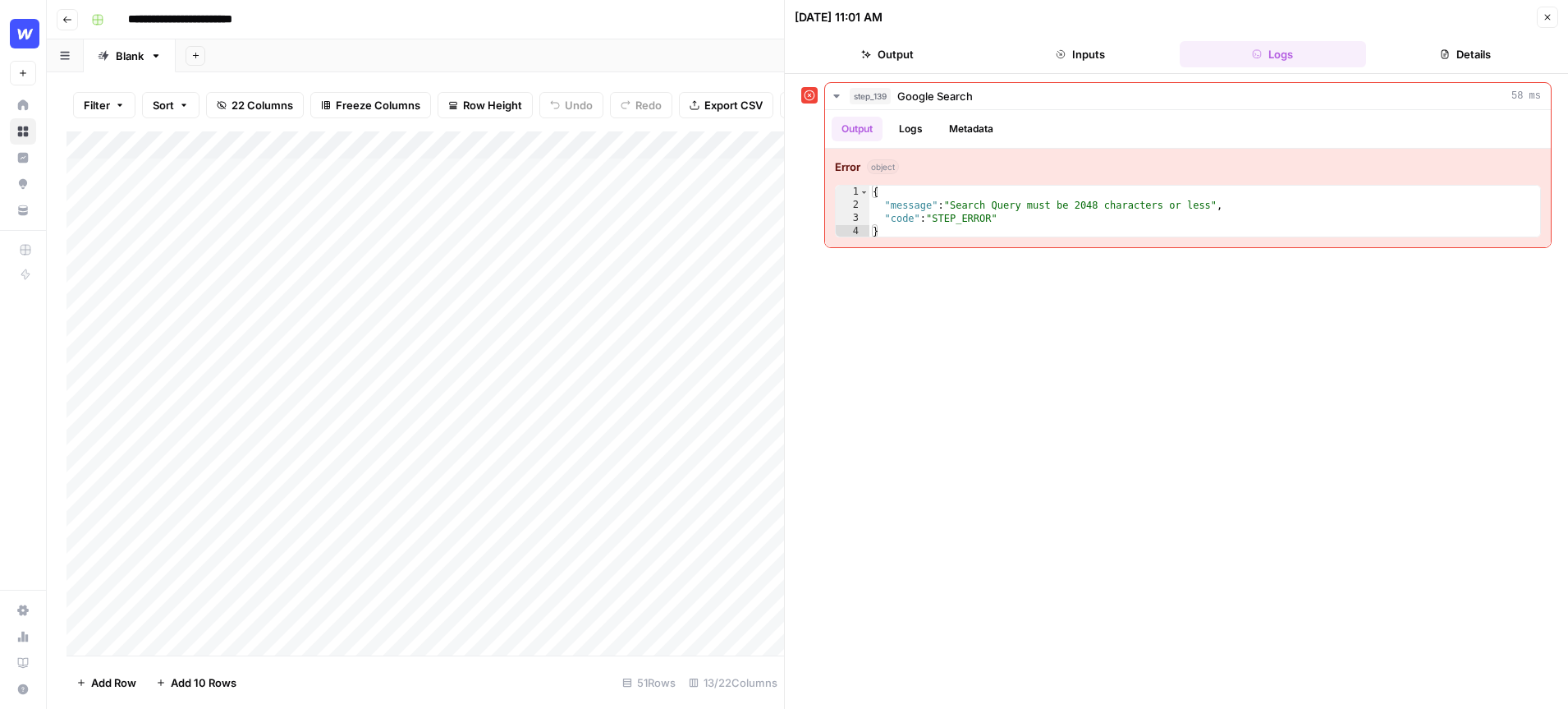
click at [1483, 59] on button "Details" at bounding box center [1465, 54] width 187 height 26
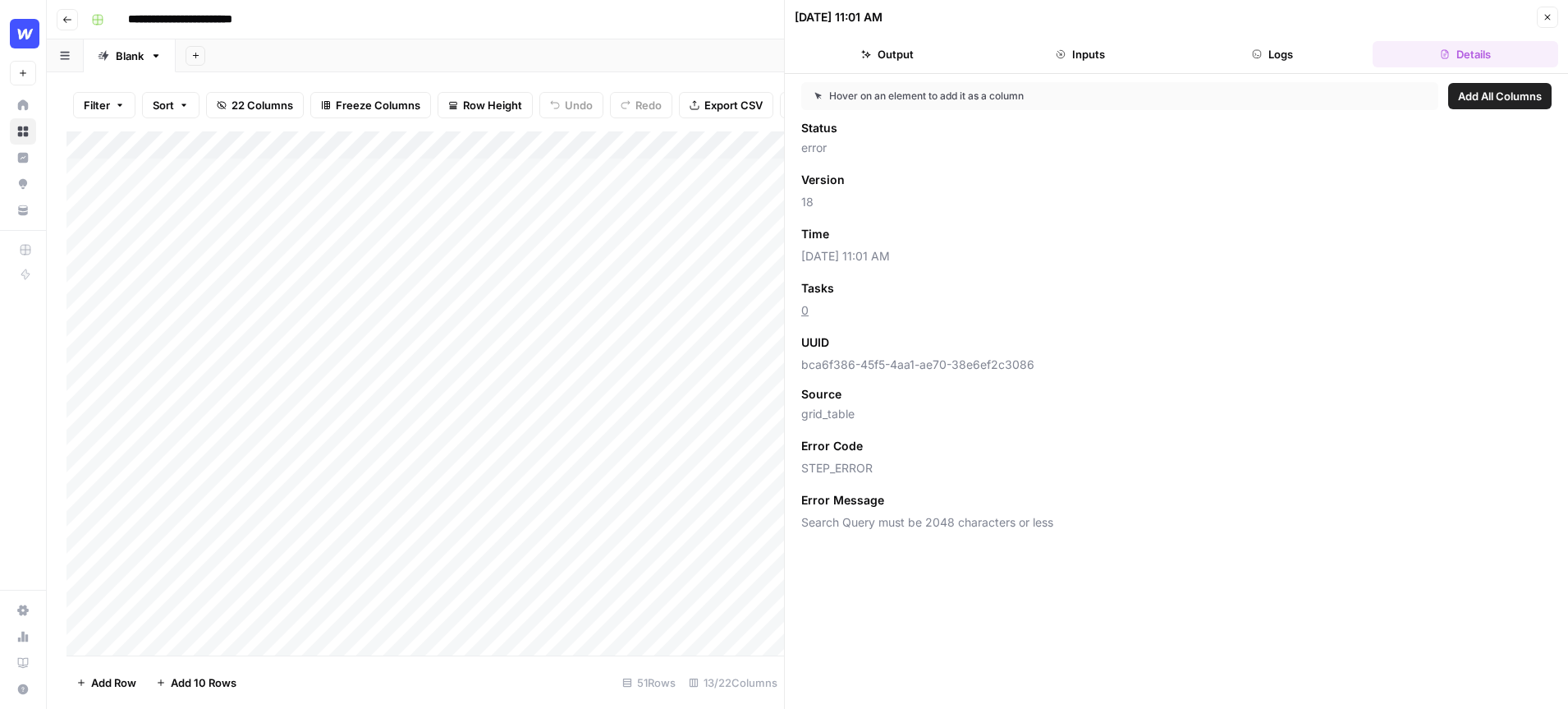
click at [1283, 59] on button "Logs" at bounding box center [1273, 54] width 187 height 26
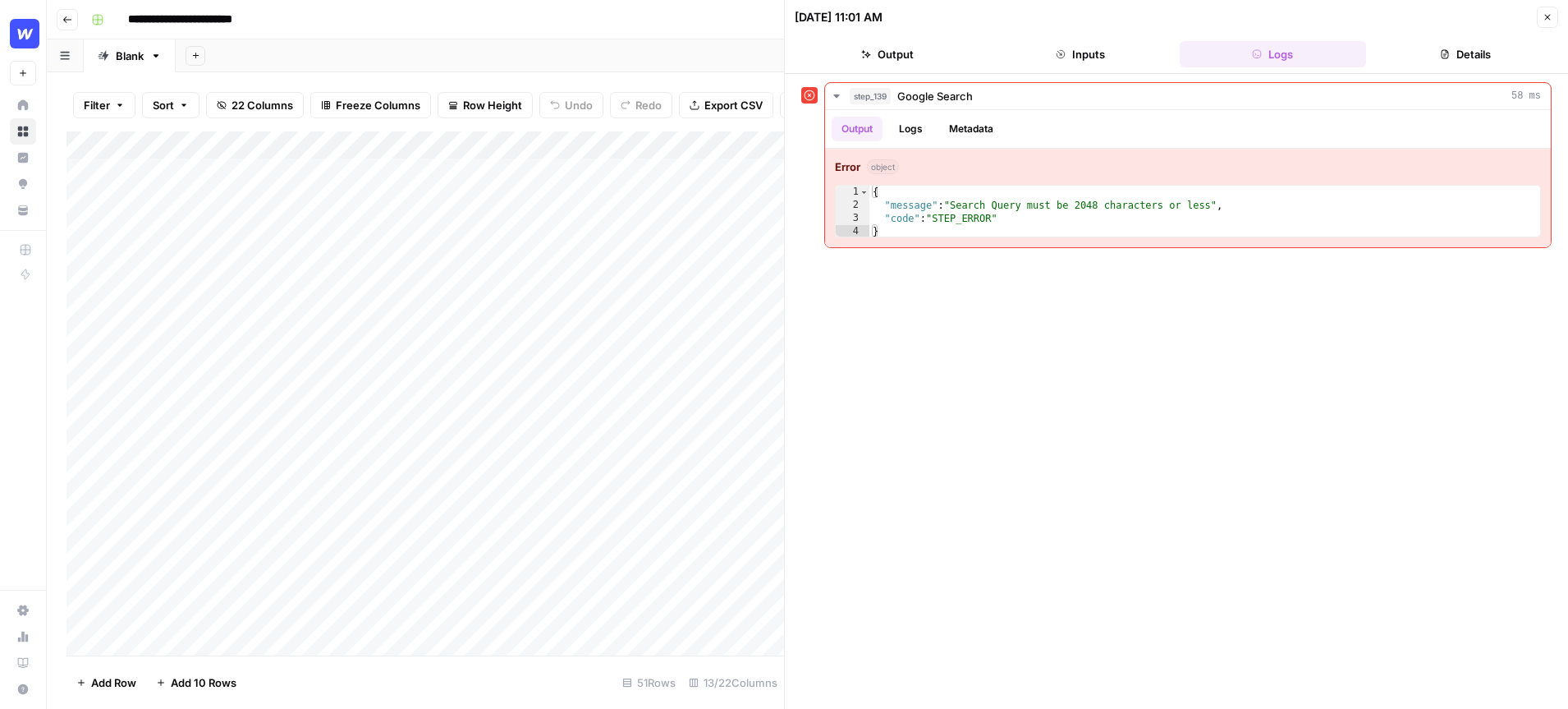
click at [1539, 22] on button "Close" at bounding box center [1547, 17] width 22 height 22
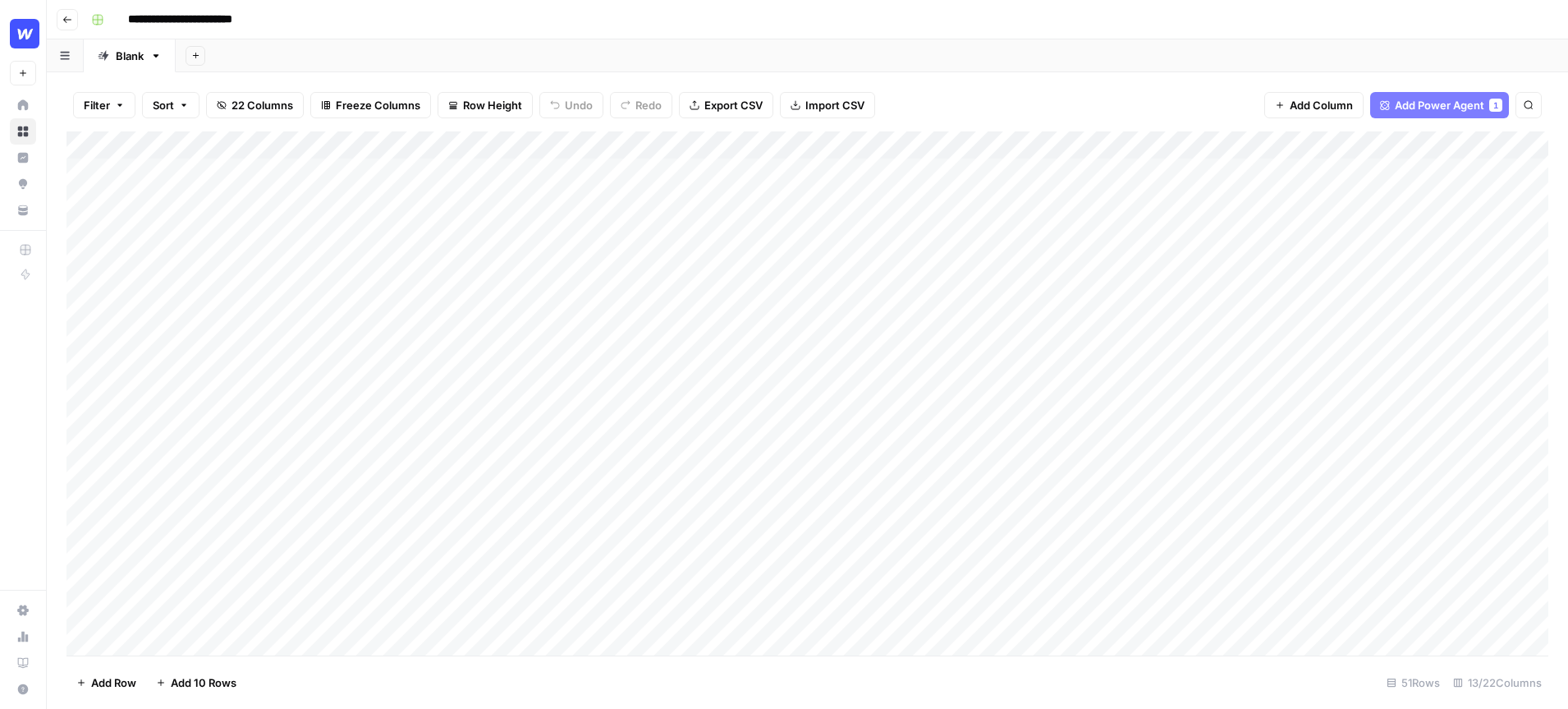
click at [1403, 144] on div "Add Column" at bounding box center [808, 393] width 1482 height 524
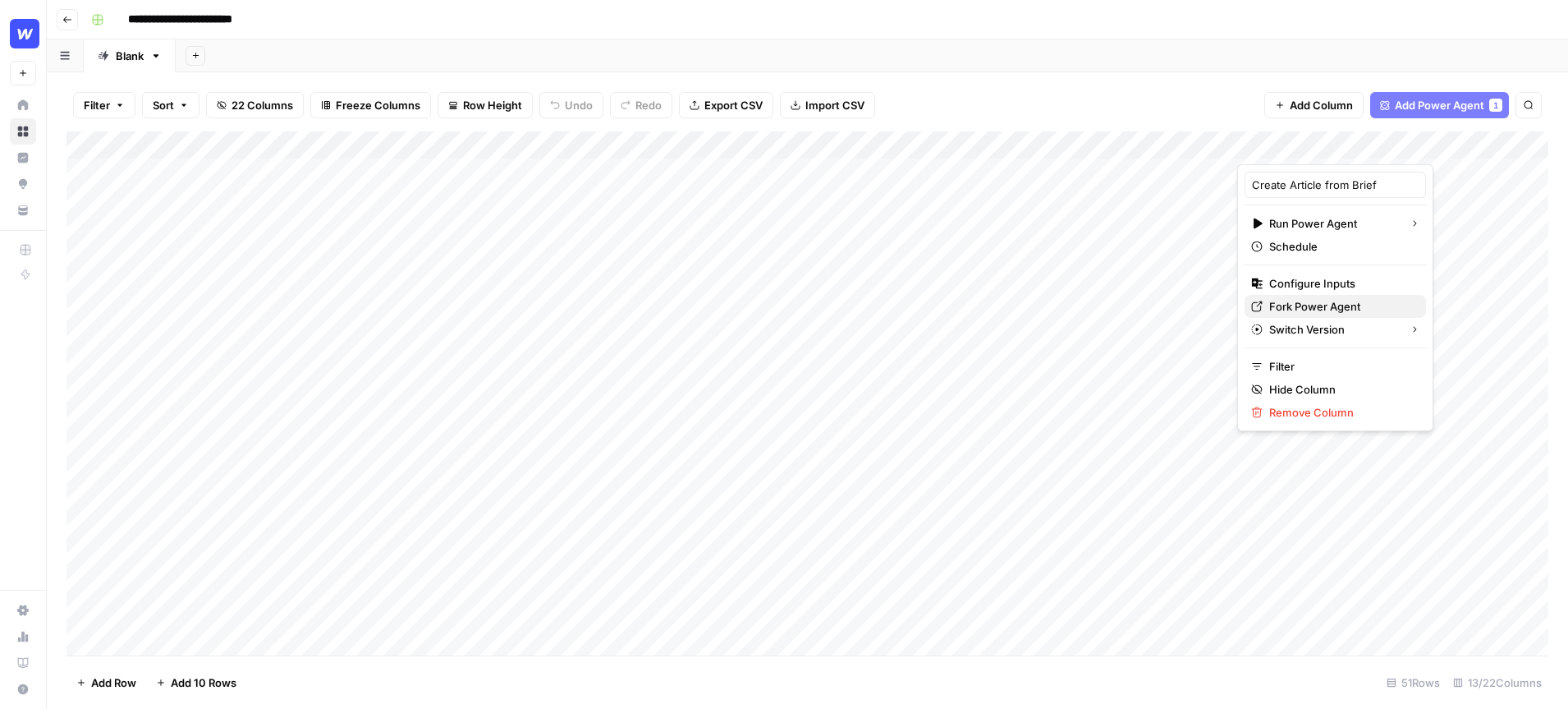
click at [1339, 308] on span "Fork Power Agent" at bounding box center [1340, 306] width 143 height 17
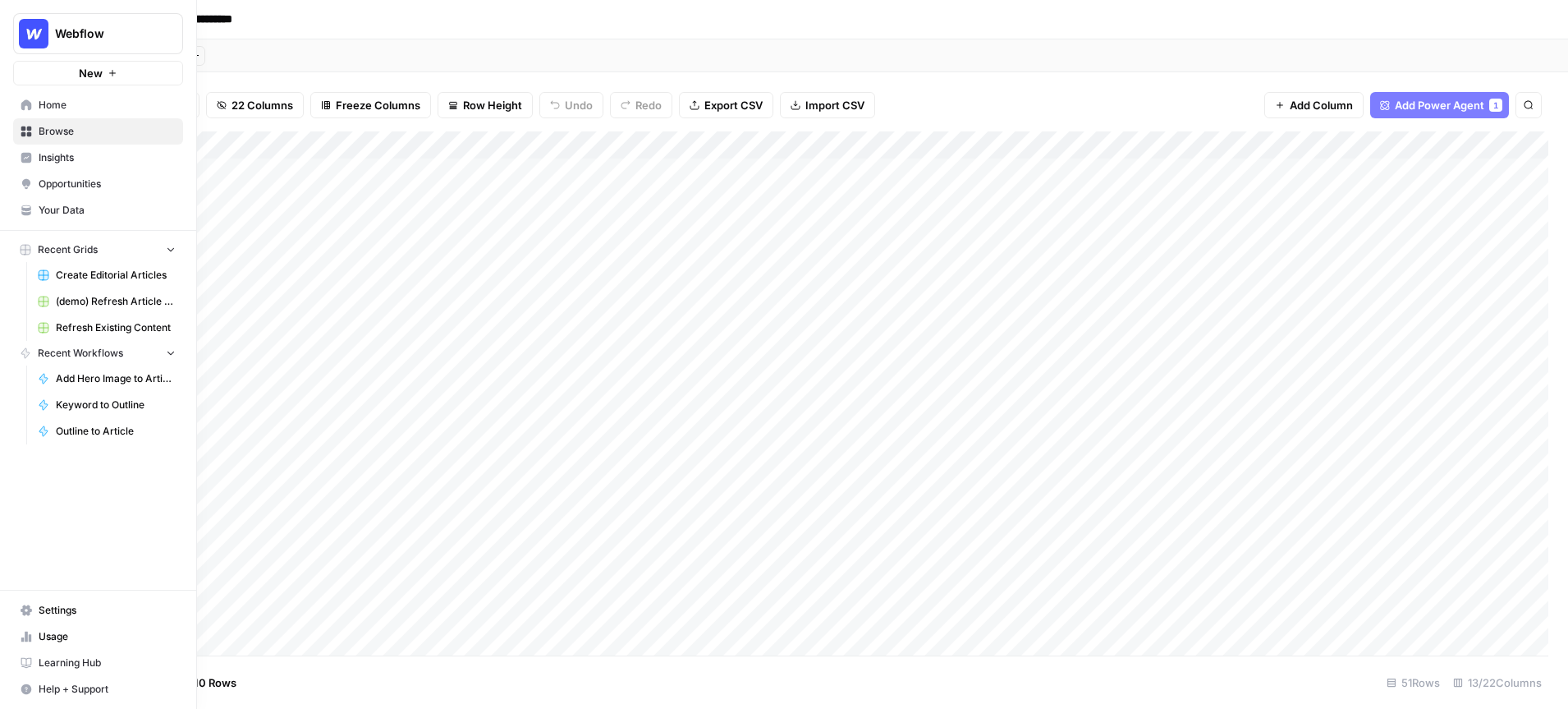
click at [62, 128] on span "Browse" at bounding box center [107, 131] width 137 height 15
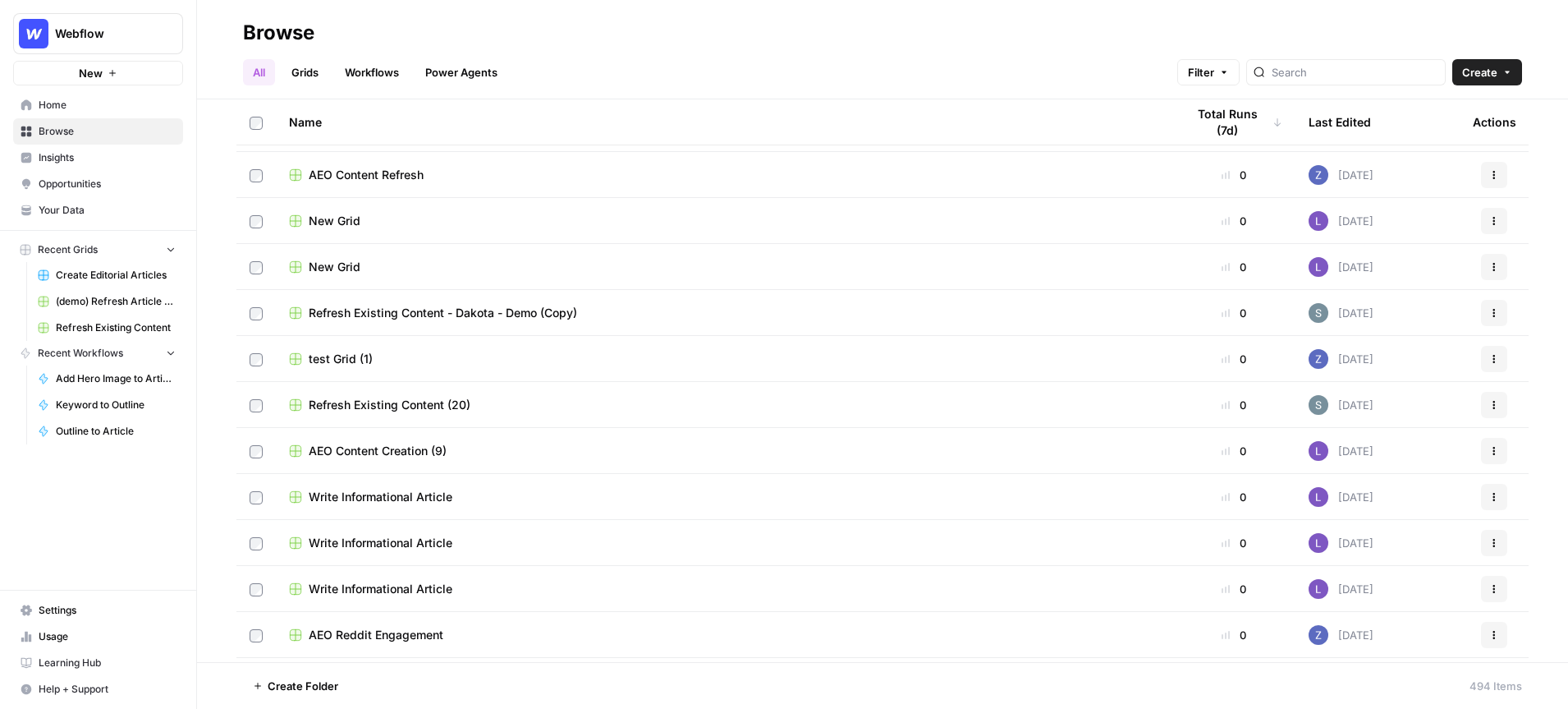
scroll to position [1470, 0]
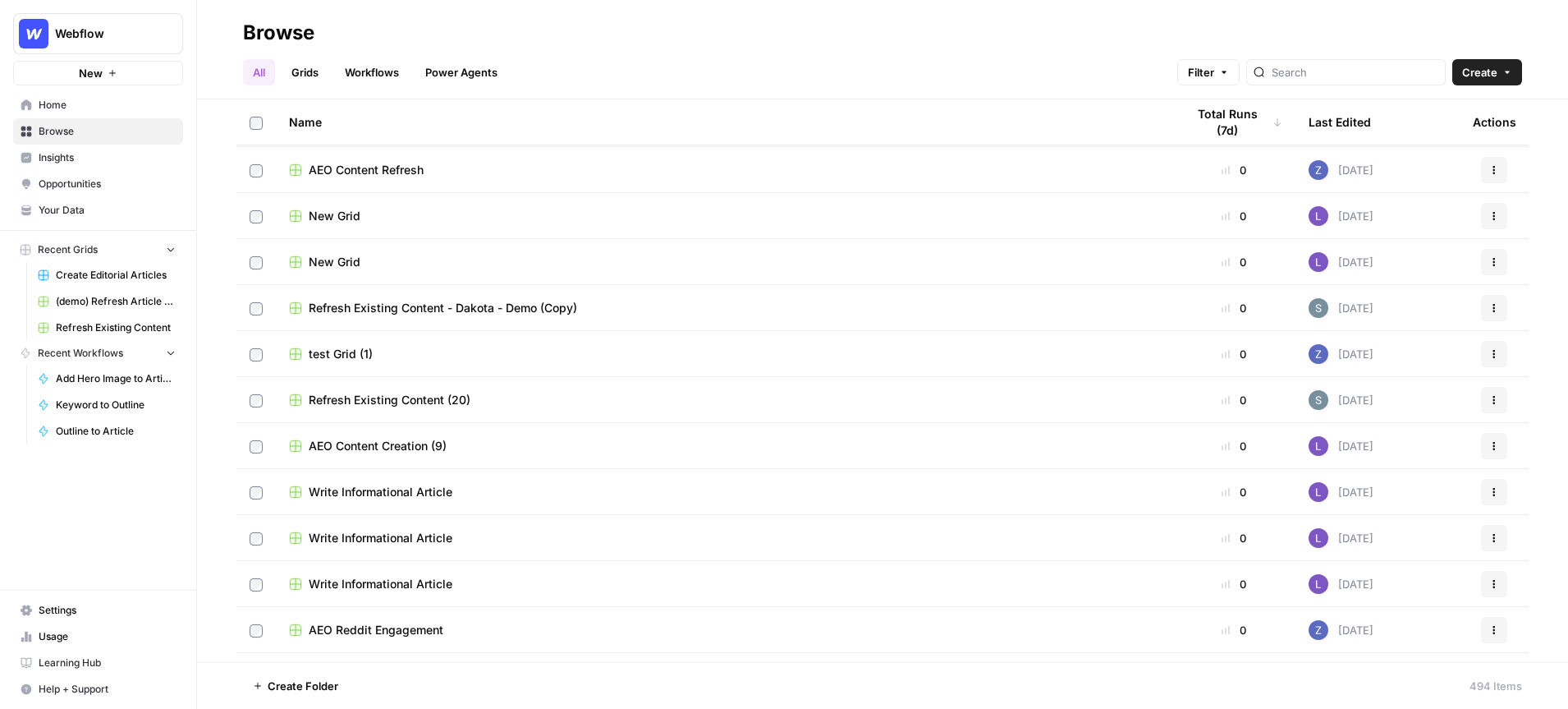
click at [420, 447] on span "AEO Content Creation (9)" at bounding box center [377, 446] width 138 height 17
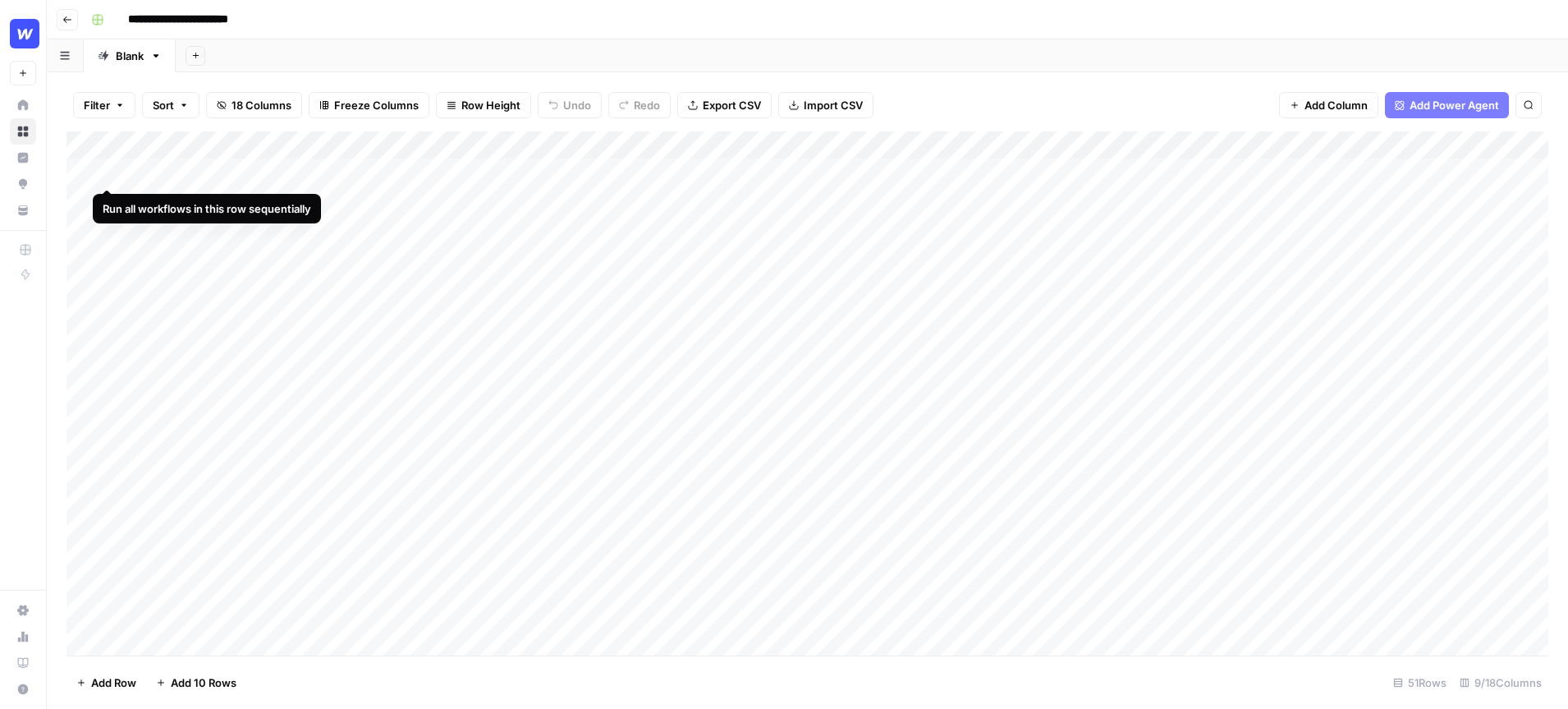
click at [105, 172] on div "Add Column" at bounding box center [808, 393] width 1482 height 524
click at [1077, 173] on div "Add Column" at bounding box center [808, 393] width 1482 height 524
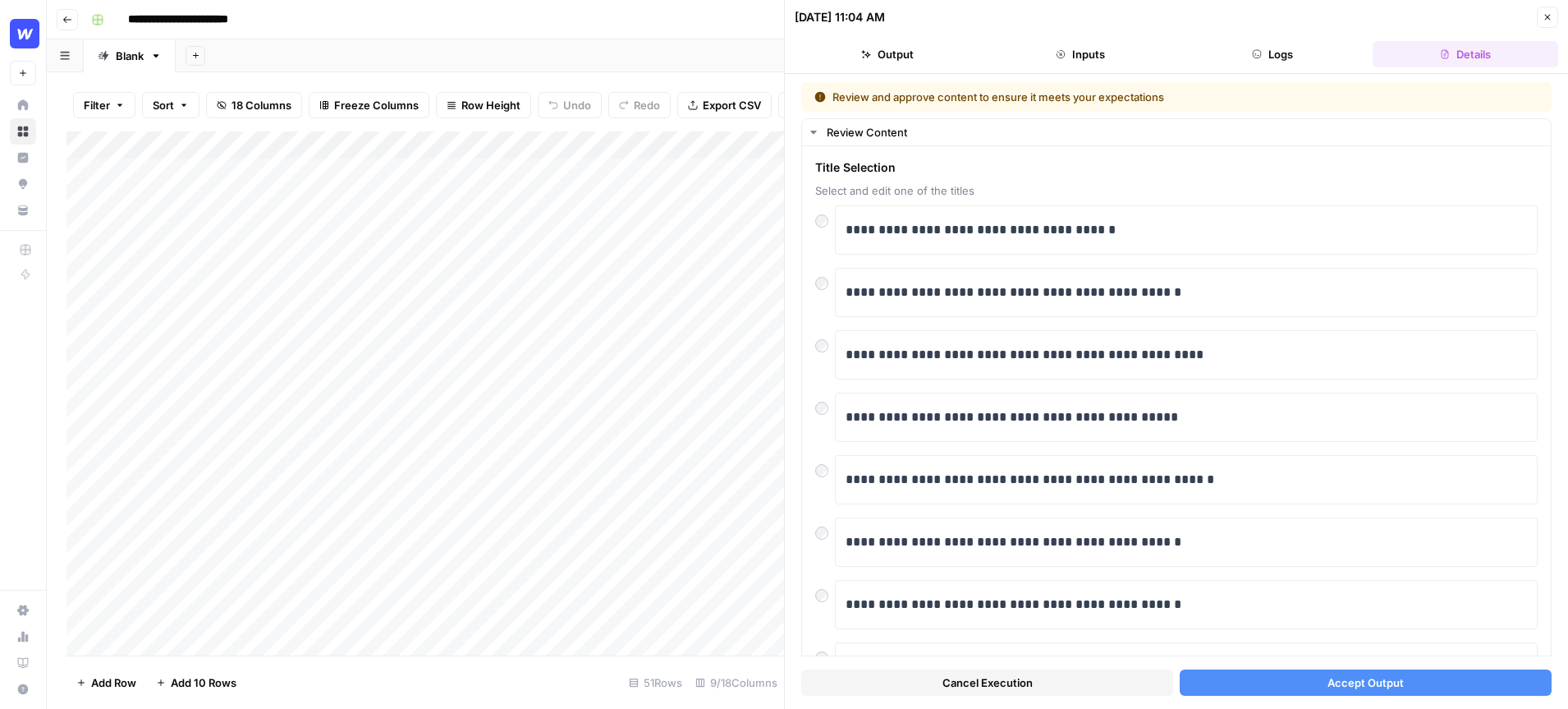
click at [1335, 689] on span "Accept Output" at bounding box center [1366, 682] width 76 height 17
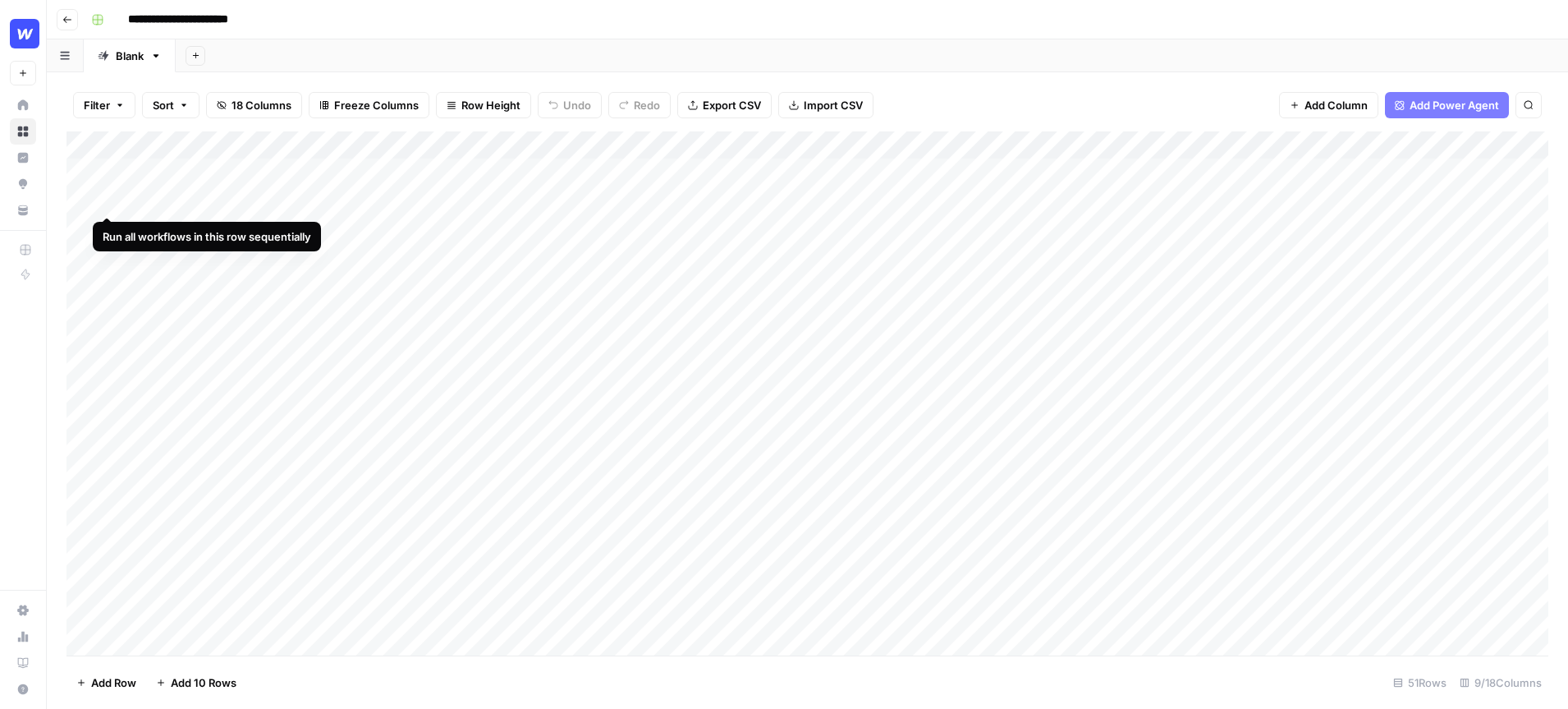
click at [112, 202] on div "Add Column" at bounding box center [808, 393] width 1482 height 524
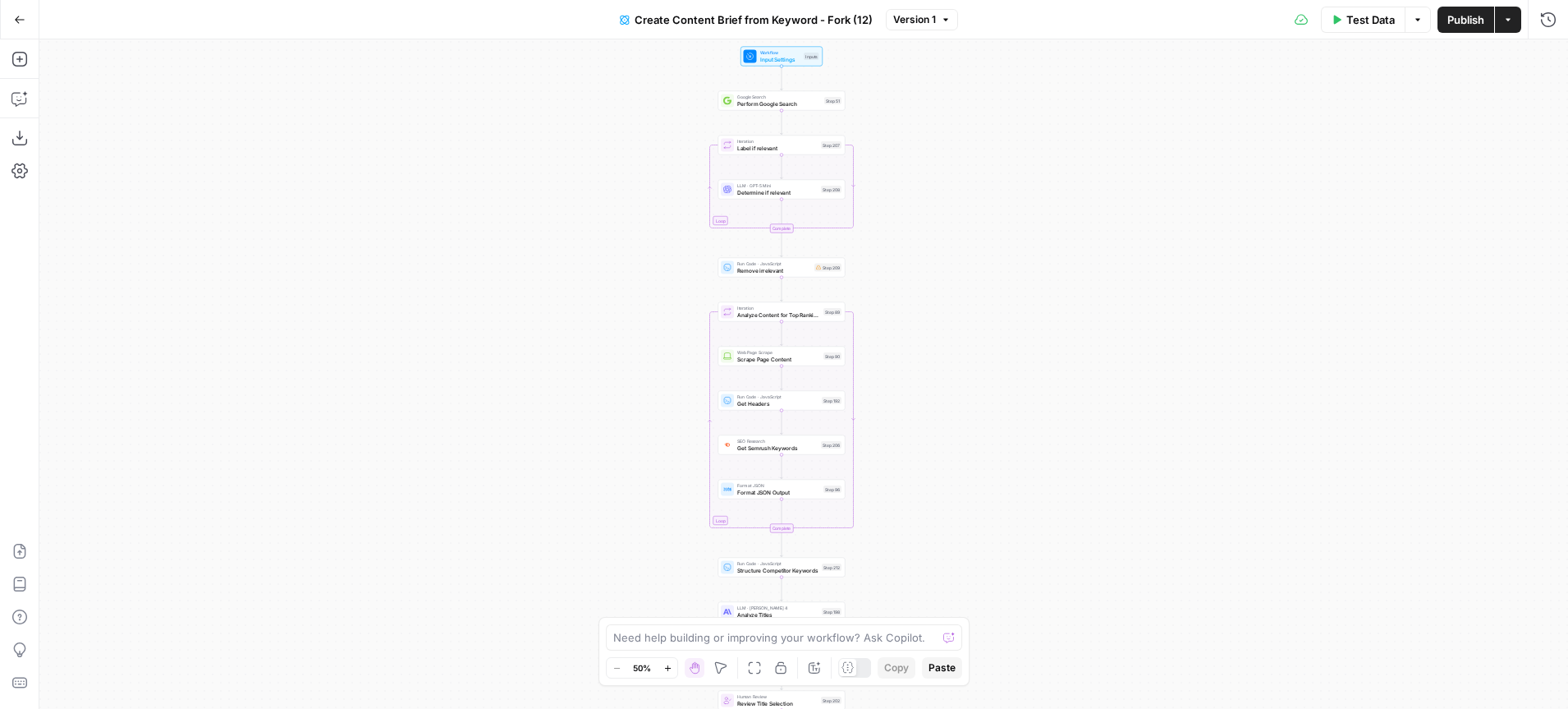
click at [23, 24] on button "Go Back" at bounding box center [20, 20] width 30 height 30
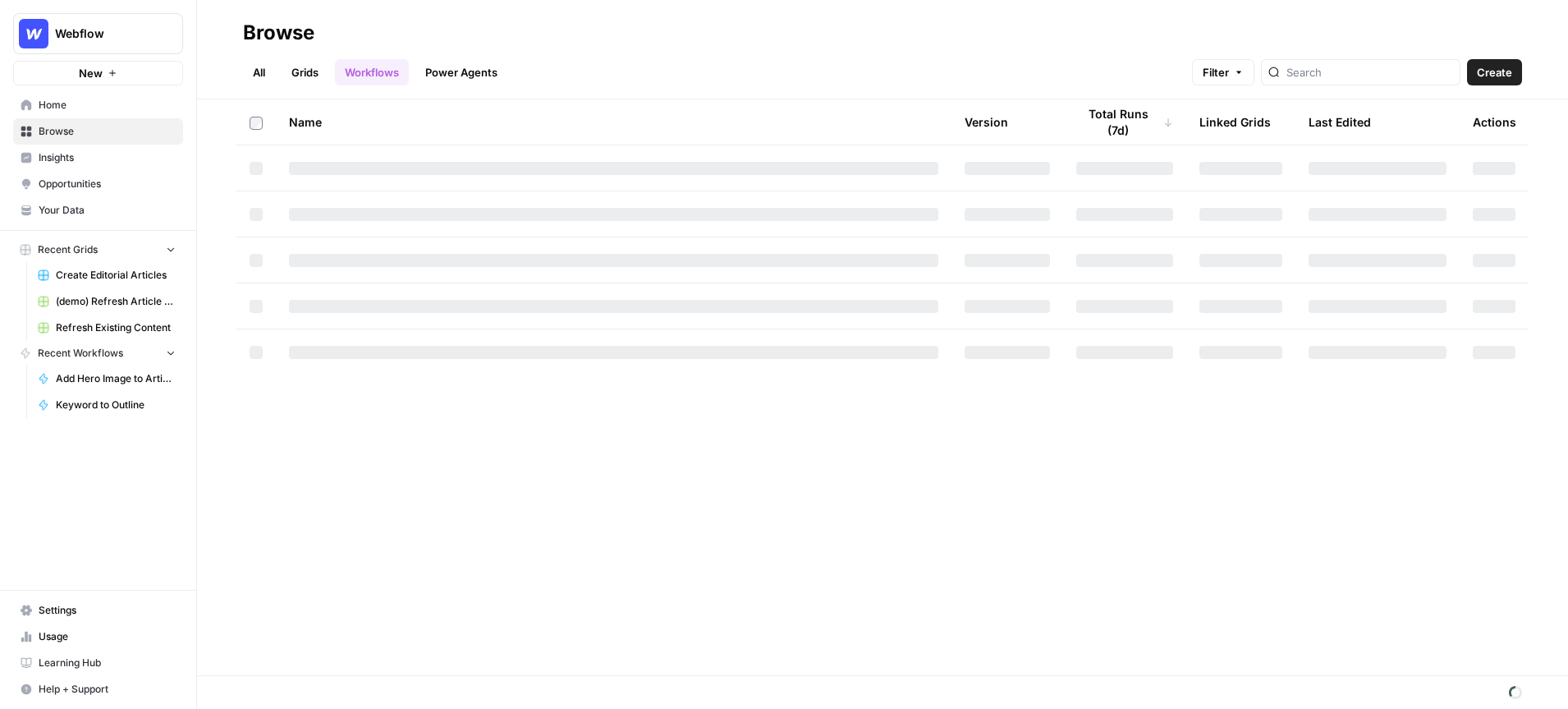
click at [90, 137] on span "Browse" at bounding box center [107, 131] width 137 height 15
click at [1384, 74] on input "search" at bounding box center [1355, 72] width 167 height 17
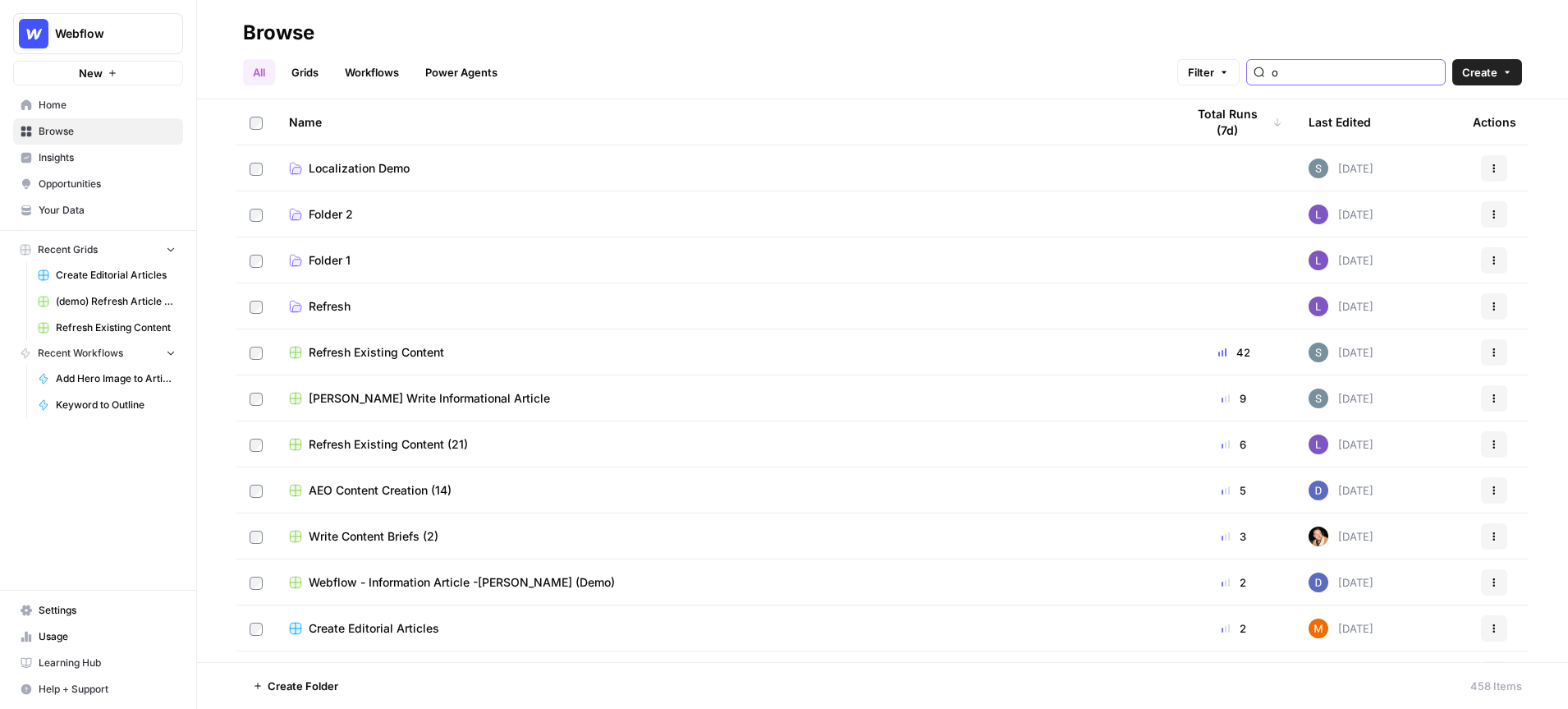
click at [1349, 70] on input "o" at bounding box center [1355, 72] width 167 height 17
type input "o"
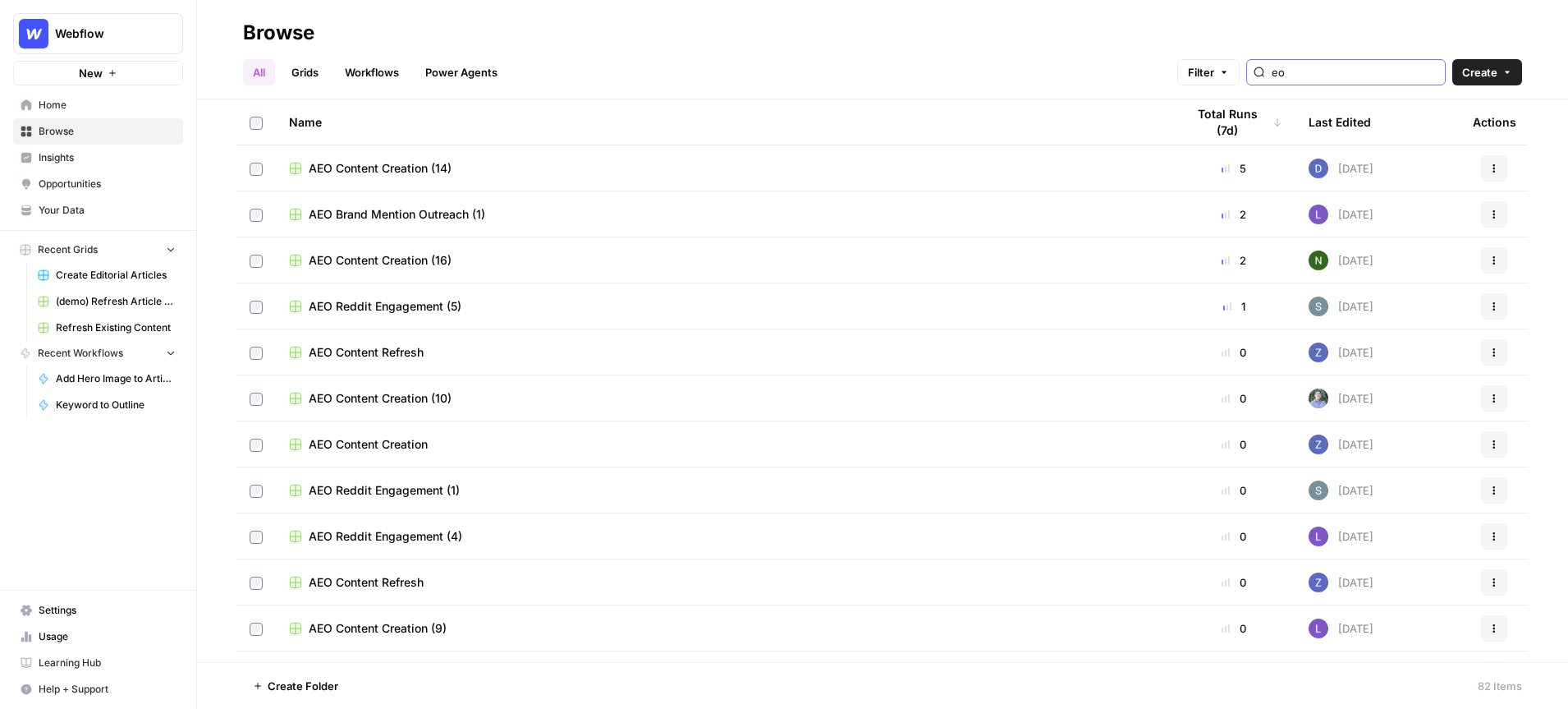
click at [1343, 77] on input "eo" at bounding box center [1355, 72] width 167 height 17
type input "e"
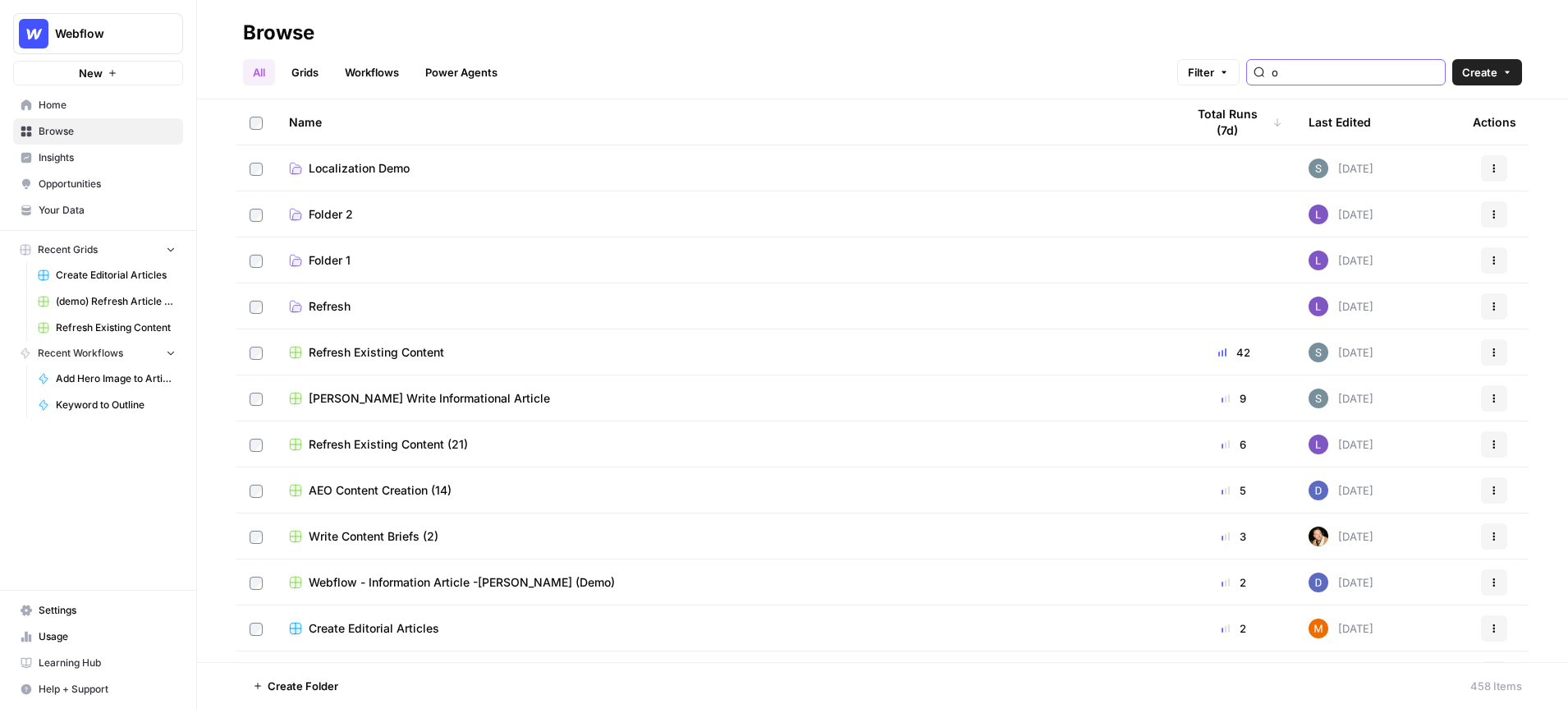
type input "o"
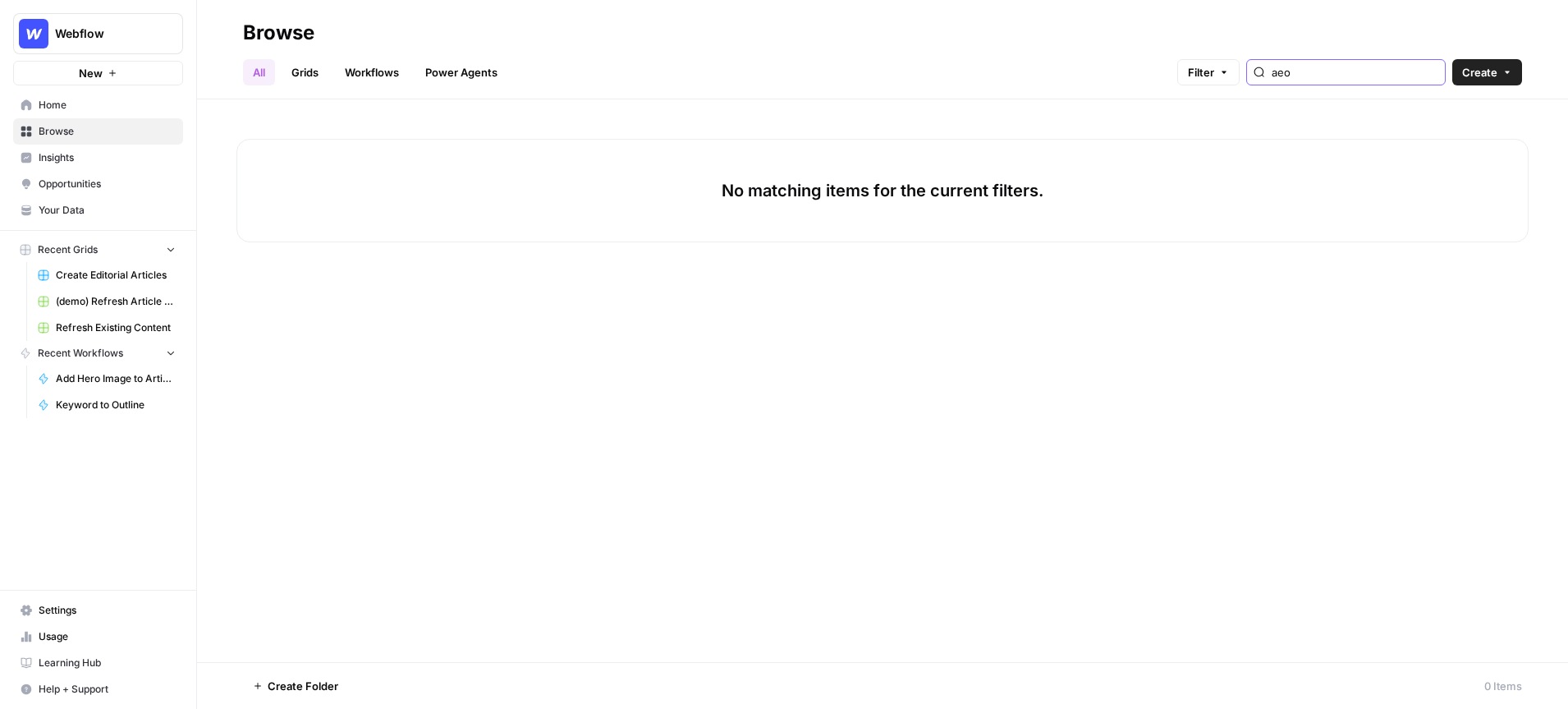
type input "aeo"
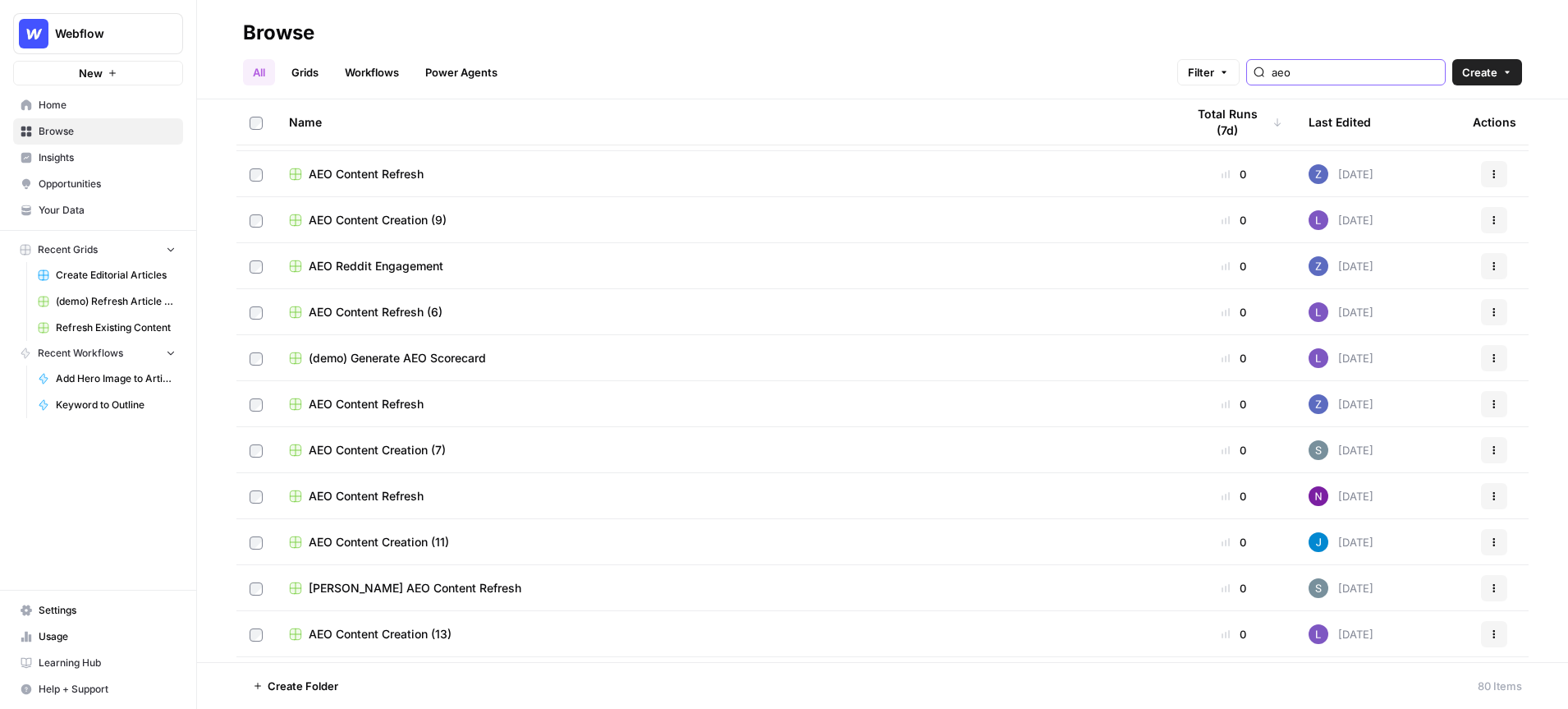
scroll to position [438, 0]
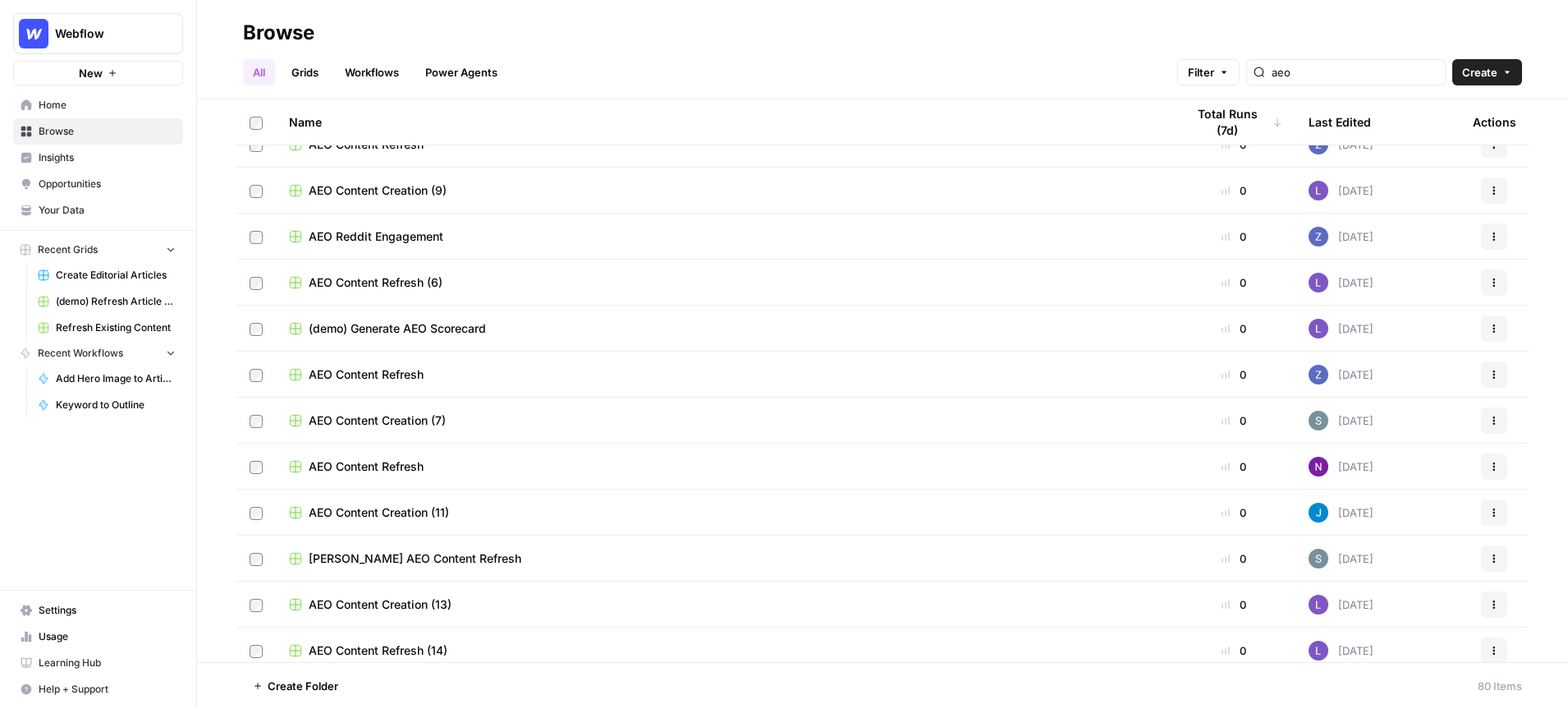
click at [370, 420] on span "AEO Content Creation (7)" at bounding box center [377, 420] width 137 height 17
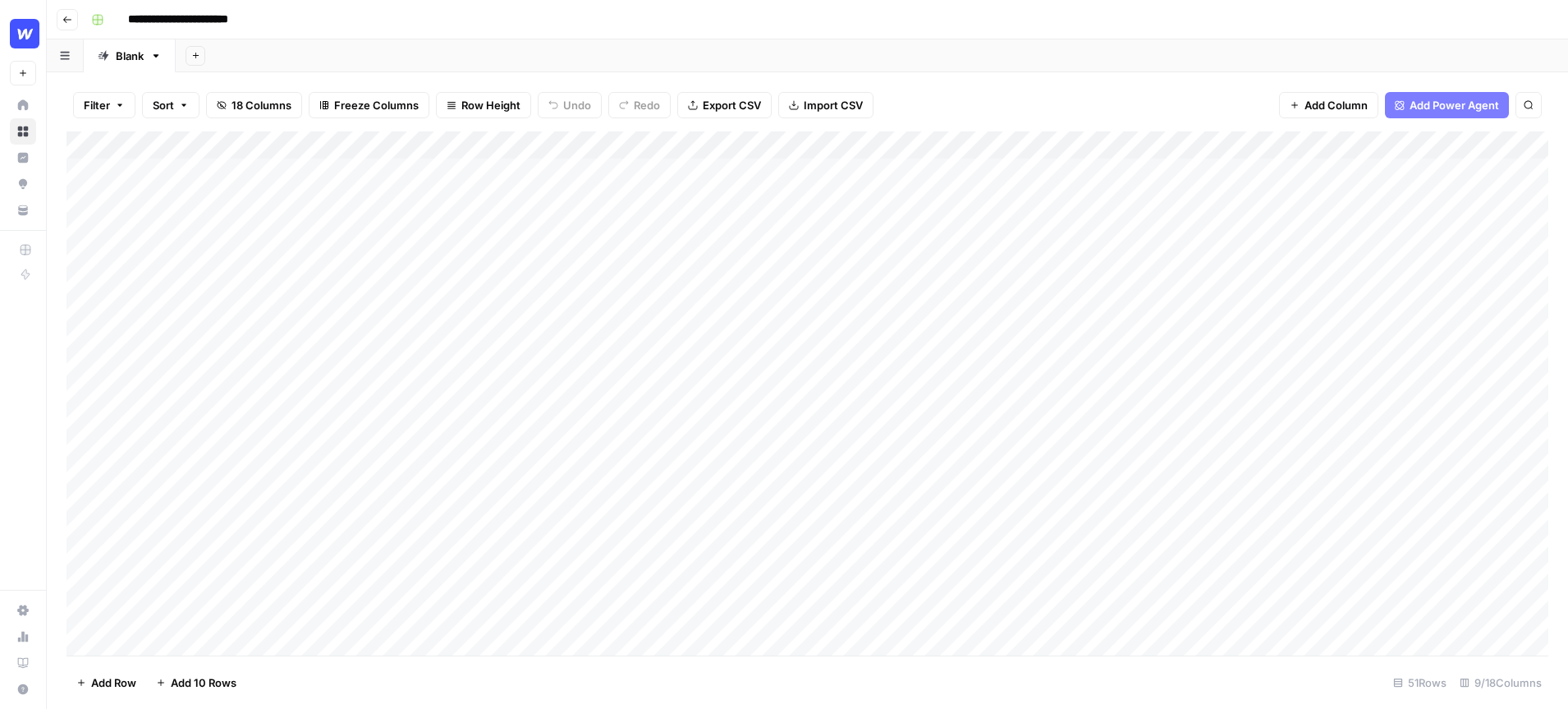
click at [1425, 144] on div "Add Column" at bounding box center [808, 393] width 1482 height 524
click at [1177, 63] on div "Add Sheet" at bounding box center [871, 56] width 1393 height 33
click at [1340, 171] on div "Add Column" at bounding box center [808, 393] width 1482 height 524
click at [1327, 147] on div "Add Column" at bounding box center [808, 393] width 1482 height 524
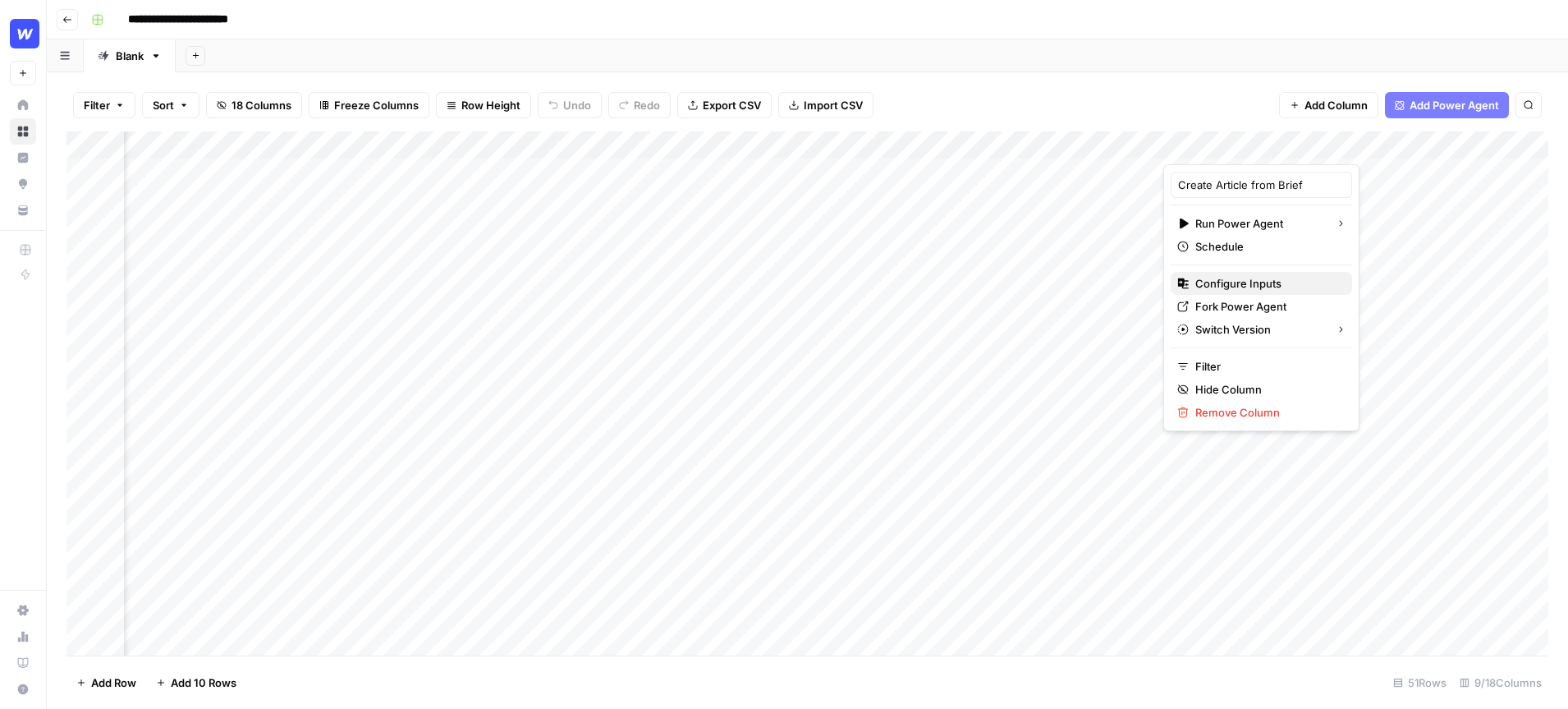
click at [1263, 282] on span "Configure Inputs" at bounding box center [1267, 283] width 143 height 17
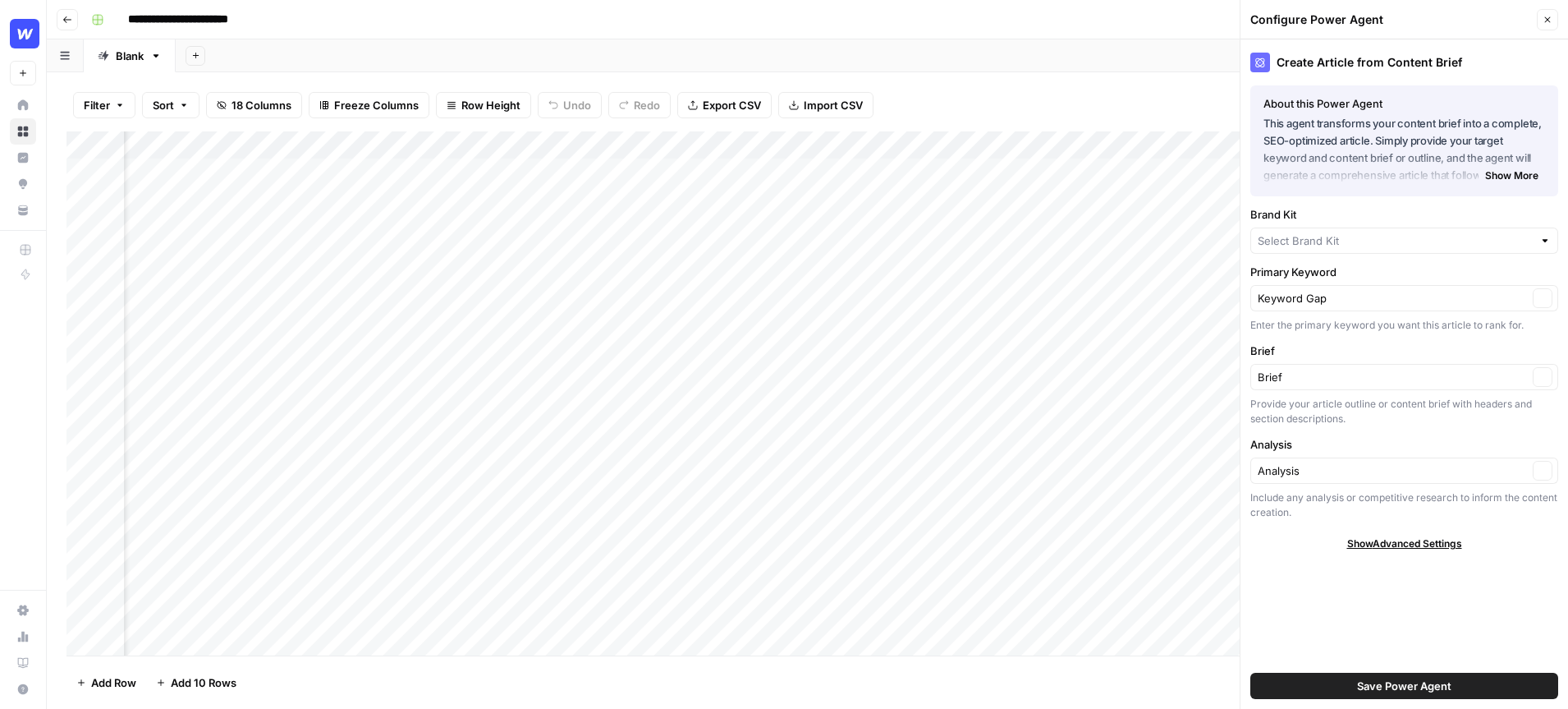
type input "Webflow"
click at [1348, 307] on input "Keyword Gap" at bounding box center [1393, 302] width 270 height 17
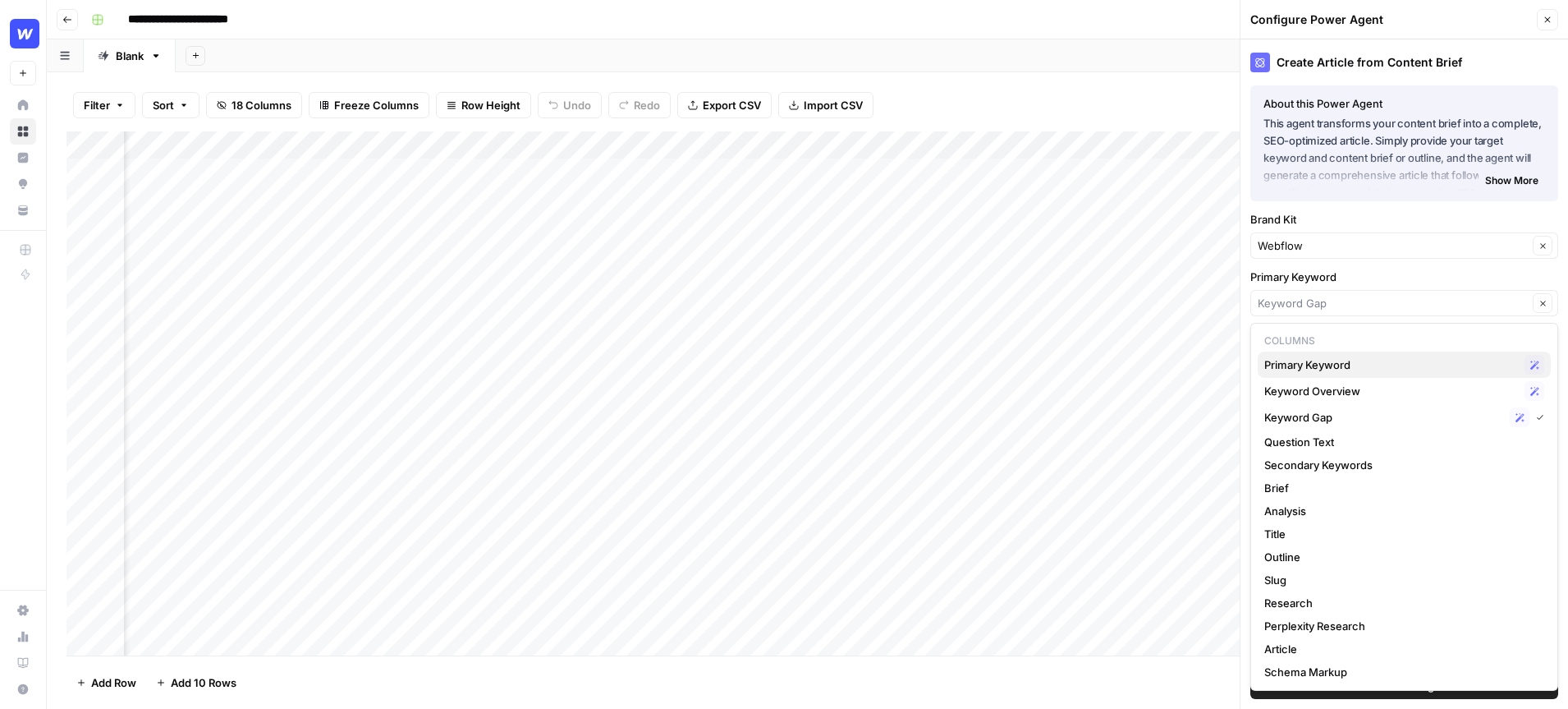
click at [1351, 367] on span "Primary Keyword" at bounding box center [1392, 364] width 254 height 17
type input "Primary Keyword"
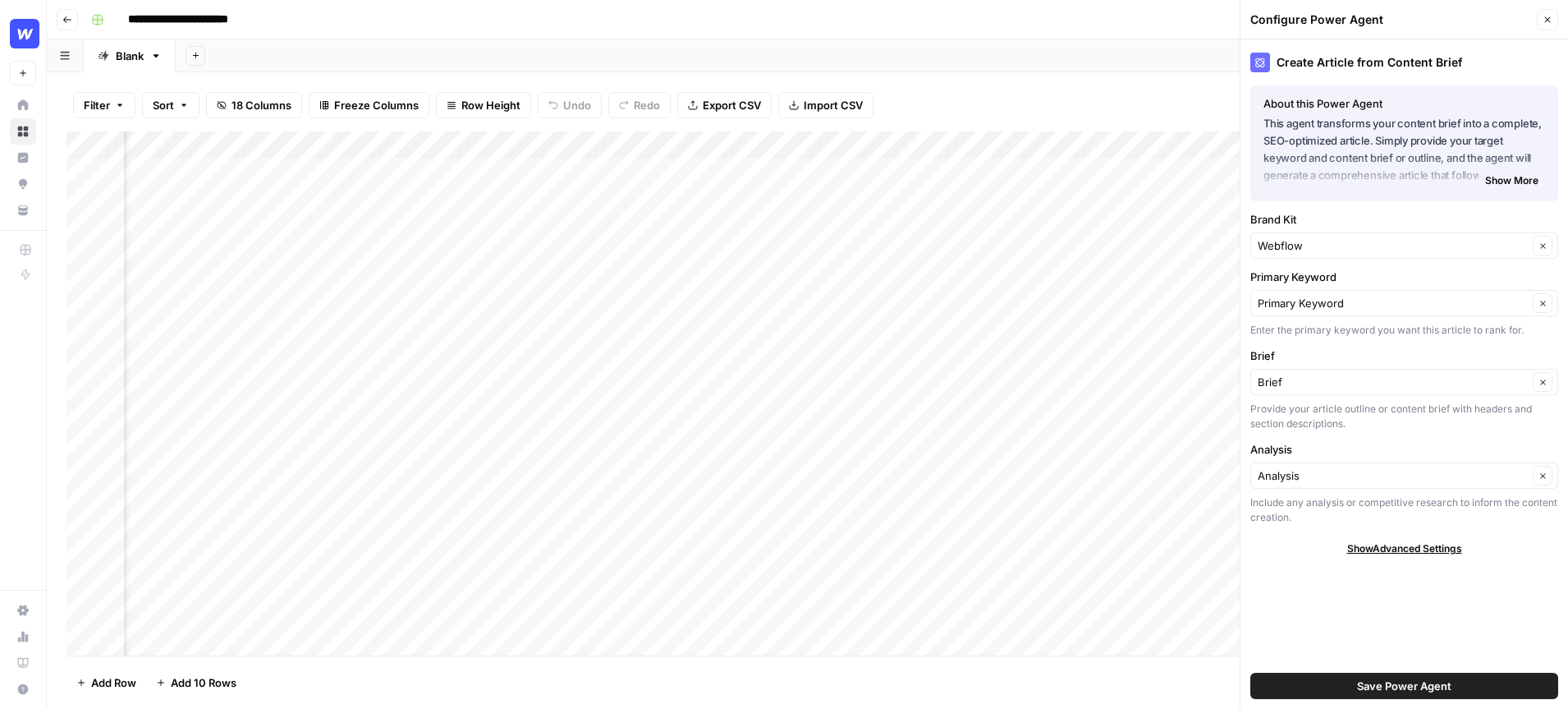
click at [1400, 690] on span "Save Power Agent" at bounding box center [1404, 686] width 95 height 17
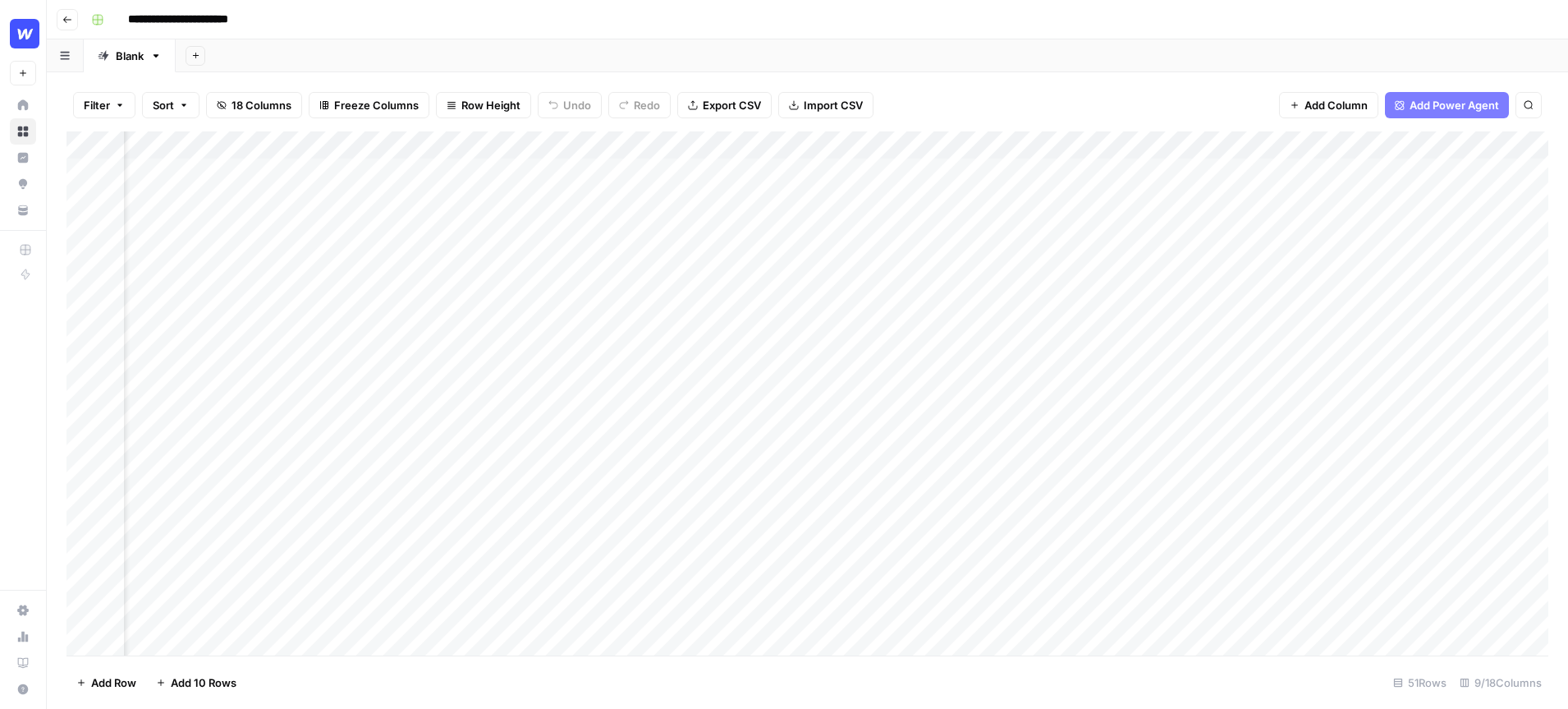
scroll to position [0, 0]
click at [106, 173] on div "Add Column" at bounding box center [808, 393] width 1482 height 524
click at [465, 100] on span "Row Height" at bounding box center [491, 105] width 59 height 17
click at [486, 203] on span "Tall" at bounding box center [526, 208] width 118 height 17
click at [112, 243] on div "Add Column" at bounding box center [808, 393] width 1482 height 524
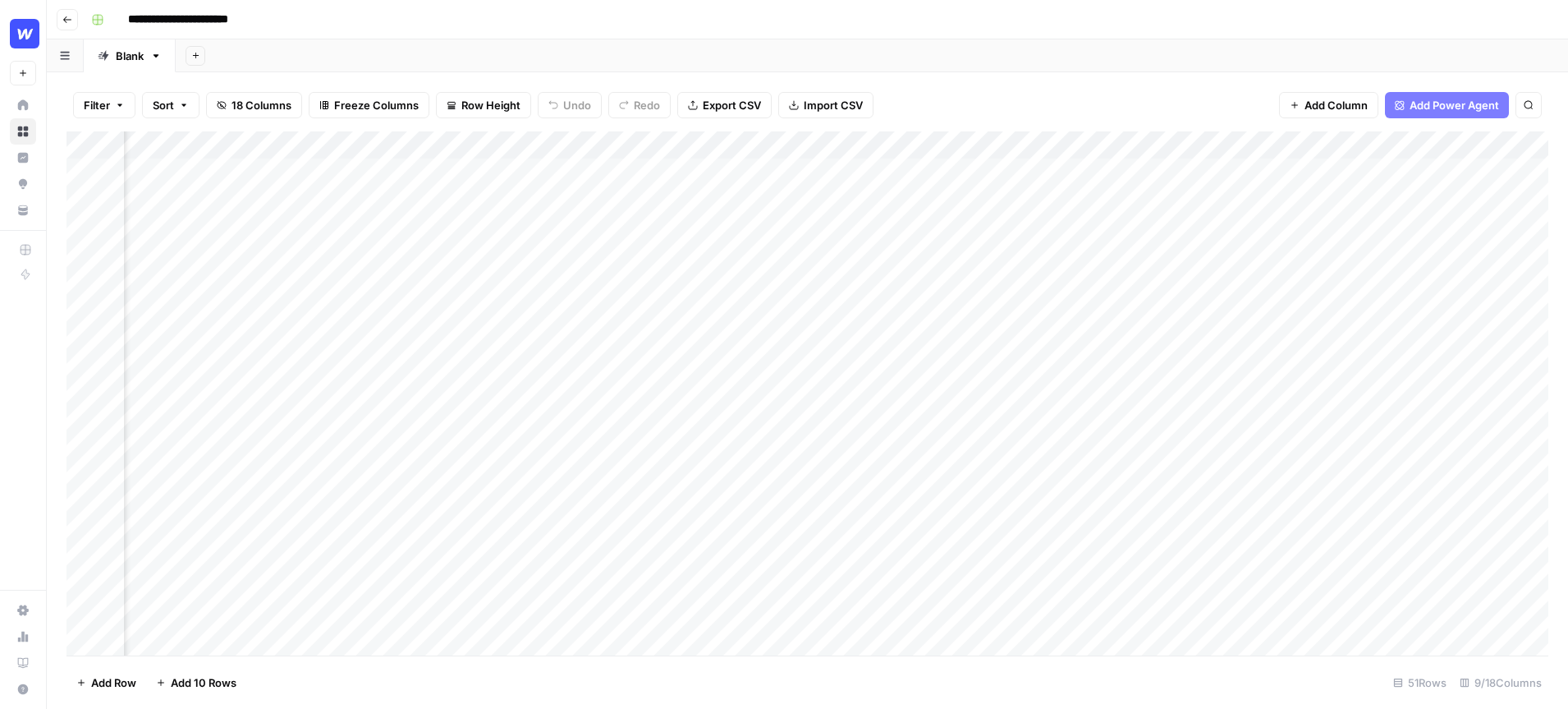
scroll to position [0, 147]
click at [926, 169] on div "Add Column" at bounding box center [808, 393] width 1482 height 524
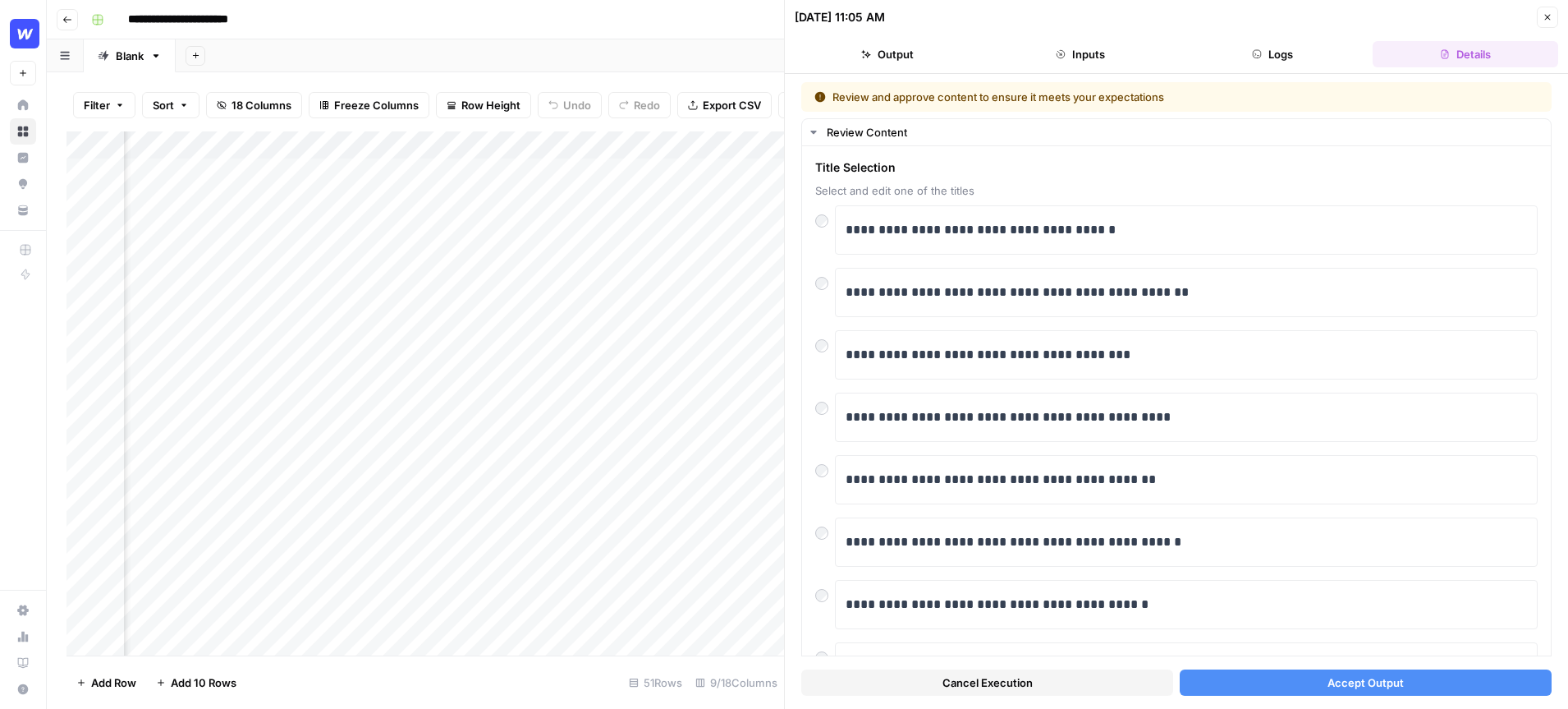
click at [1274, 671] on button "Accept Output" at bounding box center [1366, 682] width 372 height 26
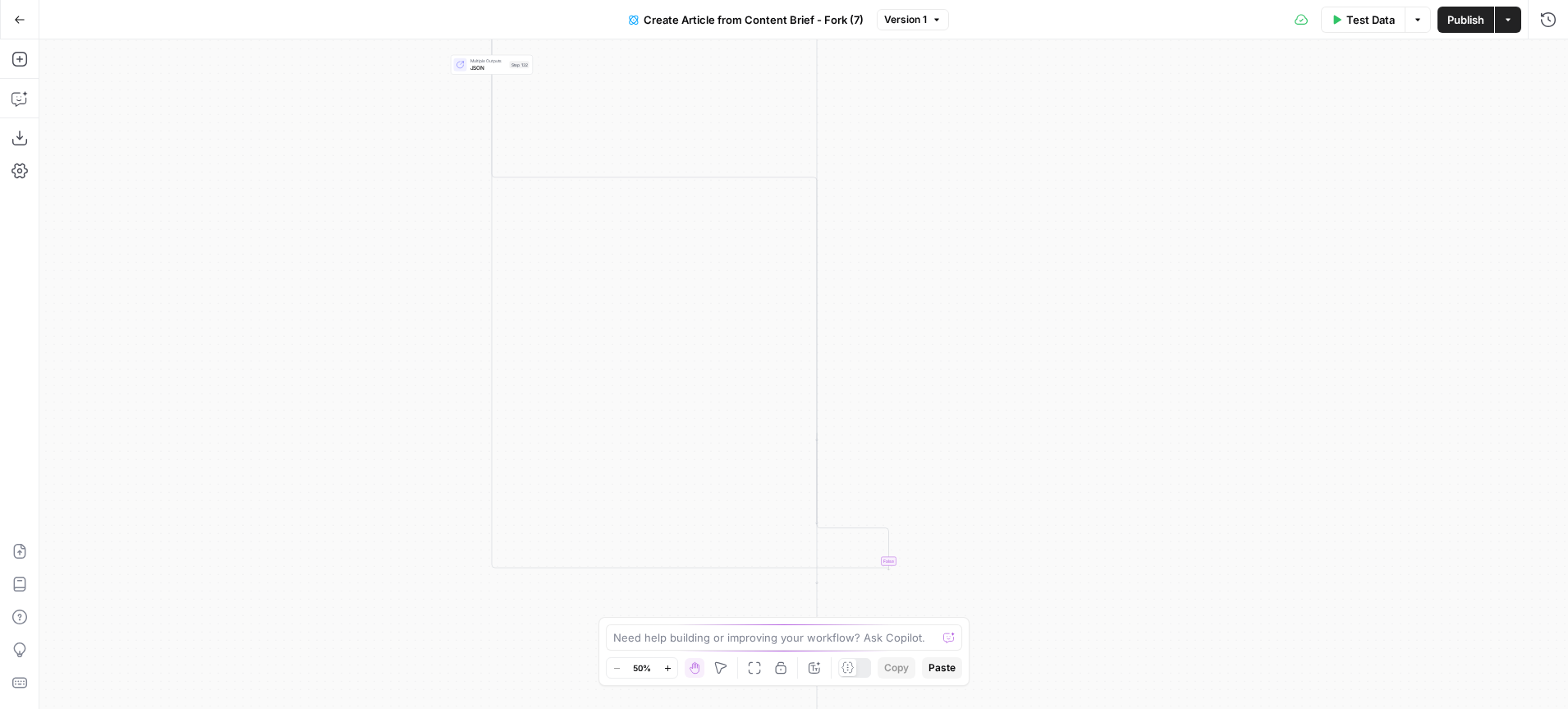
scroll to position [2501, 0]
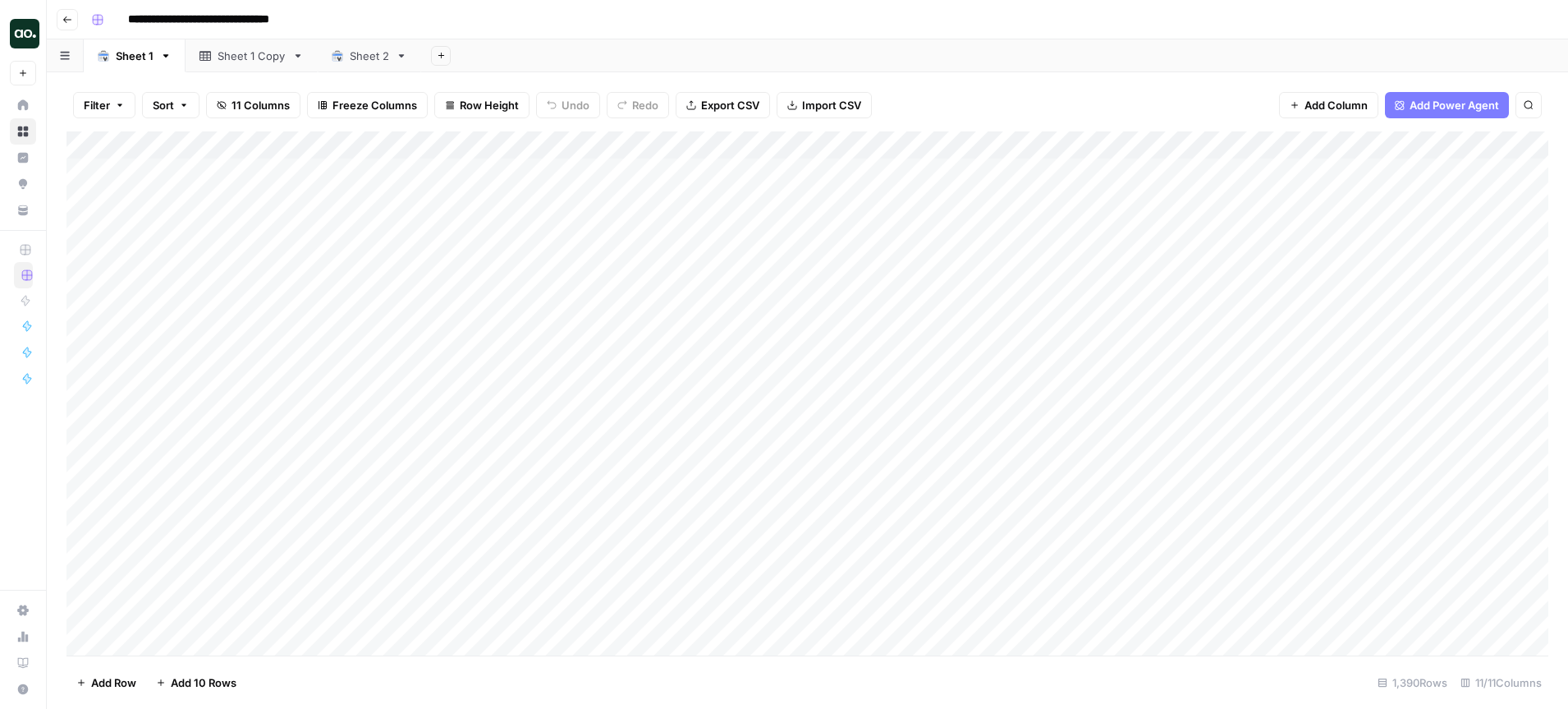
click at [480, 105] on span "Row Height" at bounding box center [489, 105] width 59 height 17
click at [488, 204] on span "Tall" at bounding box center [523, 208] width 118 height 17
click at [457, 105] on button "Row Height" at bounding box center [484, 105] width 96 height 26
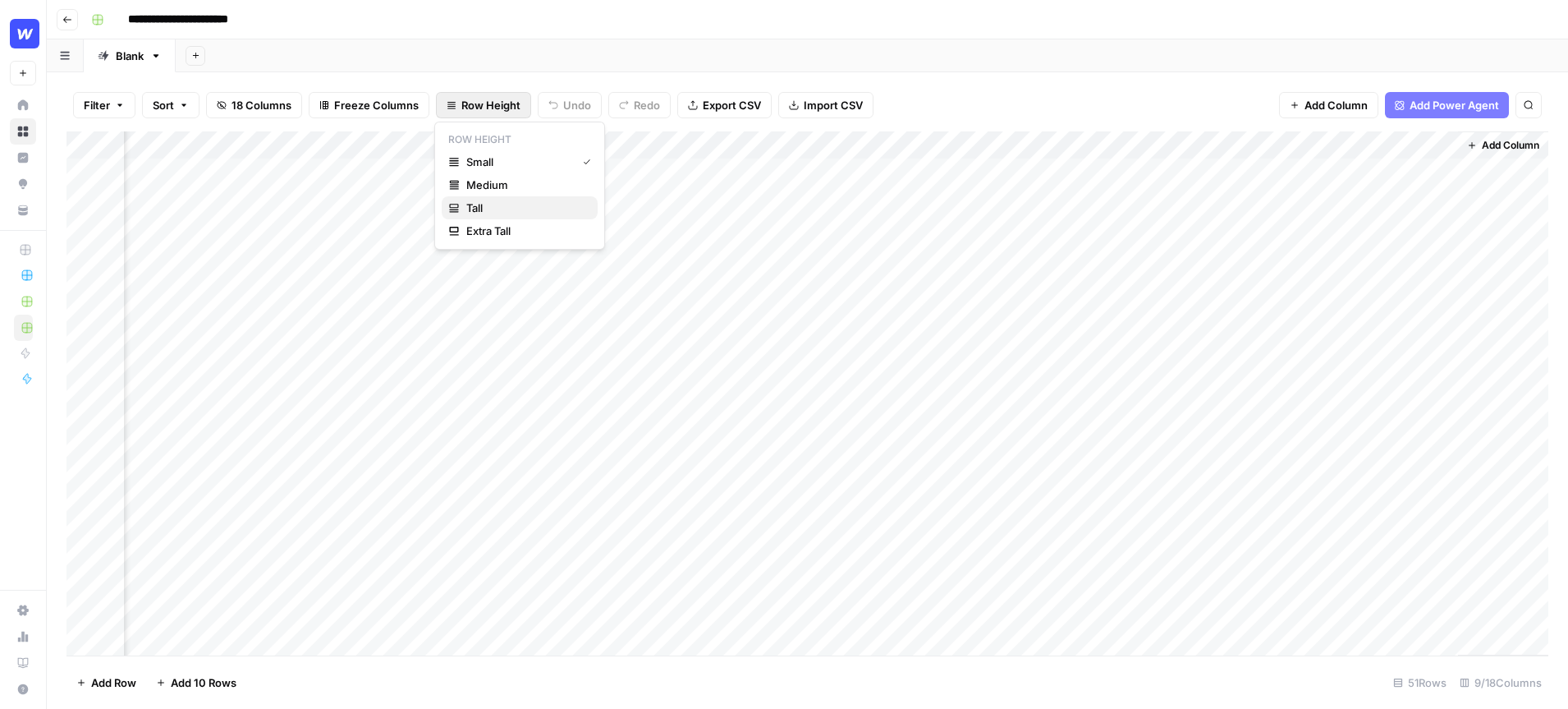
click at [496, 206] on span "Tall" at bounding box center [526, 208] width 118 height 17
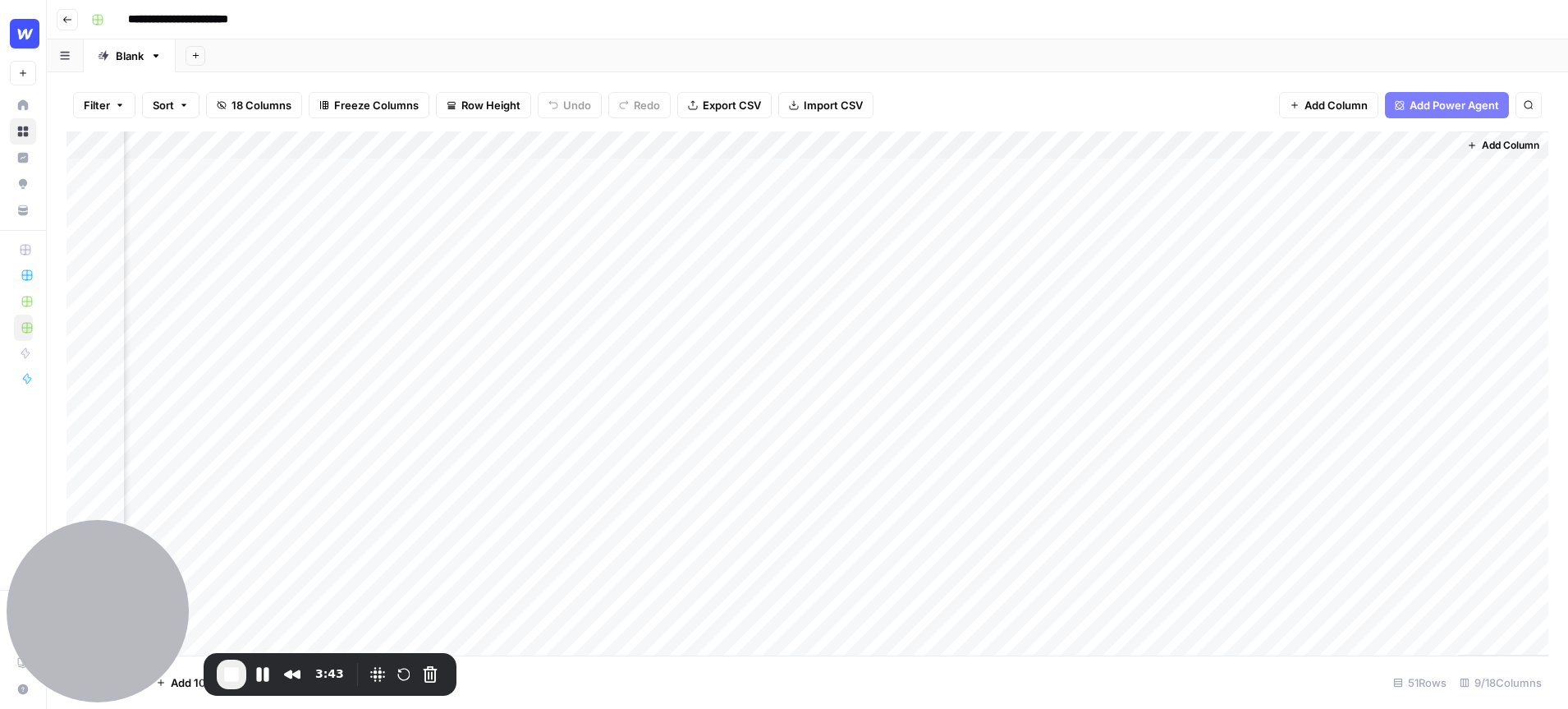
click at [1455, 108] on span "Add Power Agent" at bounding box center [1454, 105] width 89 height 17
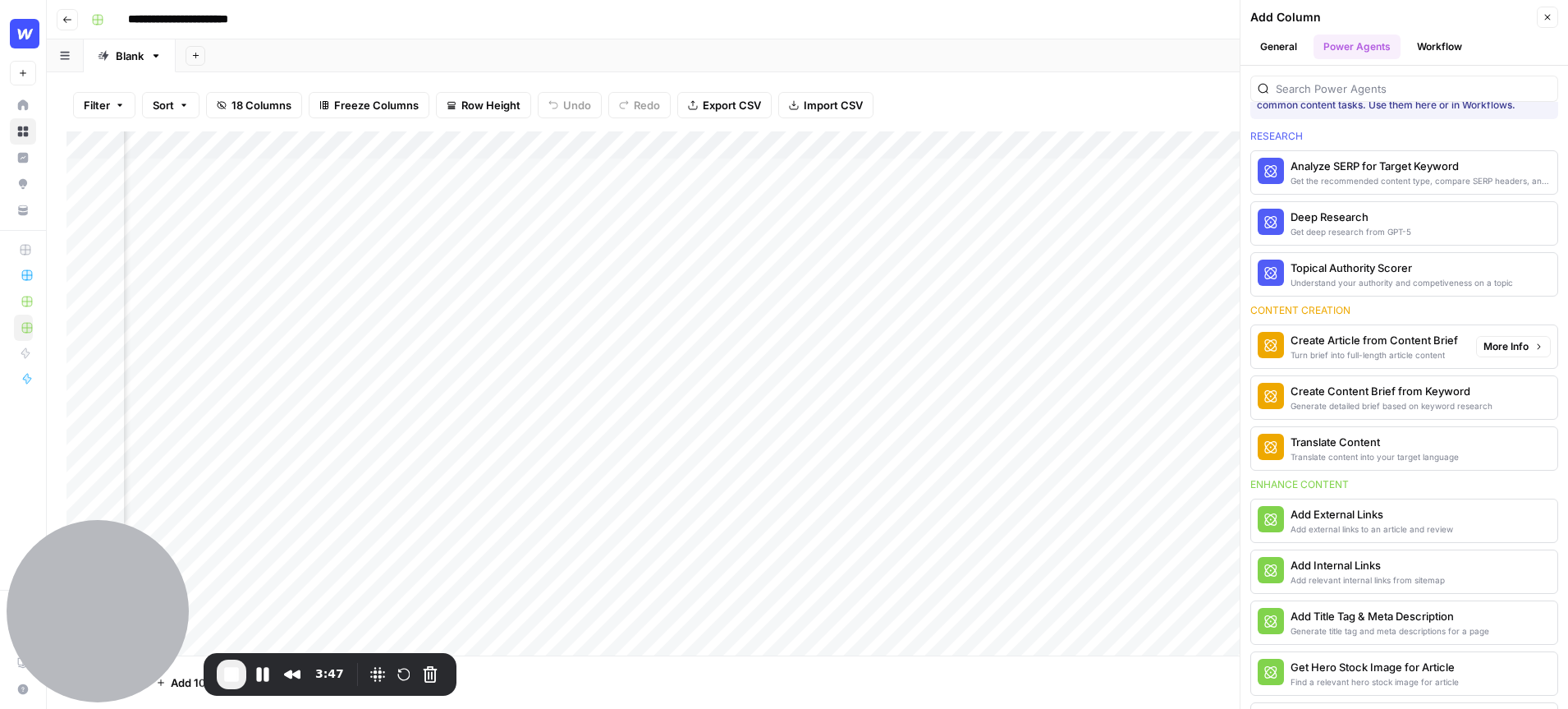
scroll to position [45, 0]
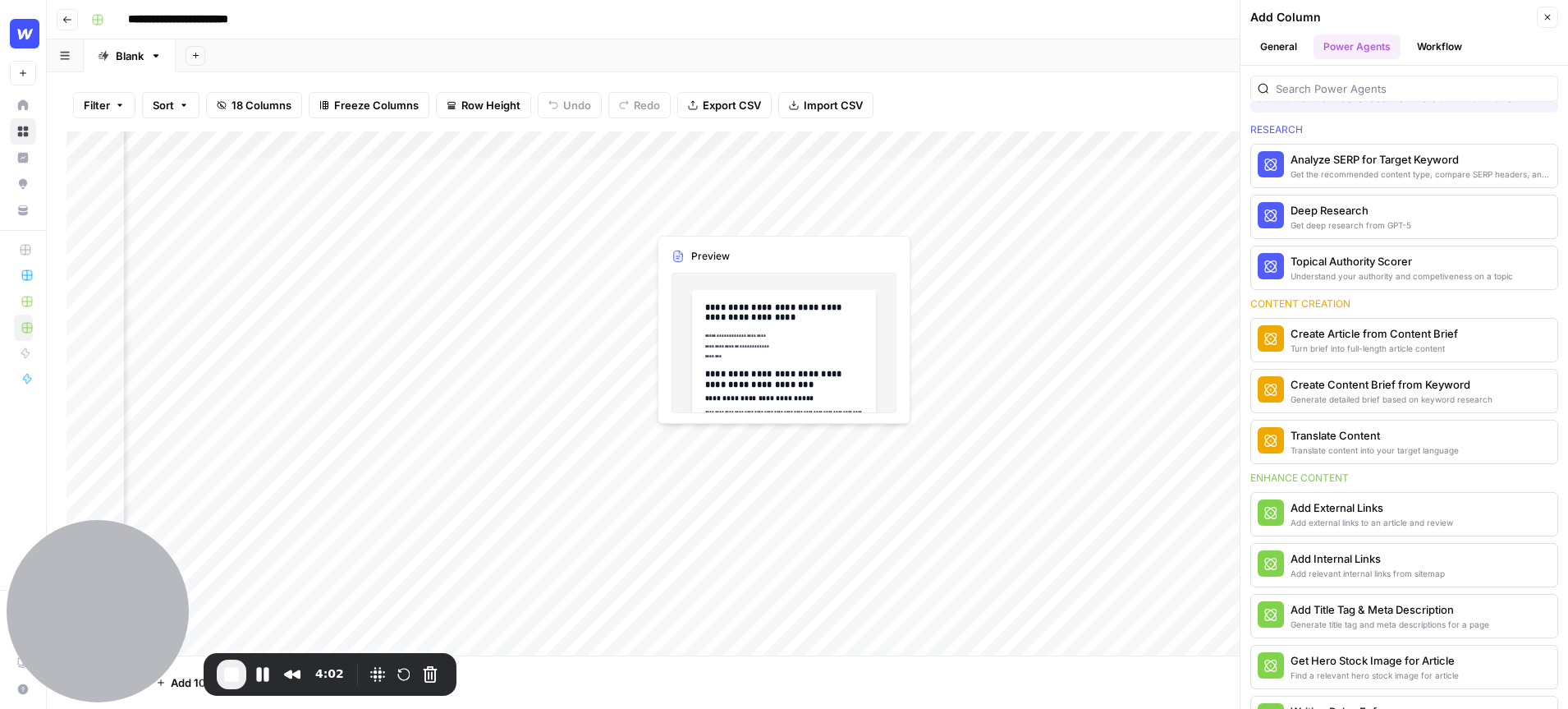
click at [781, 172] on div "Add Column" at bounding box center [808, 393] width 1482 height 524
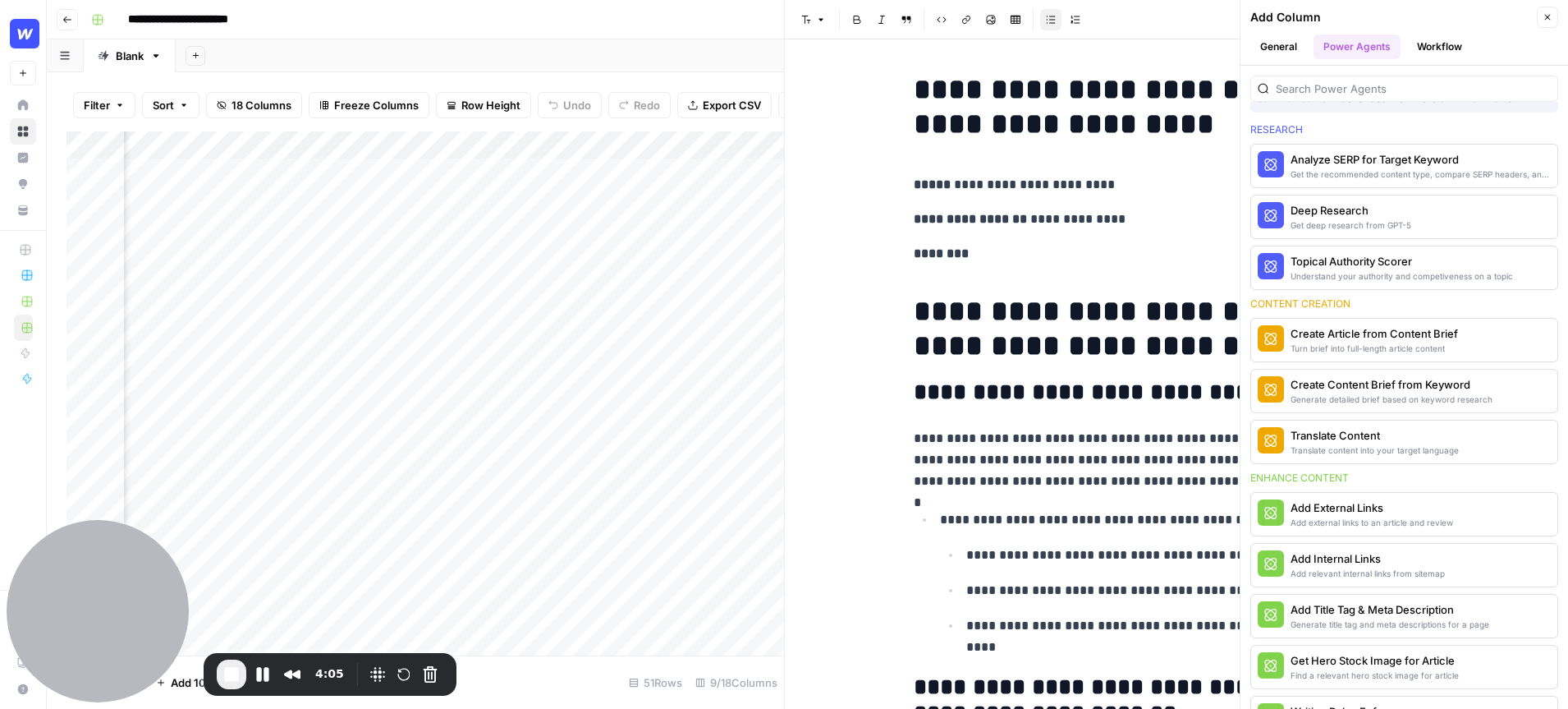
click at [1549, 25] on button "Close" at bounding box center [1547, 17] width 22 height 22
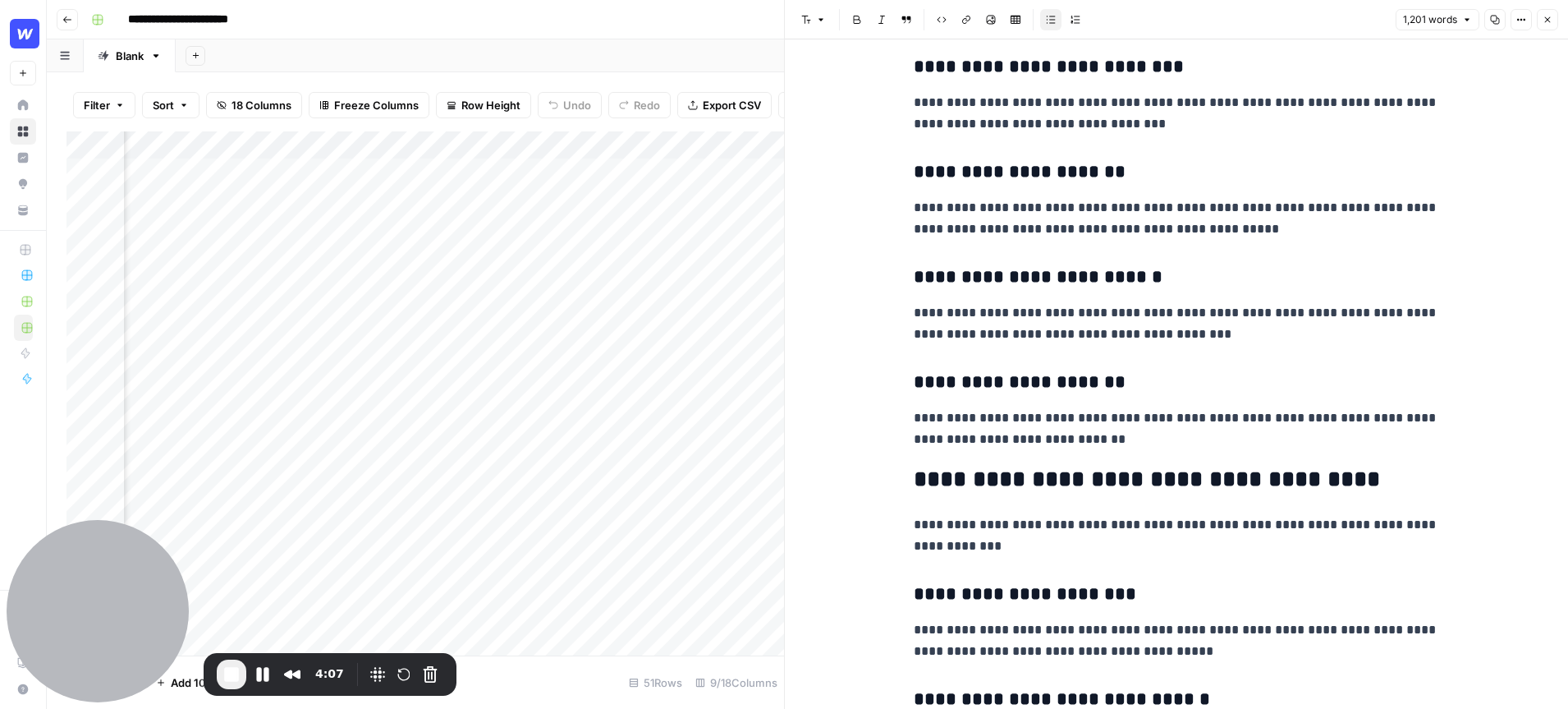
scroll to position [1015, 0]
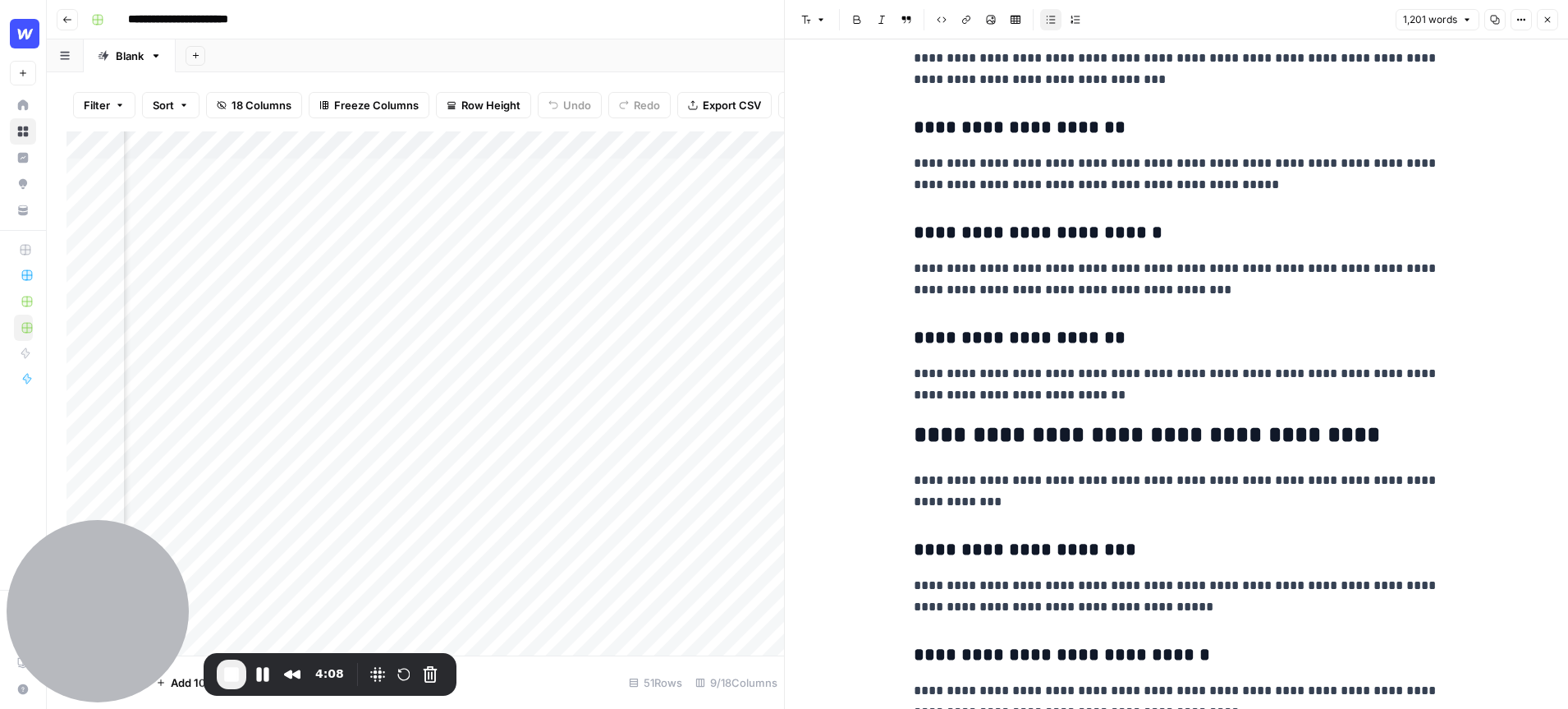
click at [1551, 20] on span "Close" at bounding box center [1551, 20] width 1 height 1
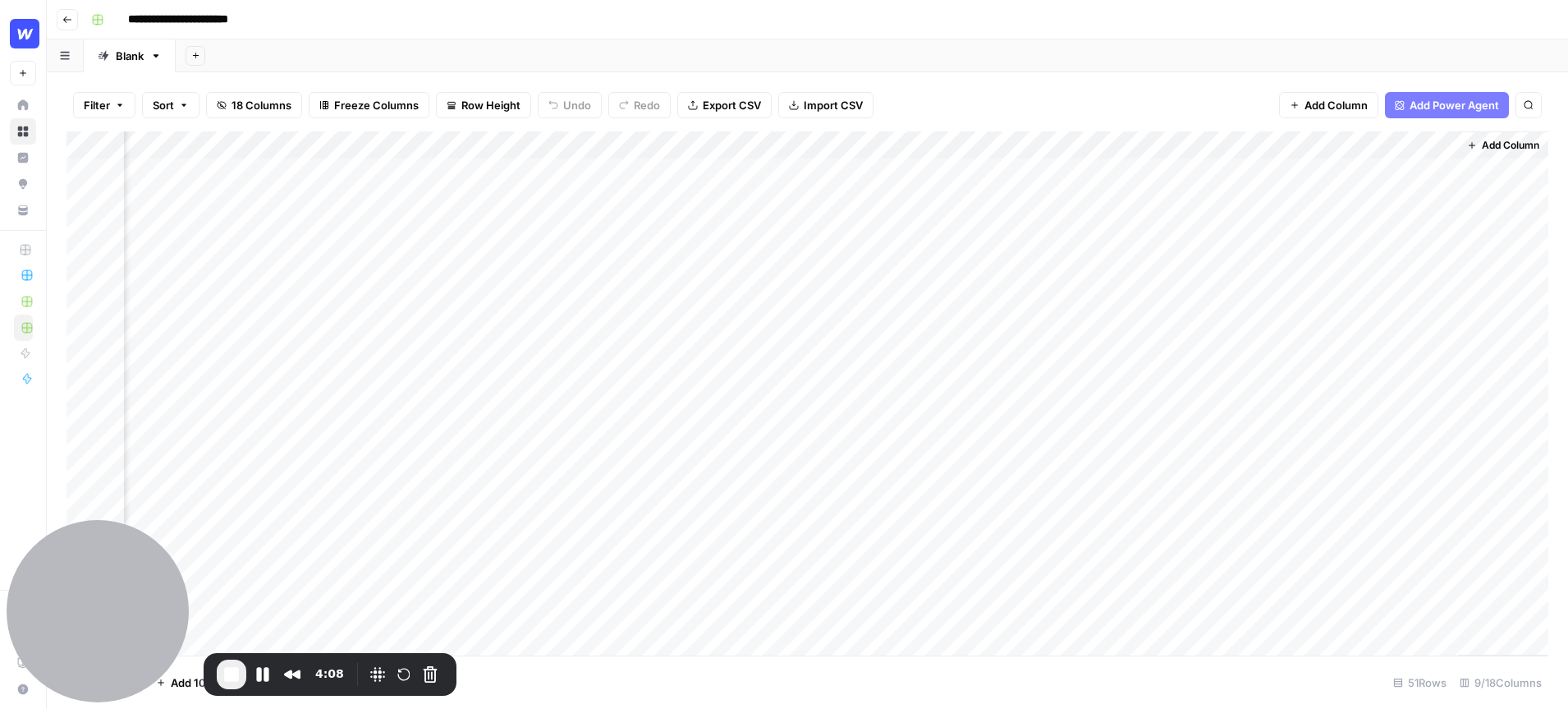
scroll to position [0, 422]
click at [637, 147] on div "Add Column" at bounding box center [808, 393] width 1482 height 524
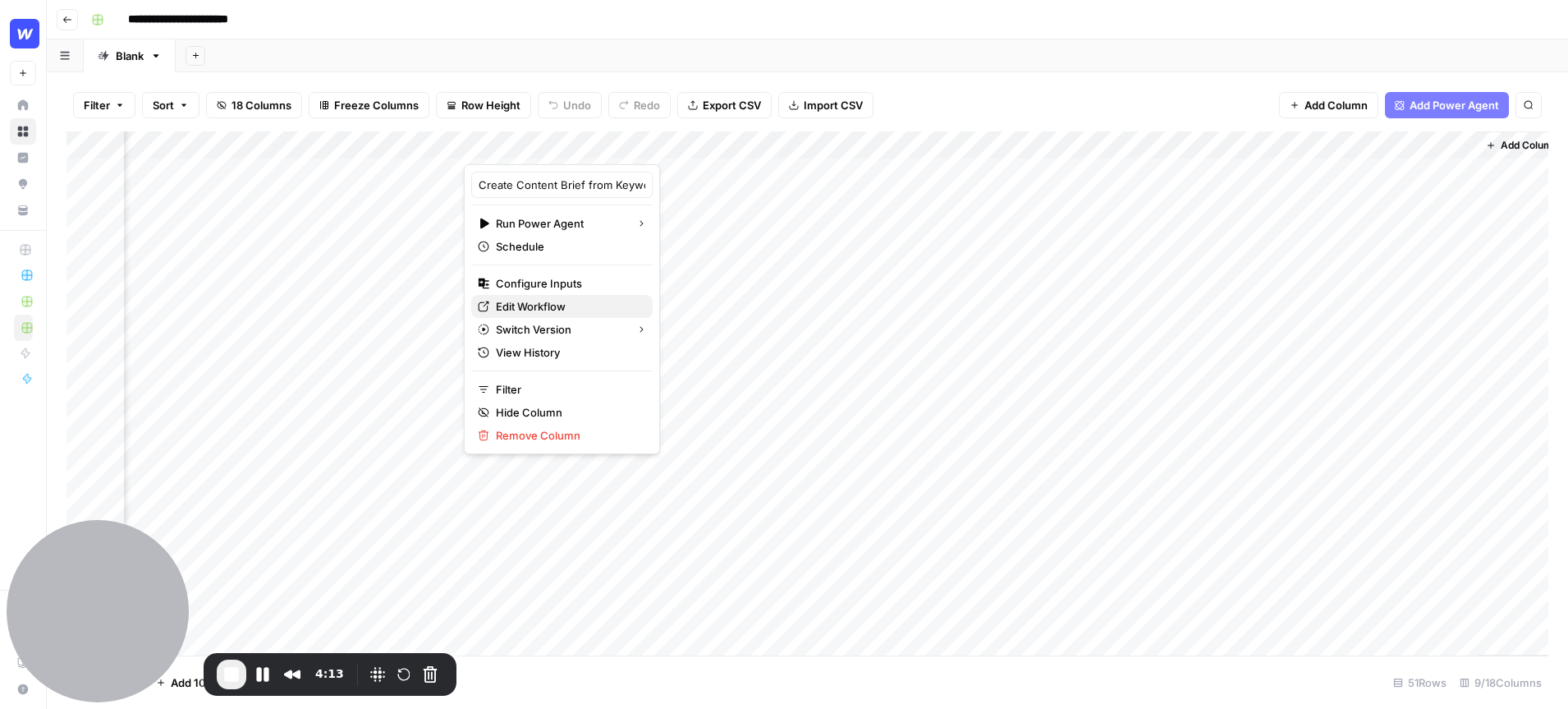
click at [542, 302] on span "Edit Workflow" at bounding box center [567, 306] width 143 height 17
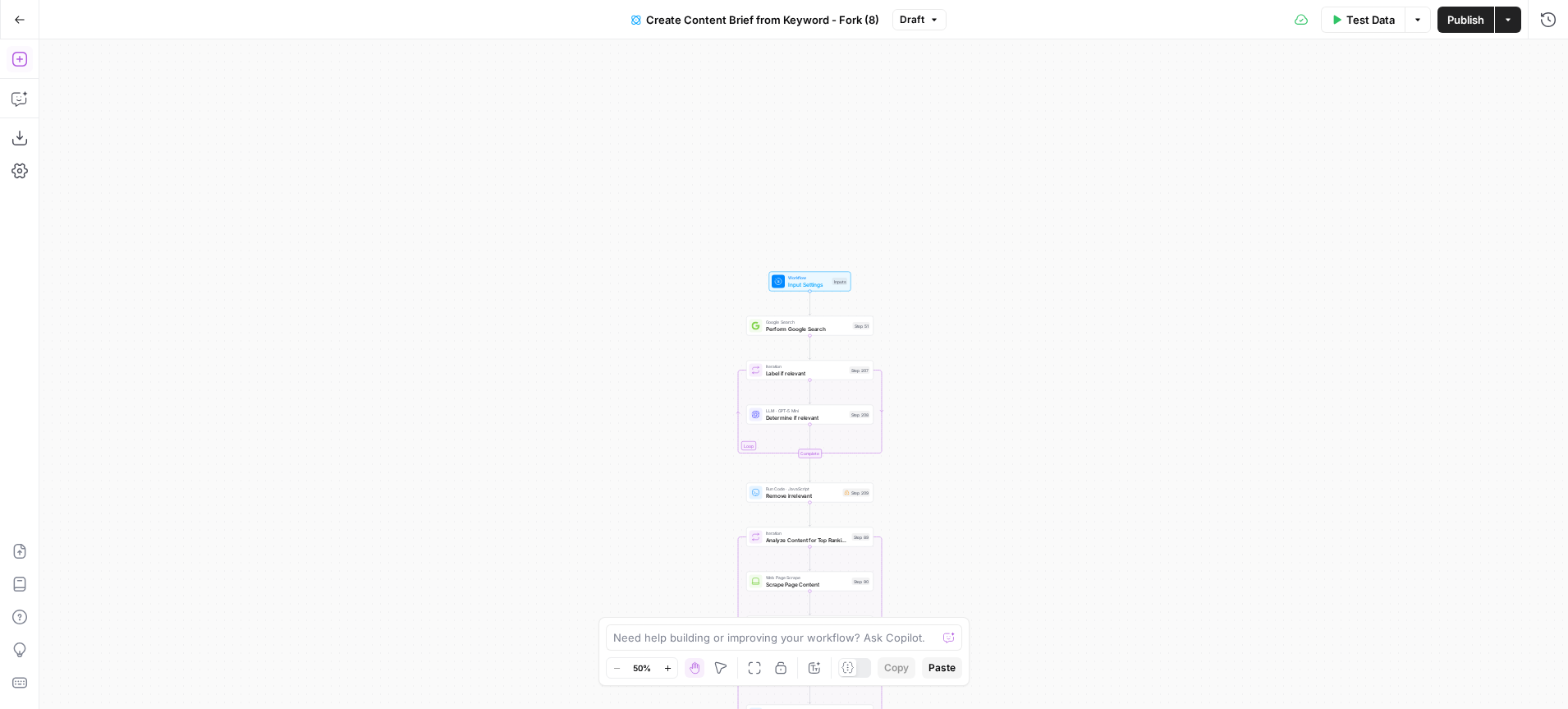
click at [36, 23] on div "Go Back" at bounding box center [19, 19] width 39 height 38
click at [14, 17] on icon "button" at bounding box center [19, 19] width 11 height 11
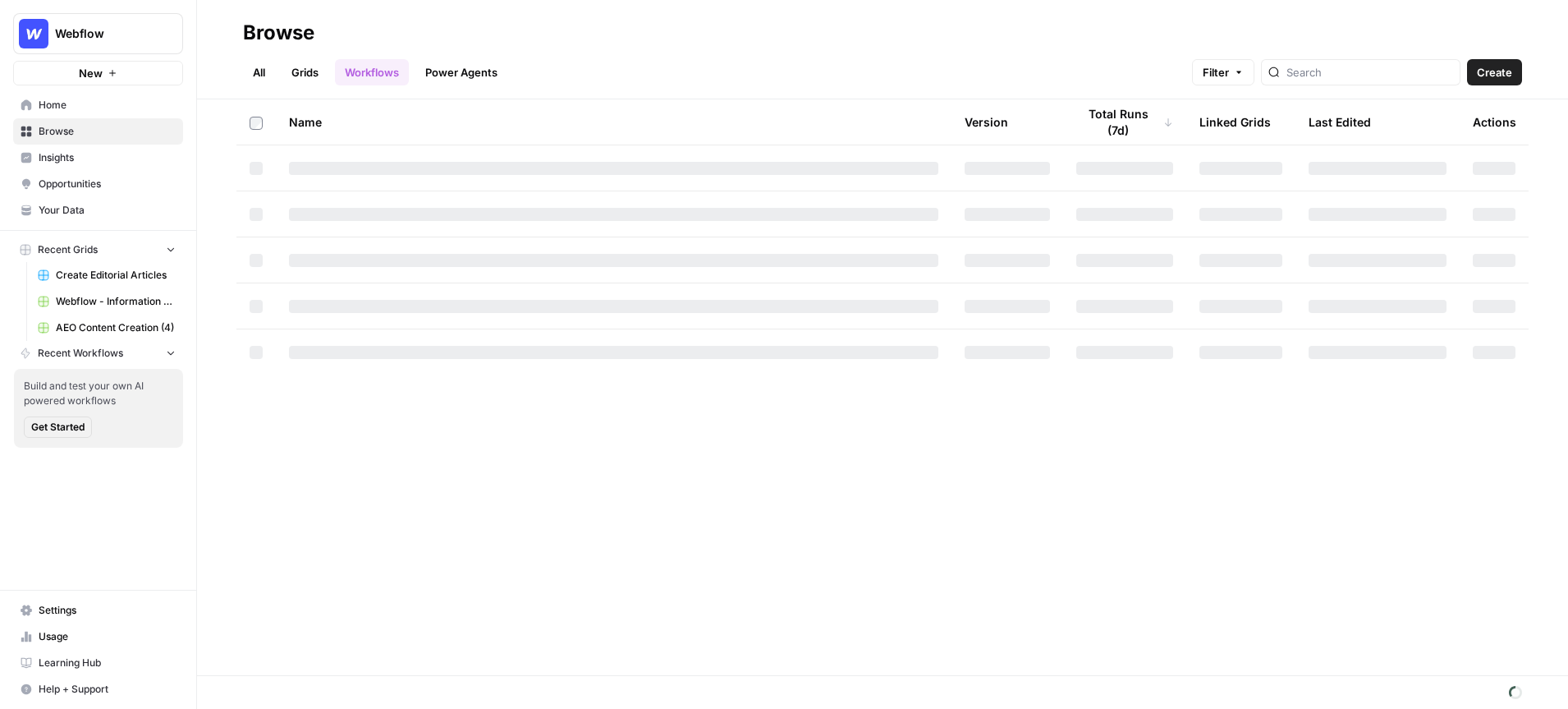
click at [127, 31] on span "Webflow" at bounding box center [104, 33] width 99 height 17
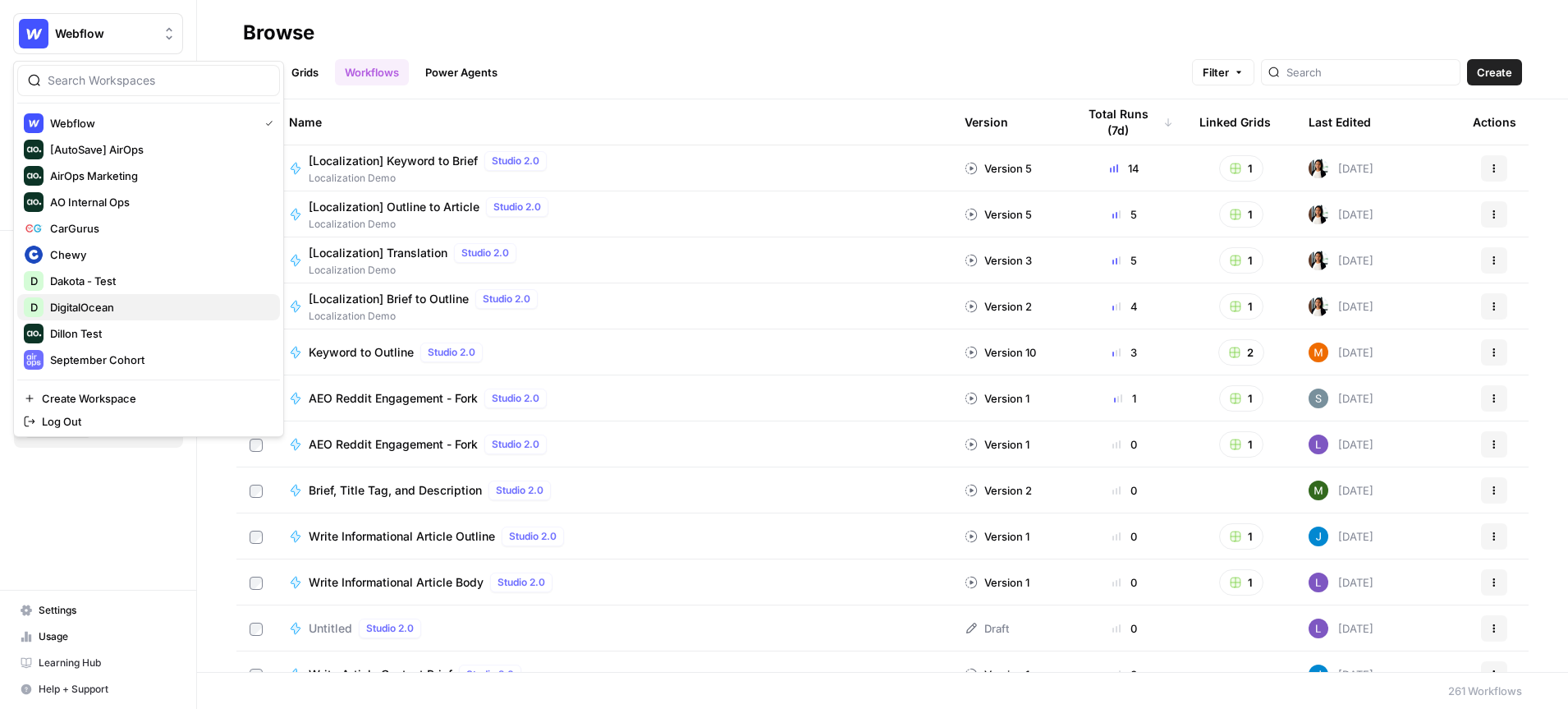
click at [94, 307] on span "DigitalOcean" at bounding box center [159, 307] width 217 height 17
